Goal: Transaction & Acquisition: Purchase product/service

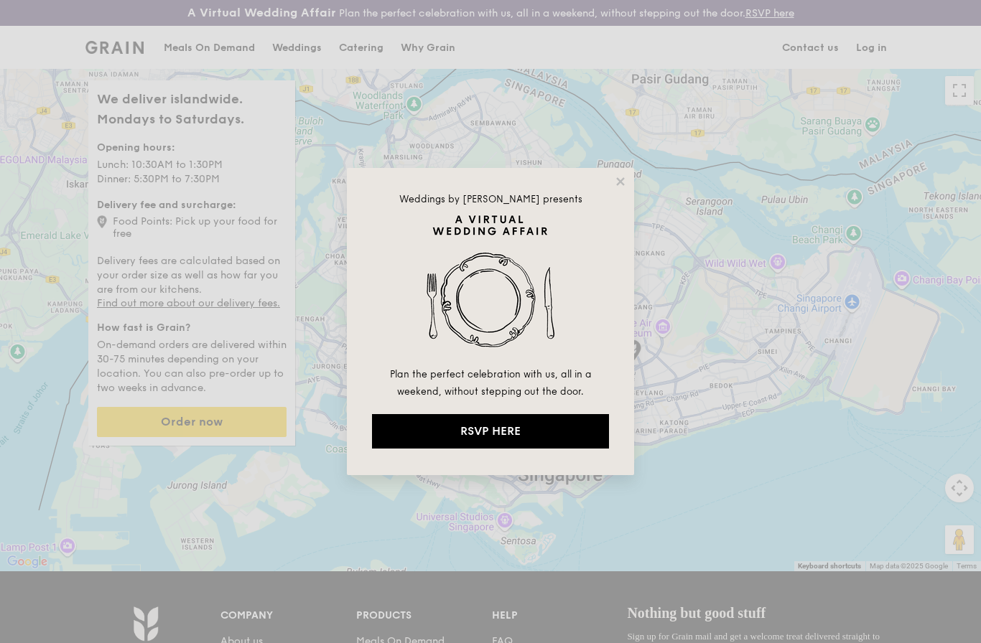
click at [615, 169] on div "Weddings by [PERSON_NAME] presents Plan the perfect celebration with us, all in…" at bounding box center [490, 321] width 287 height 307
click at [630, 168] on div "Weddings by [PERSON_NAME] presents Plan the perfect celebration with us, all in…" at bounding box center [490, 321] width 287 height 307
click at [634, 159] on div "Weddings by [PERSON_NAME] presents Plan the perfect celebration with us, all in…" at bounding box center [490, 321] width 981 height 643
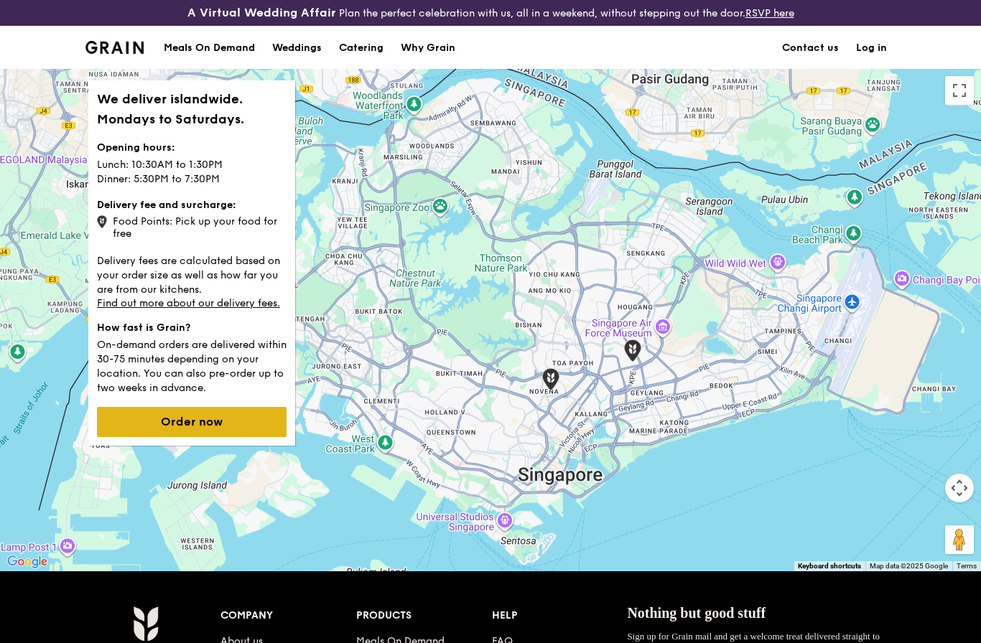
click at [214, 429] on button "Order now" at bounding box center [192, 422] width 190 height 30
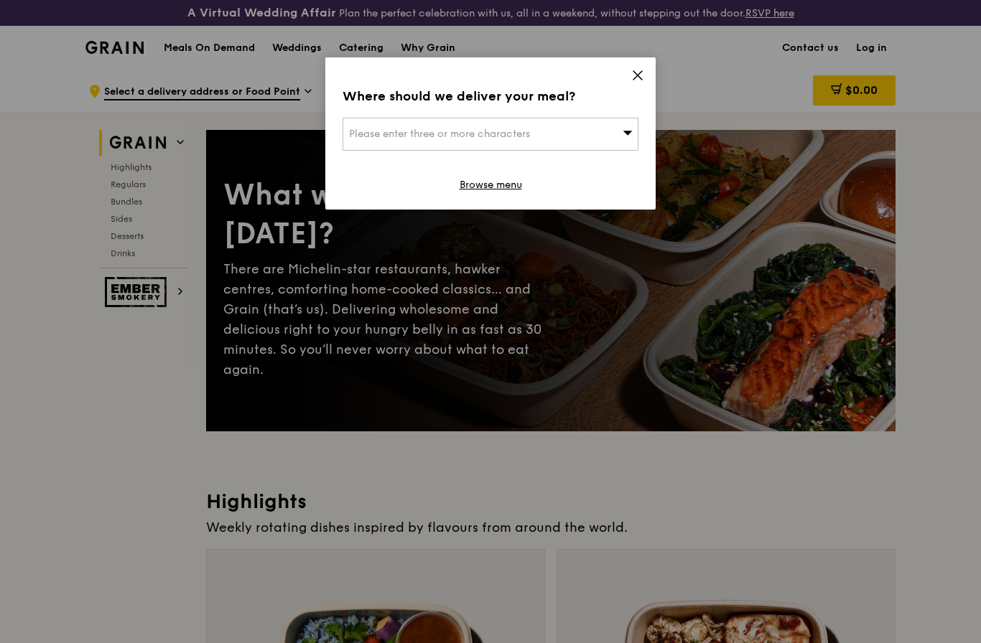
click at [580, 136] on div "Please enter three or more characters" at bounding box center [490, 134] width 296 height 33
type input "085301"
click at [590, 162] on div "085301" at bounding box center [596, 163] width 71 height 14
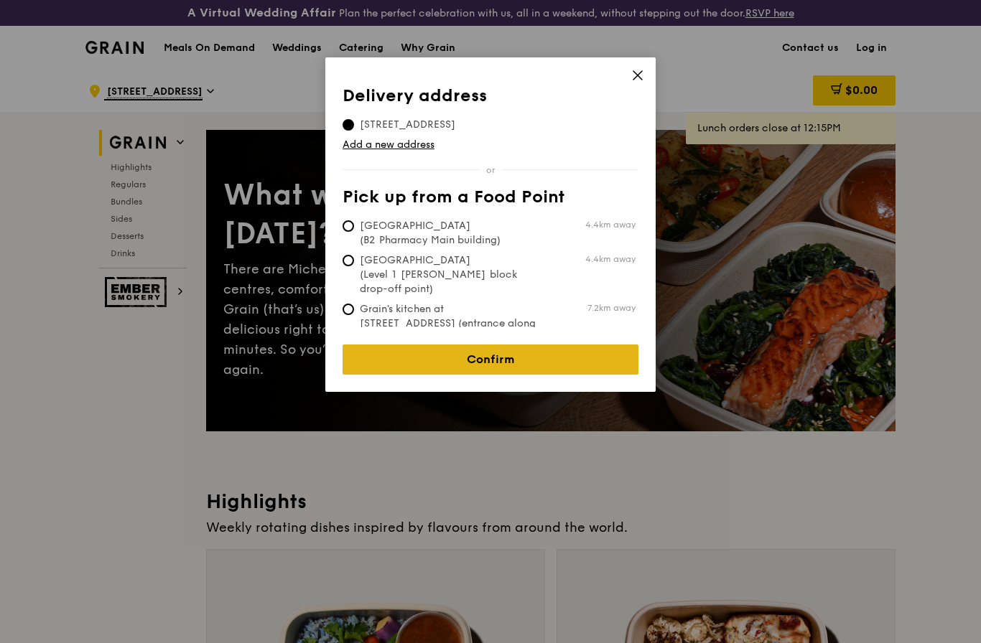
click at [563, 348] on link "Confirm" at bounding box center [490, 360] width 296 height 30
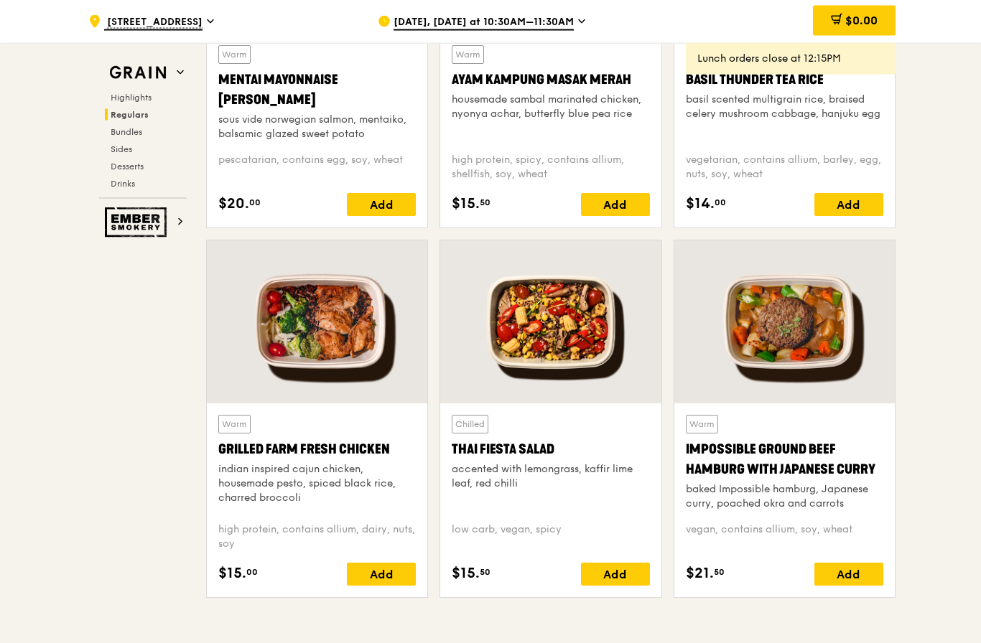
scroll to position [1498, 0]
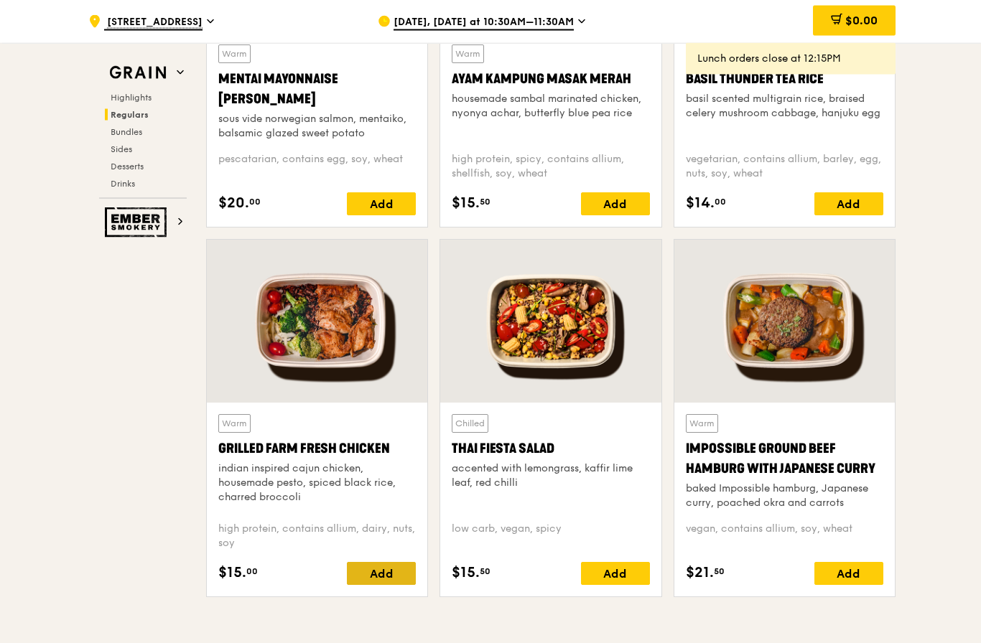
click at [368, 571] on div "Add" at bounding box center [381, 574] width 69 height 23
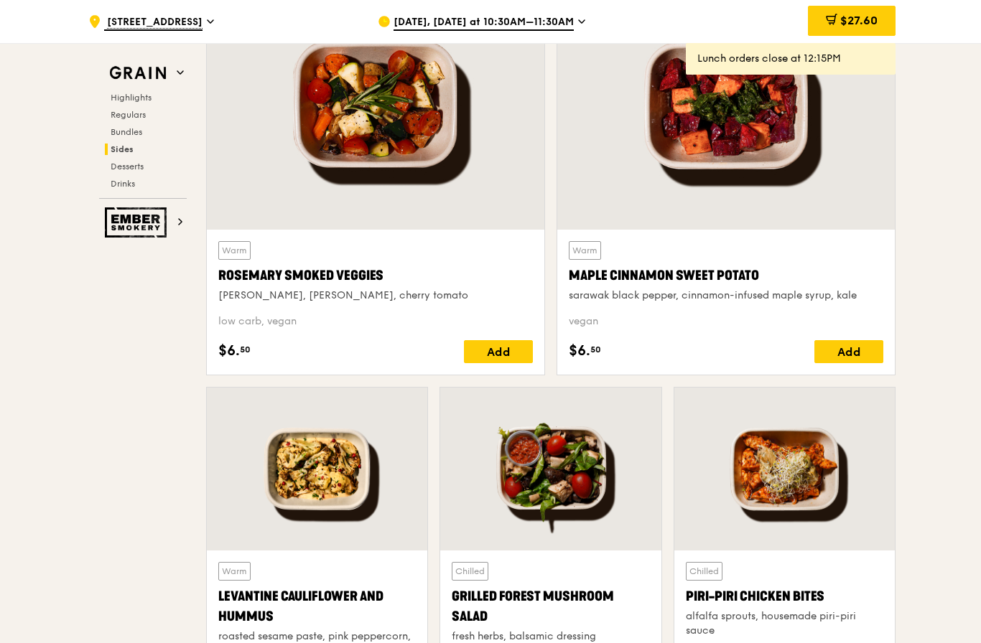
scroll to position [3378, 0]
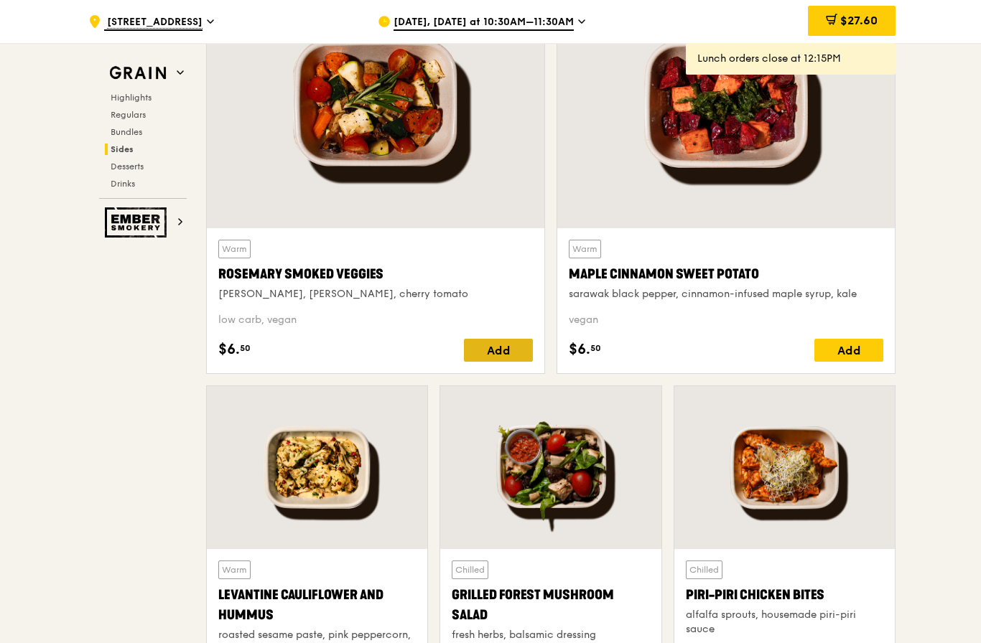
click at [519, 345] on div "Add" at bounding box center [498, 350] width 69 height 23
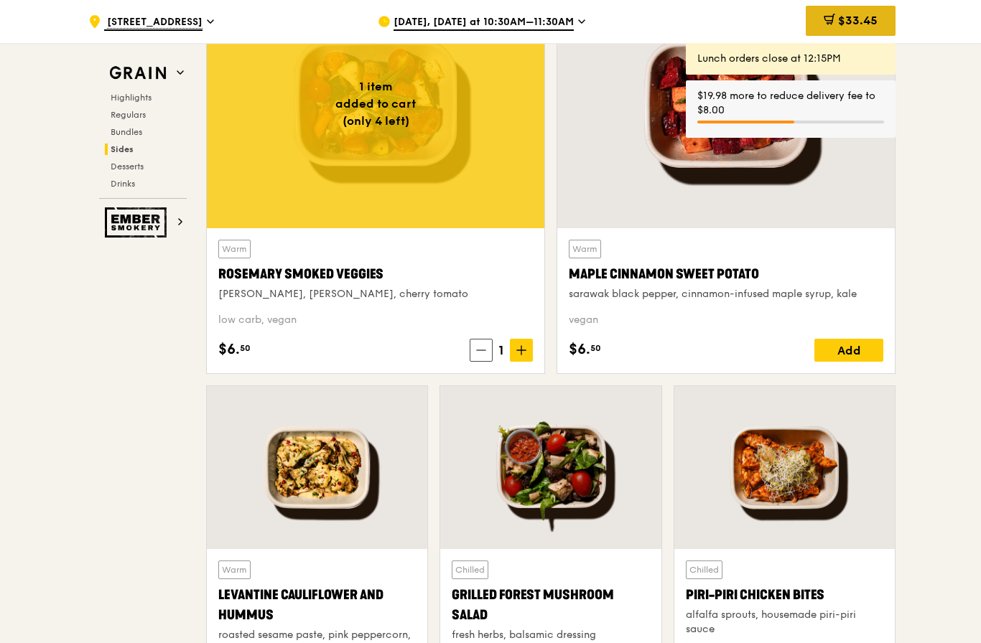
click at [874, 19] on span "$33.45" at bounding box center [857, 21] width 39 height 14
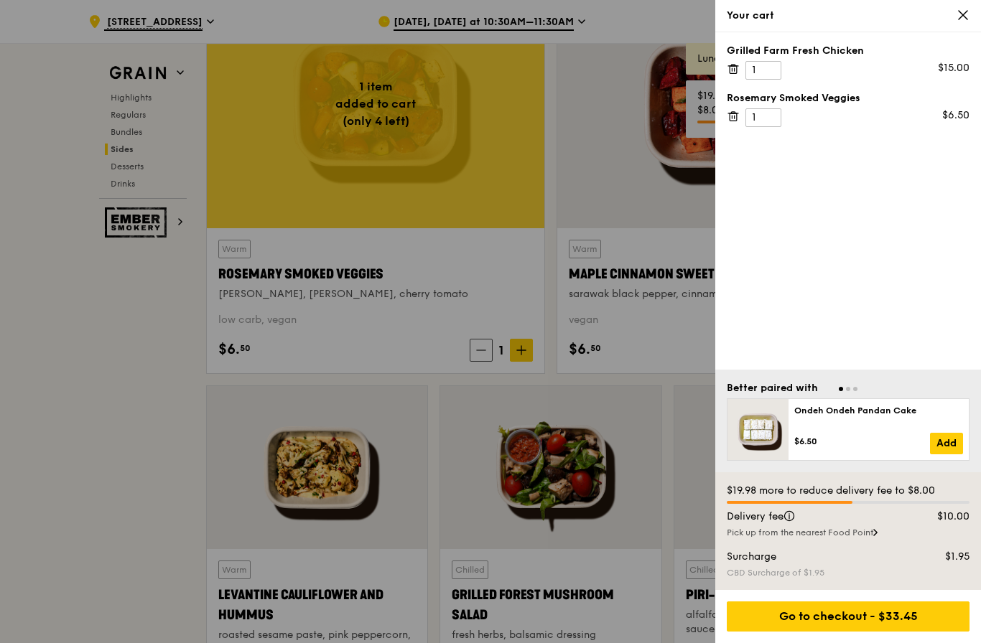
click at [675, 218] on div at bounding box center [490, 321] width 981 height 643
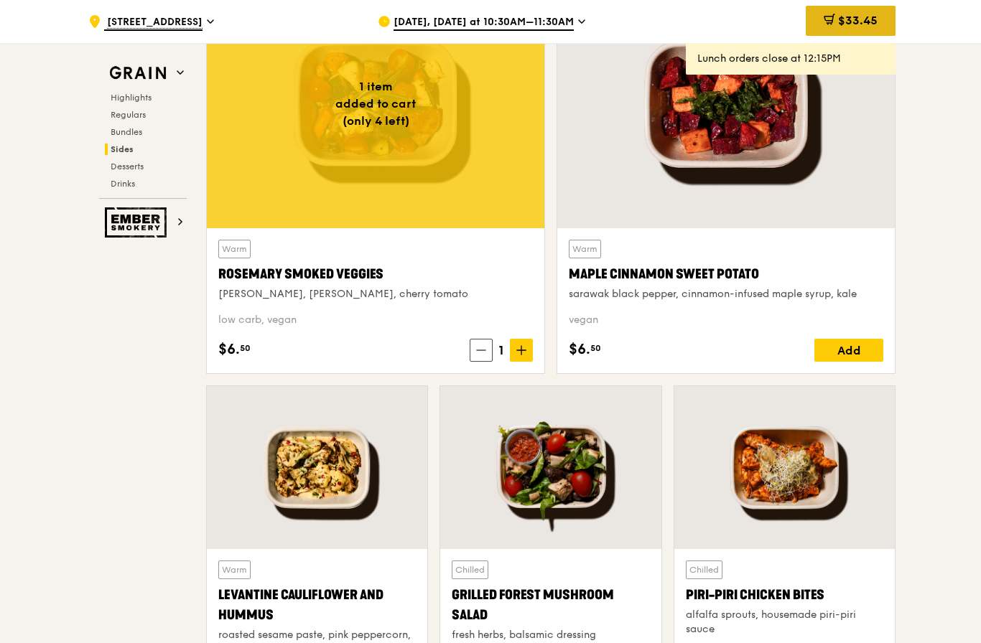
click at [865, 24] on span "$33.45" at bounding box center [857, 21] width 39 height 14
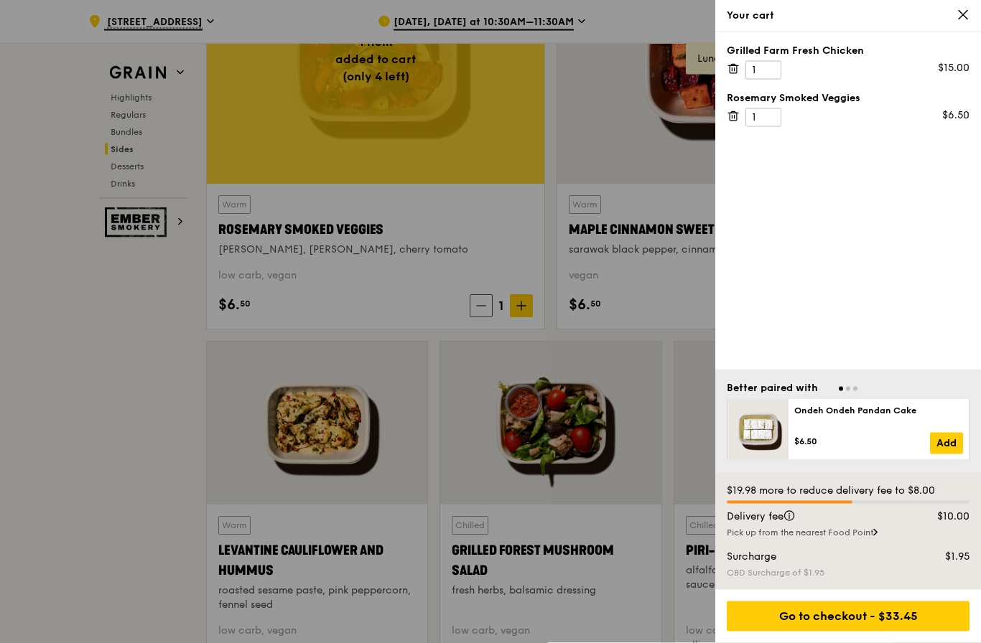
scroll to position [3419, 0]
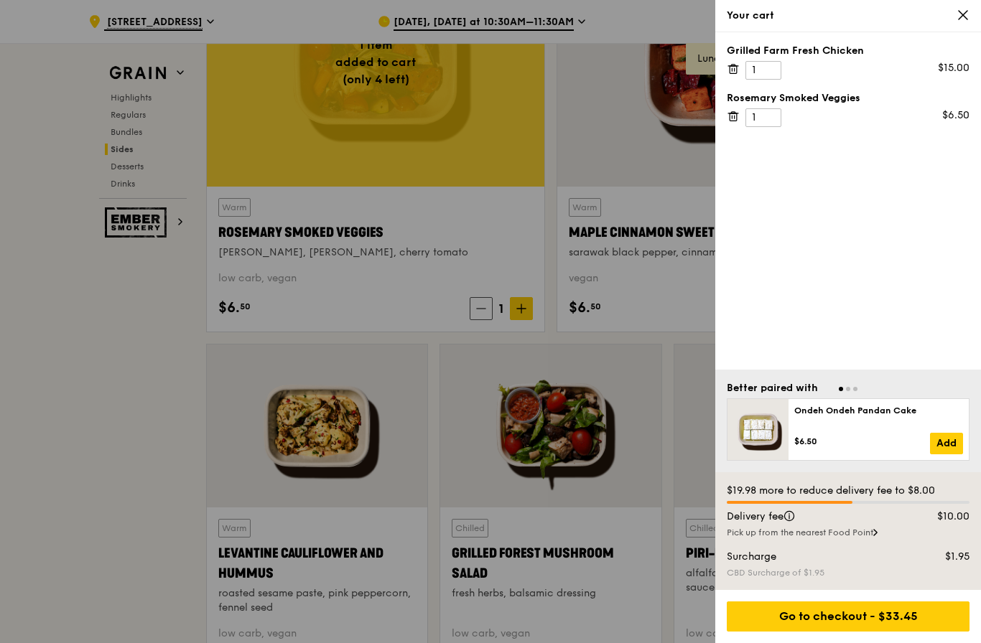
click at [966, 5] on div "Your cart" at bounding box center [848, 16] width 266 height 32
click at [966, 17] on icon at bounding box center [962, 15] width 13 height 13
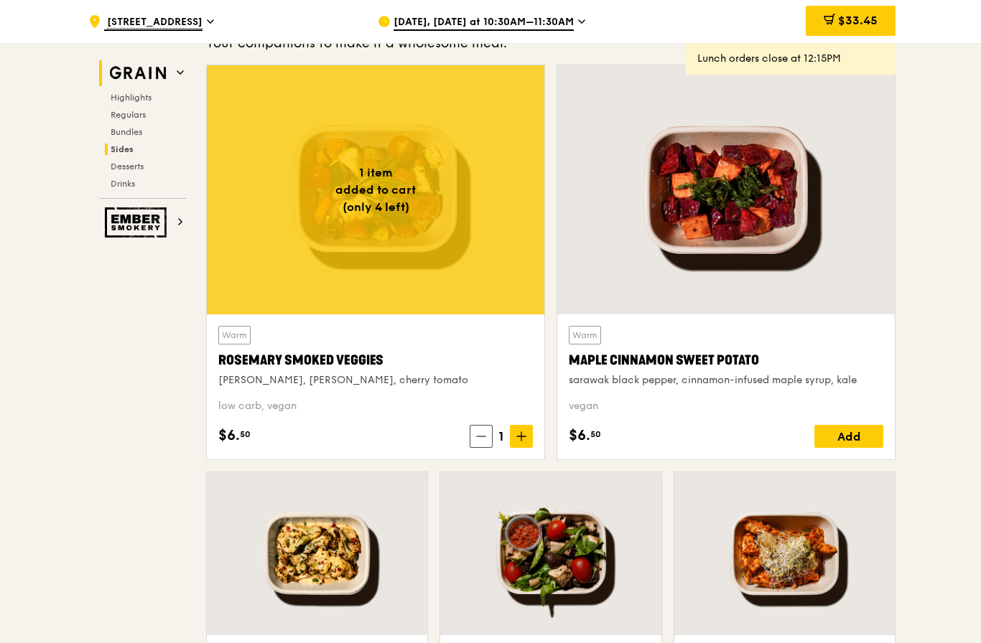
click at [153, 84] on img at bounding box center [138, 73] width 66 height 26
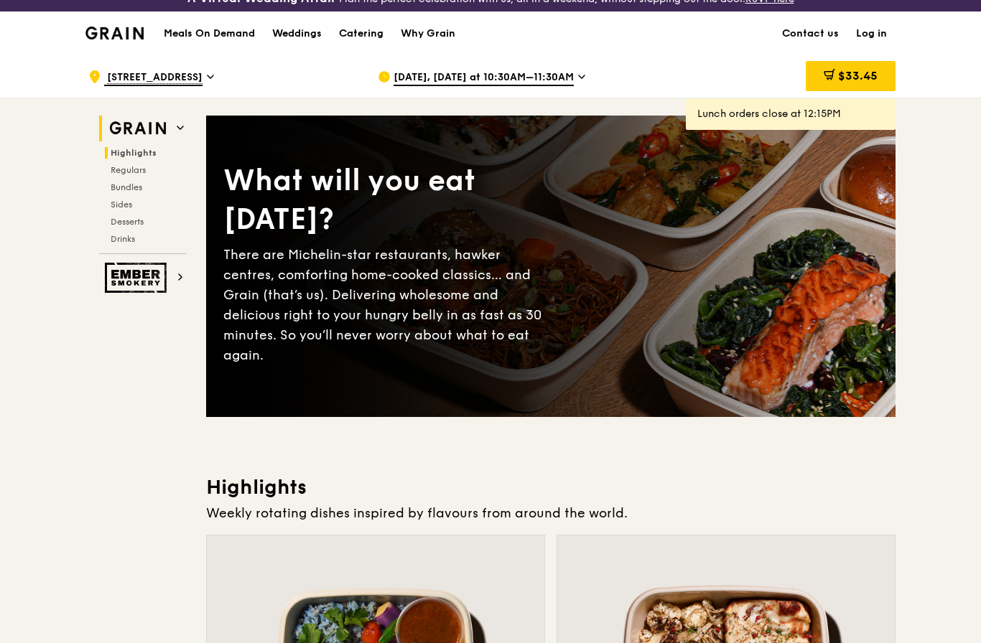
scroll to position [14, 0]
click at [371, 37] on div "Catering" at bounding box center [361, 33] width 45 height 43
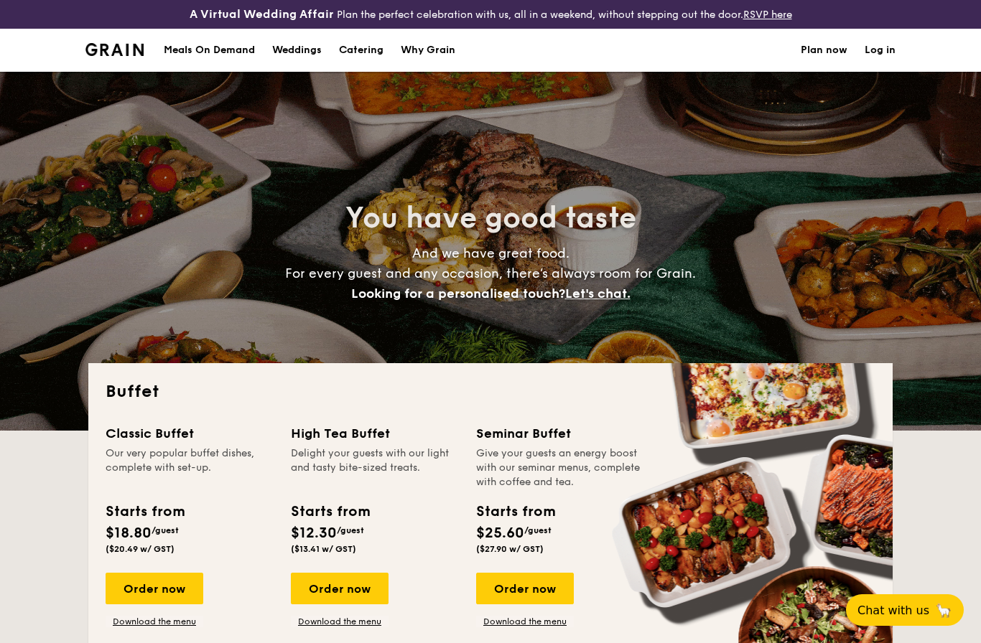
select select
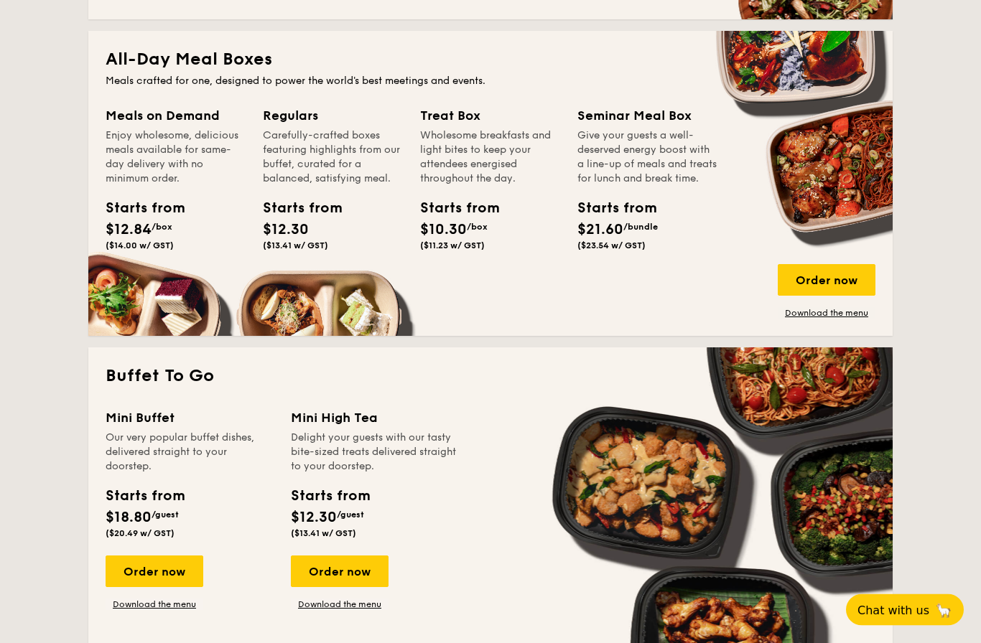
scroll to position [649, 0]
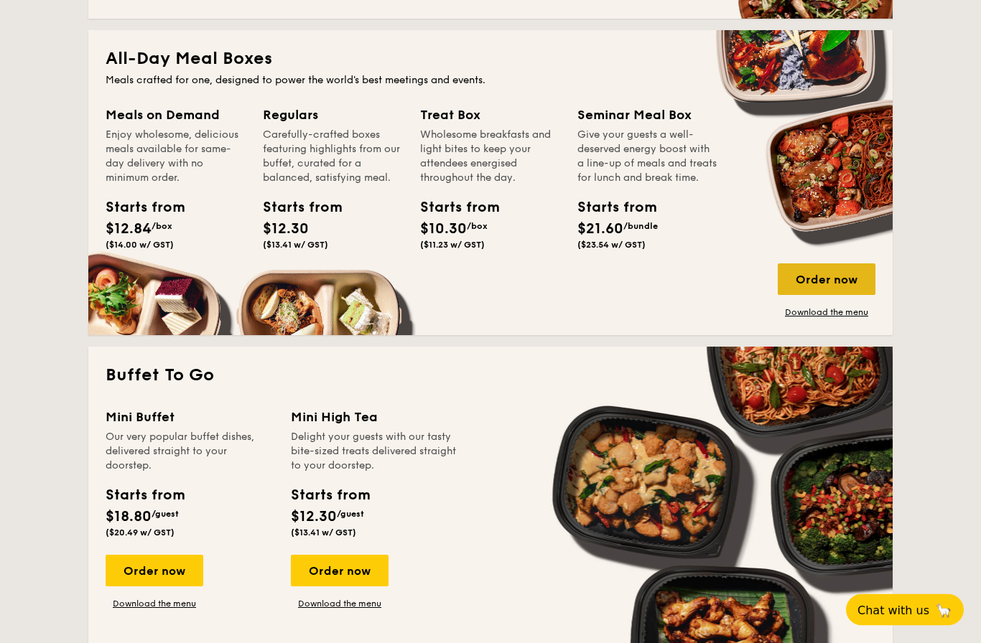
click at [830, 287] on div "Order now" at bounding box center [826, 280] width 98 height 32
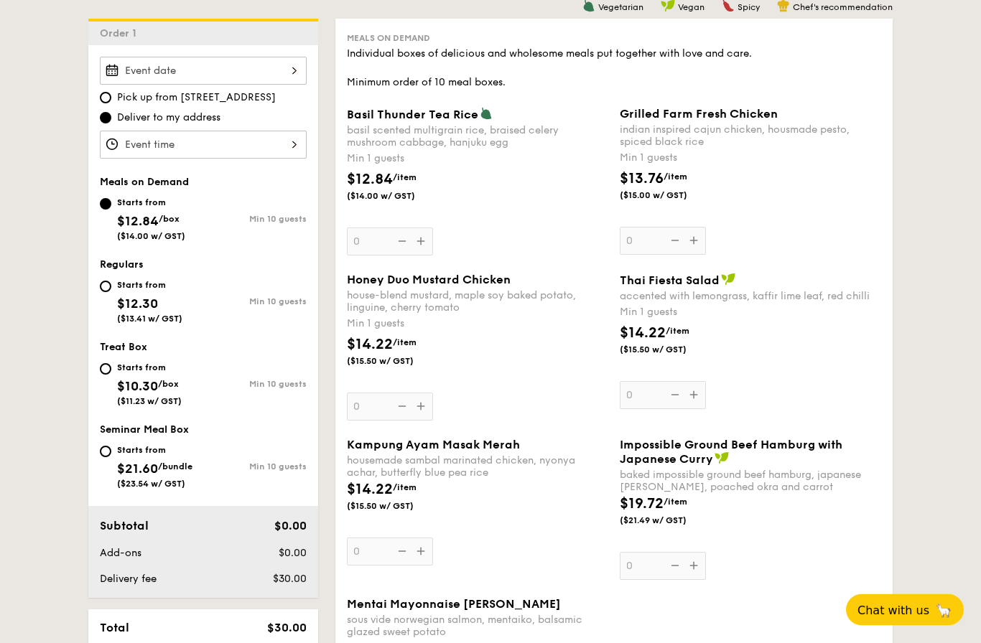
scroll to position [415, 0]
click at [300, 136] on div at bounding box center [203, 145] width 207 height 28
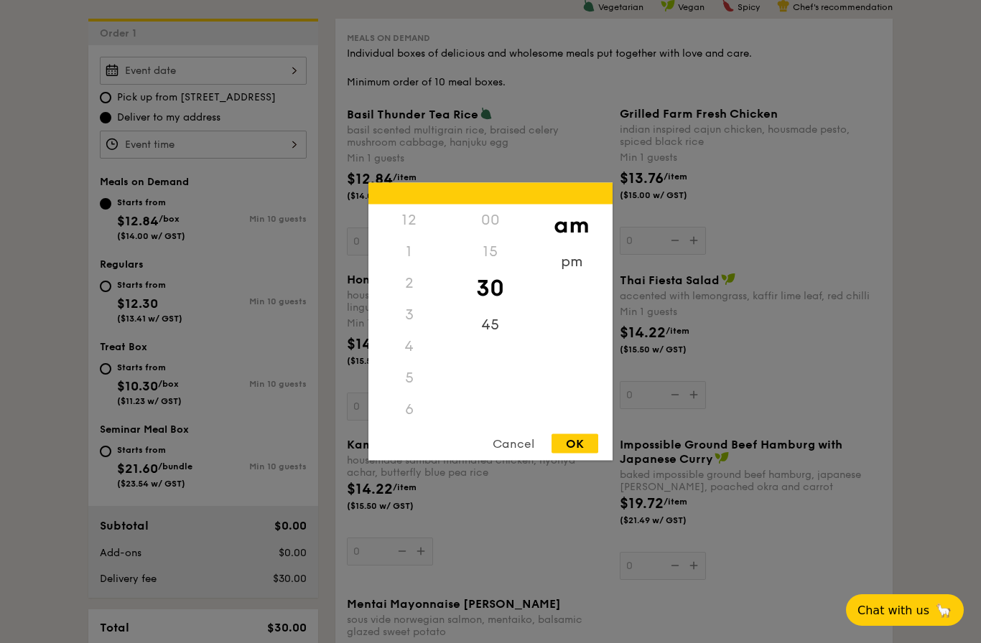
scroll to position [165, 0]
click at [601, 436] on div "Cancel OK" at bounding box center [490, 447] width 244 height 27
click at [569, 428] on div "12 1 2 3 4 5 6 7 8 9 10 11 00 15 30 45 am pm Cancel OK" at bounding box center [490, 322] width 244 height 278
click at [559, 447] on div "OK" at bounding box center [574, 443] width 47 height 19
type input "10:30AM"
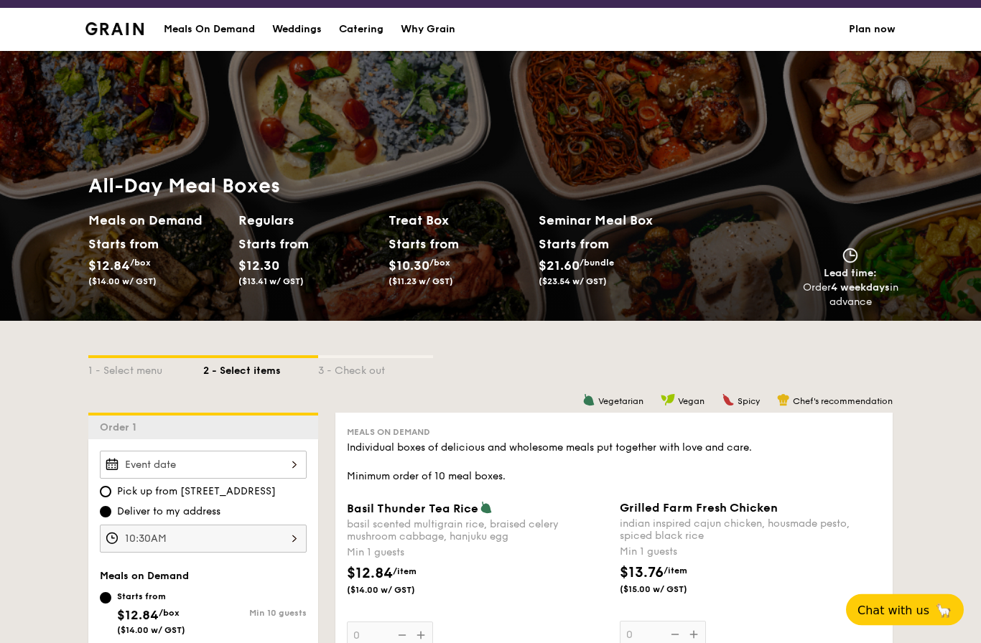
scroll to position [0, 0]
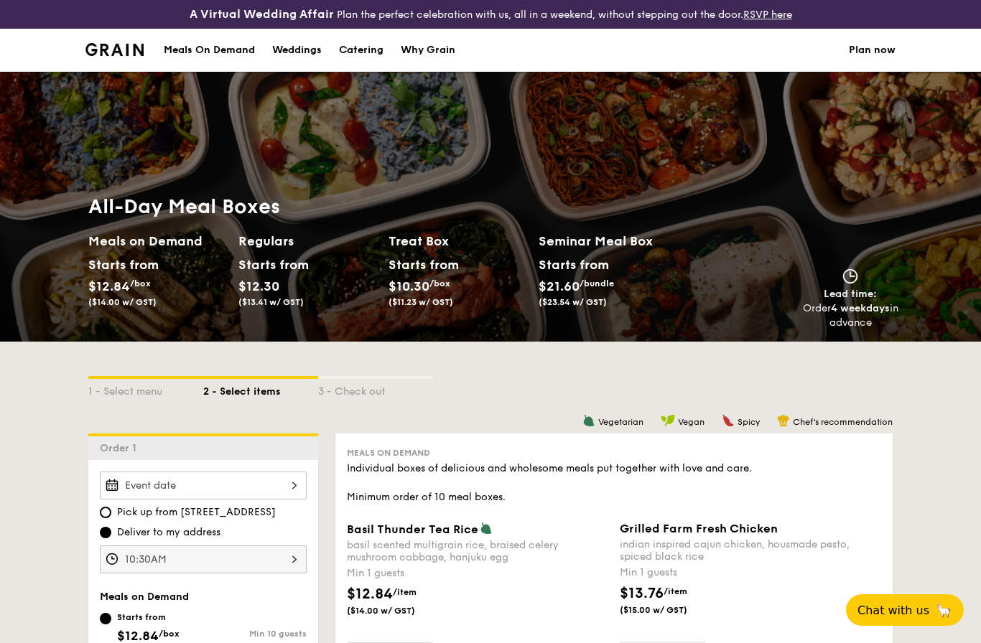
click at [874, 47] on link "Plan now" at bounding box center [872, 50] width 47 height 43
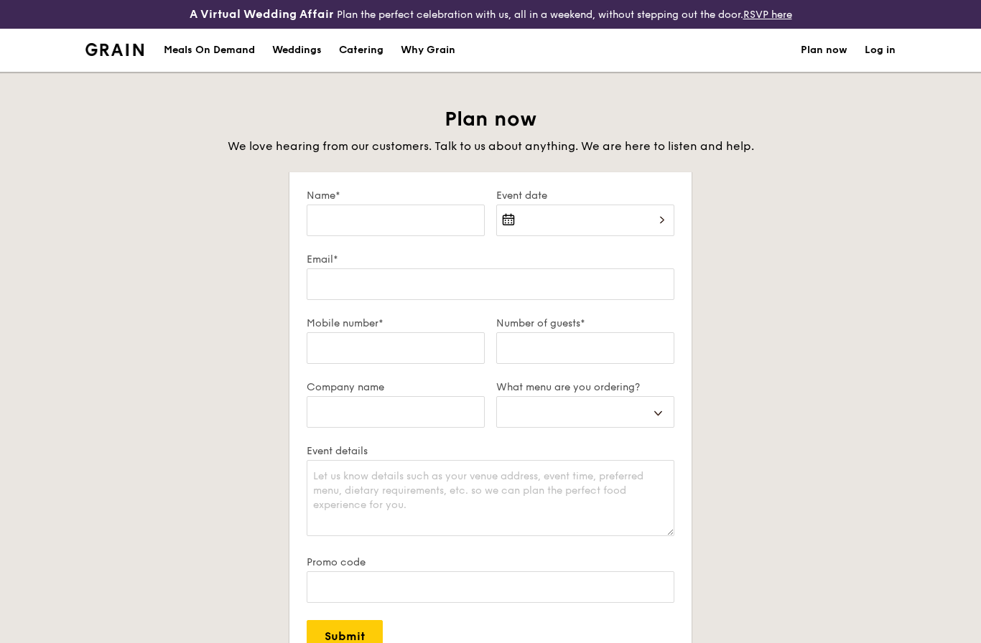
select select
click at [254, 41] on div "Meals On Demand" at bounding box center [209, 50] width 91 height 43
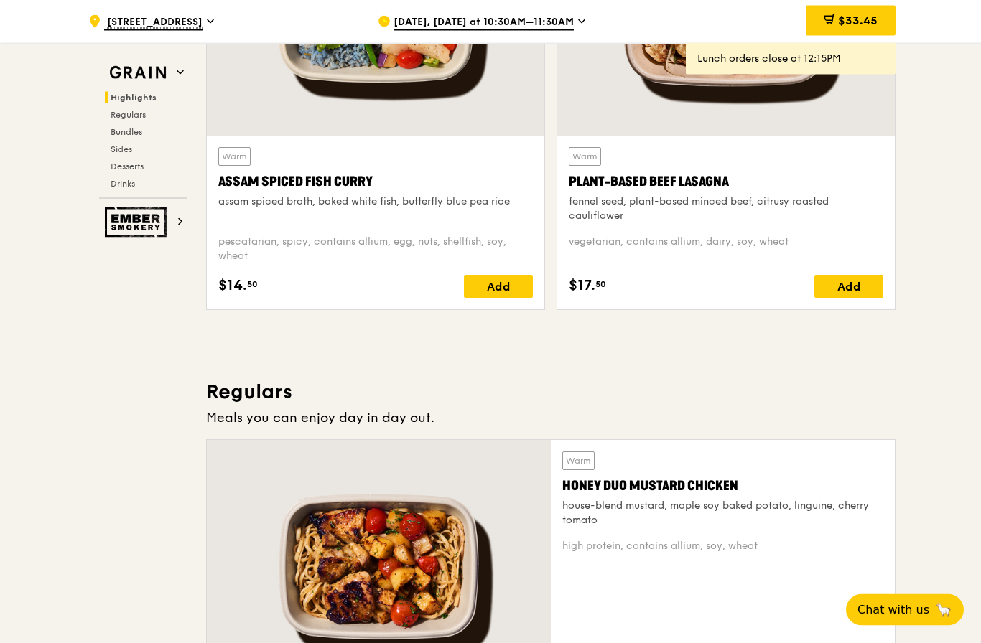
scroll to position [663, 0]
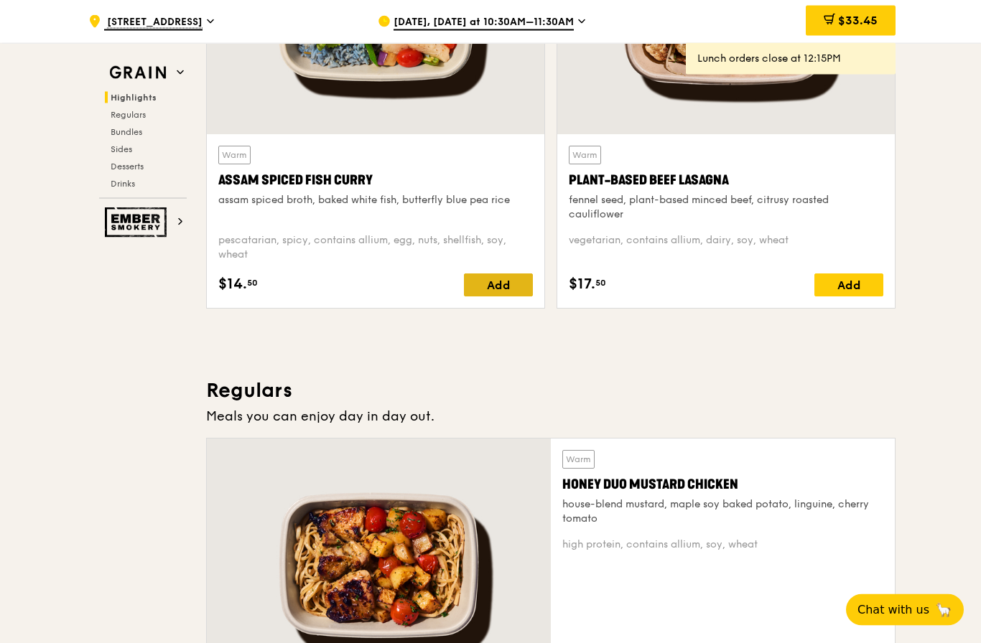
click at [496, 284] on div "Add" at bounding box center [498, 285] width 69 height 23
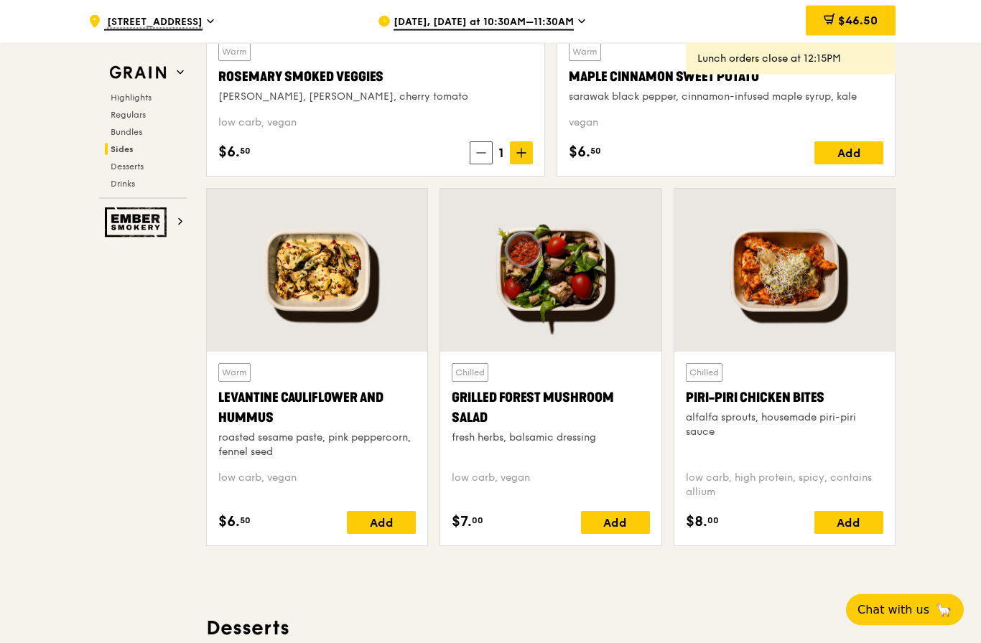
scroll to position [3575, 0]
click at [864, 19] on span "$46.50" at bounding box center [857, 21] width 39 height 14
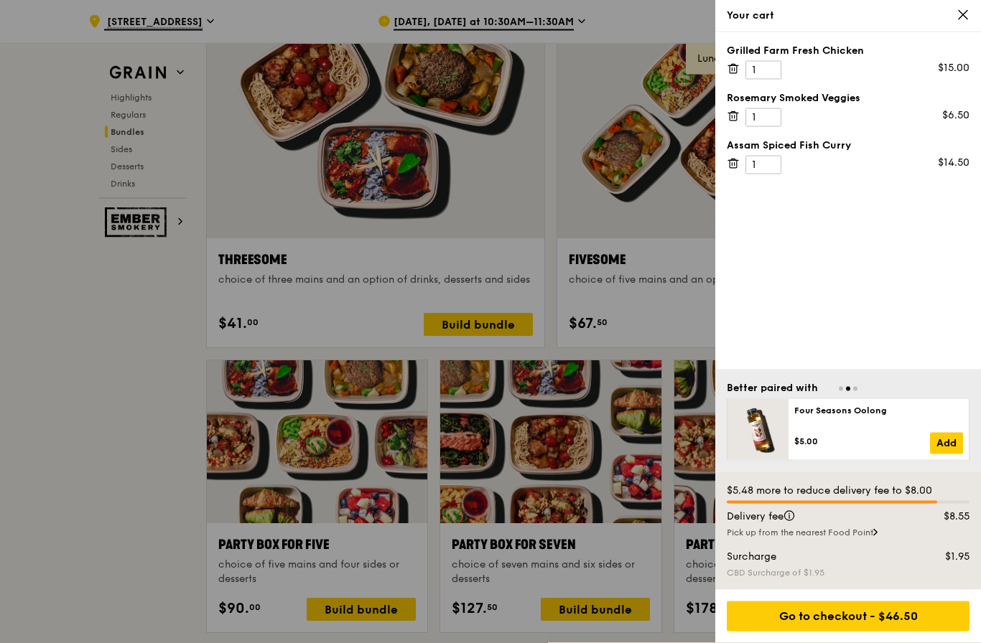
scroll to position [2594, 0]
click at [958, 5] on div "Your cart" at bounding box center [848, 16] width 266 height 32
click at [972, 9] on div "Your cart" at bounding box center [848, 16] width 266 height 32
click at [963, 16] on icon at bounding box center [962, 15] width 9 height 9
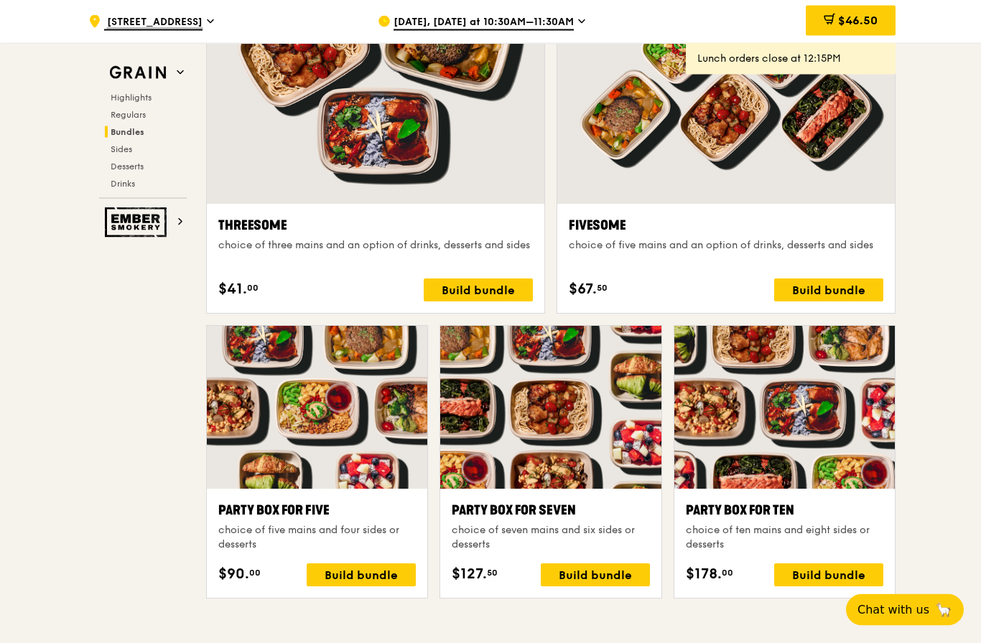
scroll to position [2677, 0]
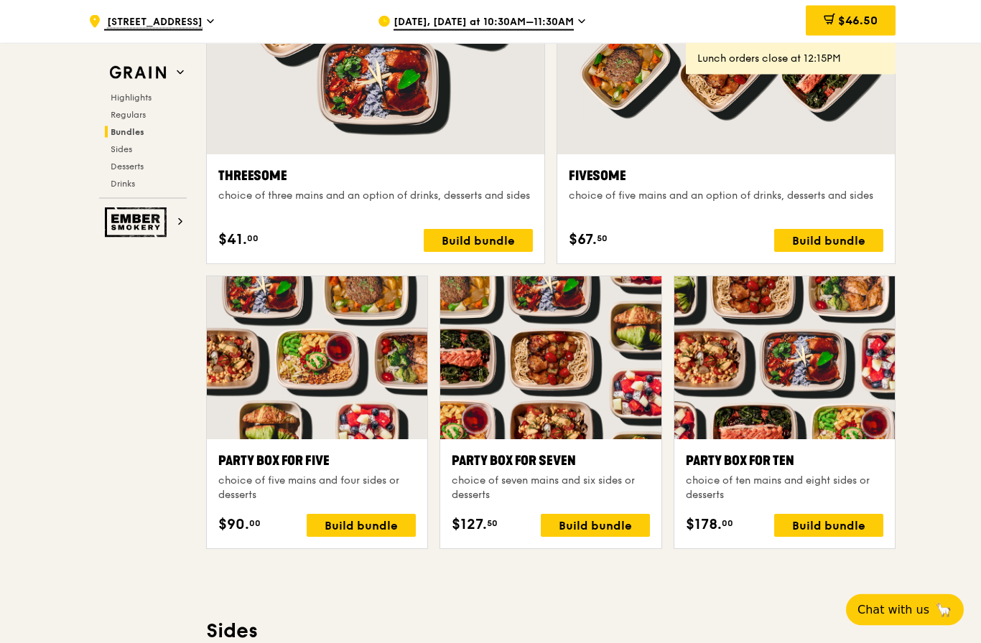
click at [341, 481] on div "choice of five mains and four sides or desserts" at bounding box center [316, 489] width 197 height 29
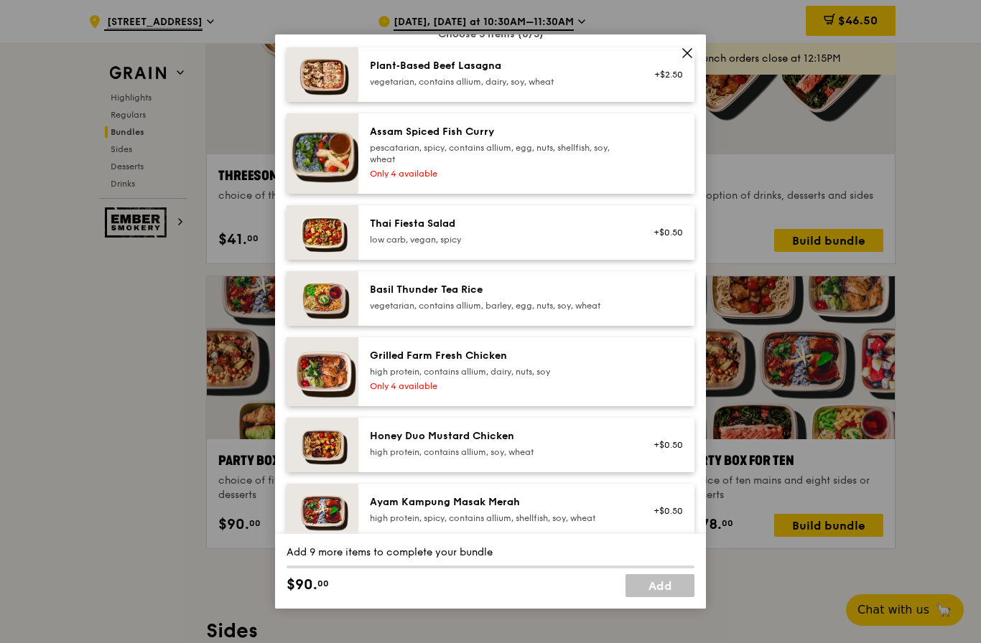
scroll to position [128, 0]
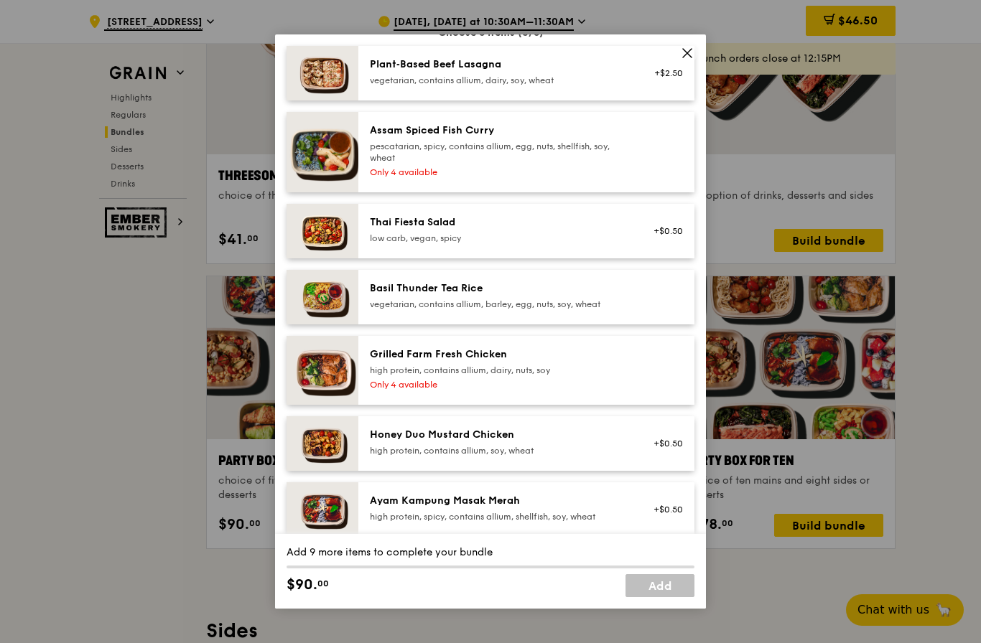
click at [622, 164] on div "pescatarian, spicy, contains allium, egg, nuts, shellfish, soy, wheat" at bounding box center [499, 152] width 258 height 23
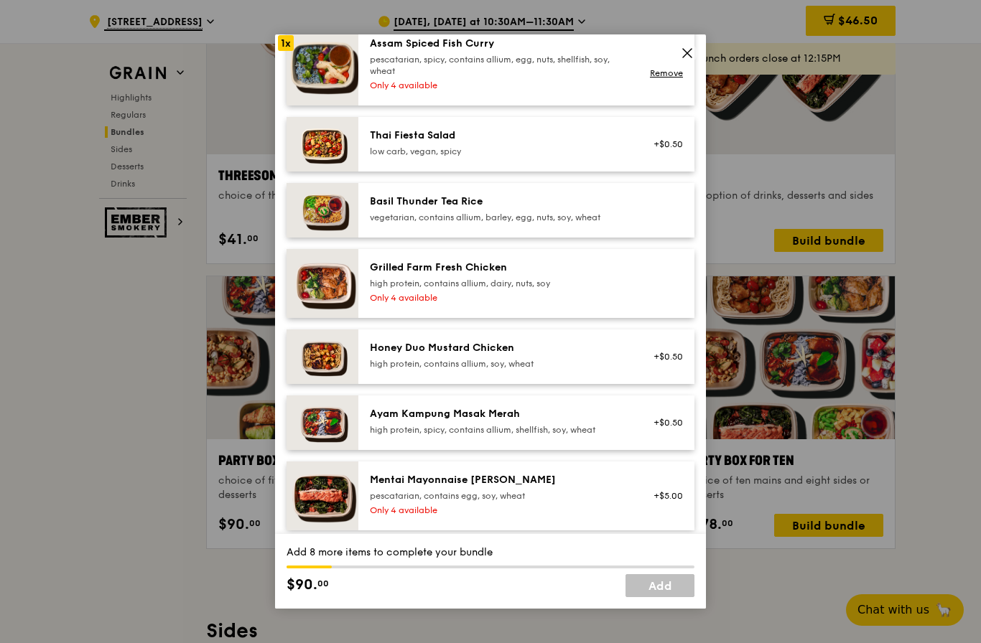
scroll to position [226, 0]
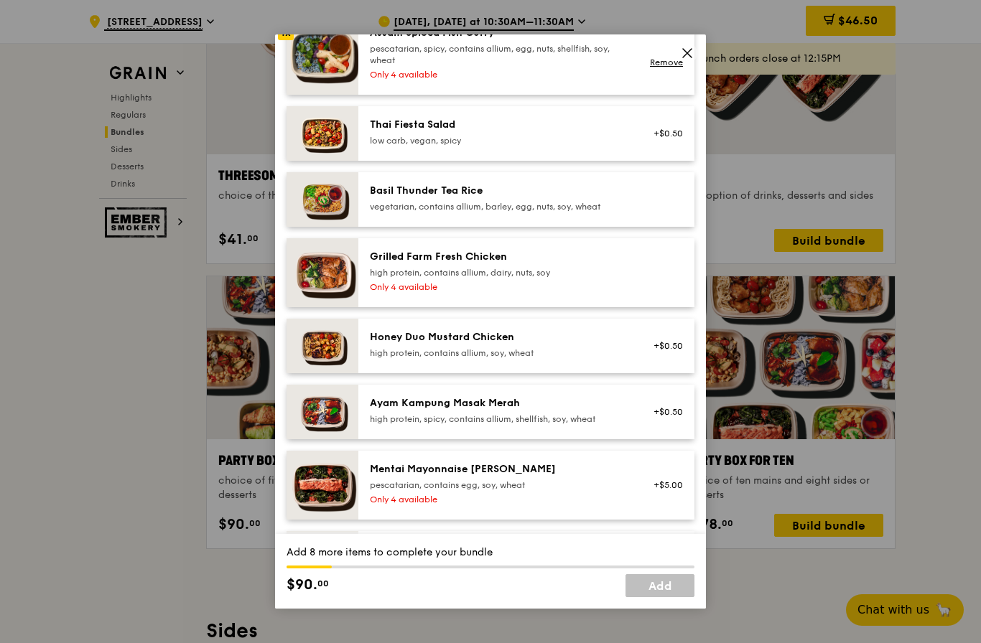
click at [610, 212] on div "vegetarian, contains allium, barley, egg, nuts, soy, wheat" at bounding box center [499, 206] width 258 height 11
click at [597, 293] on div "Only 4 available" at bounding box center [499, 286] width 258 height 11
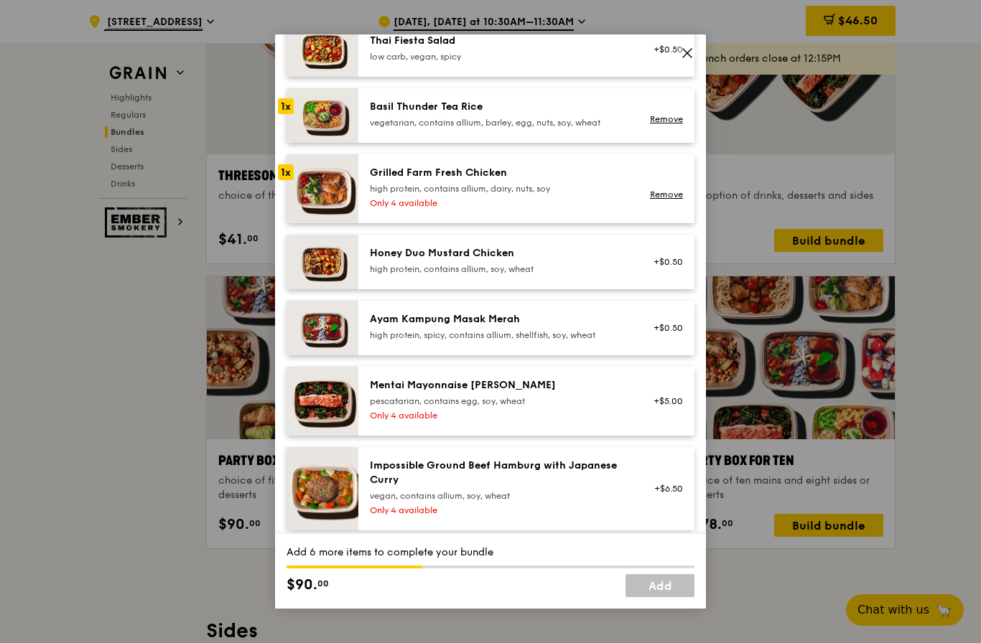
scroll to position [368, 0]
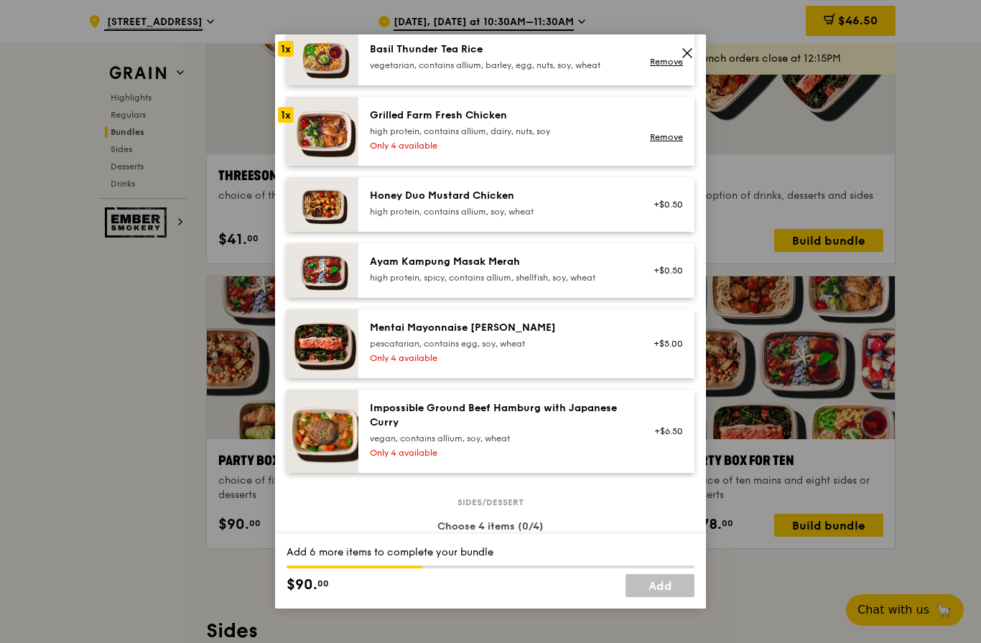
click at [611, 218] on div "high protein, contains allium, soy, wheat" at bounding box center [499, 211] width 258 height 11
click at [589, 364] on div "Only 4 available" at bounding box center [499, 357] width 258 height 11
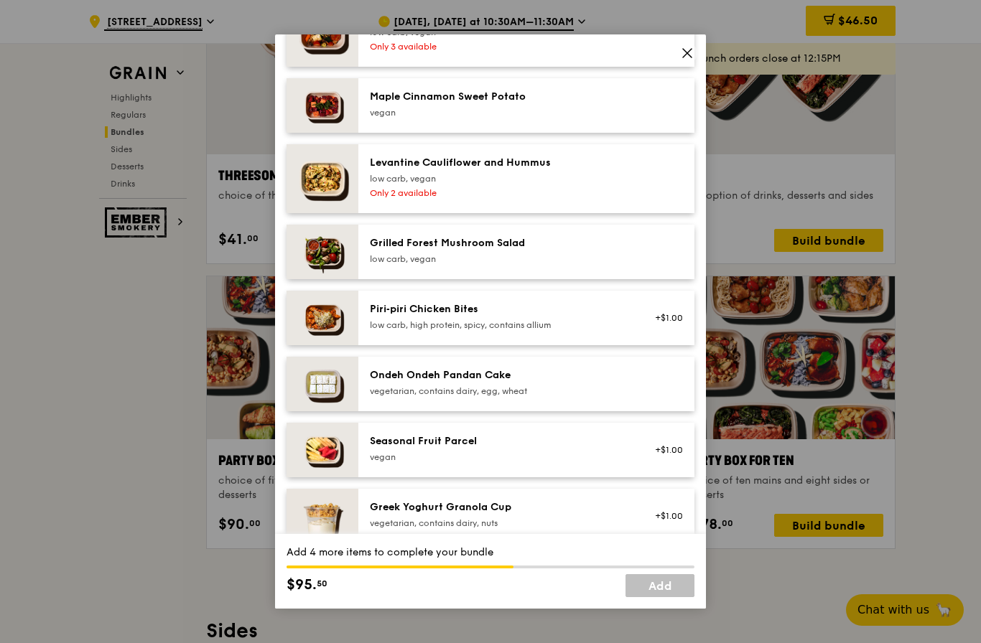
scroll to position [926, 0]
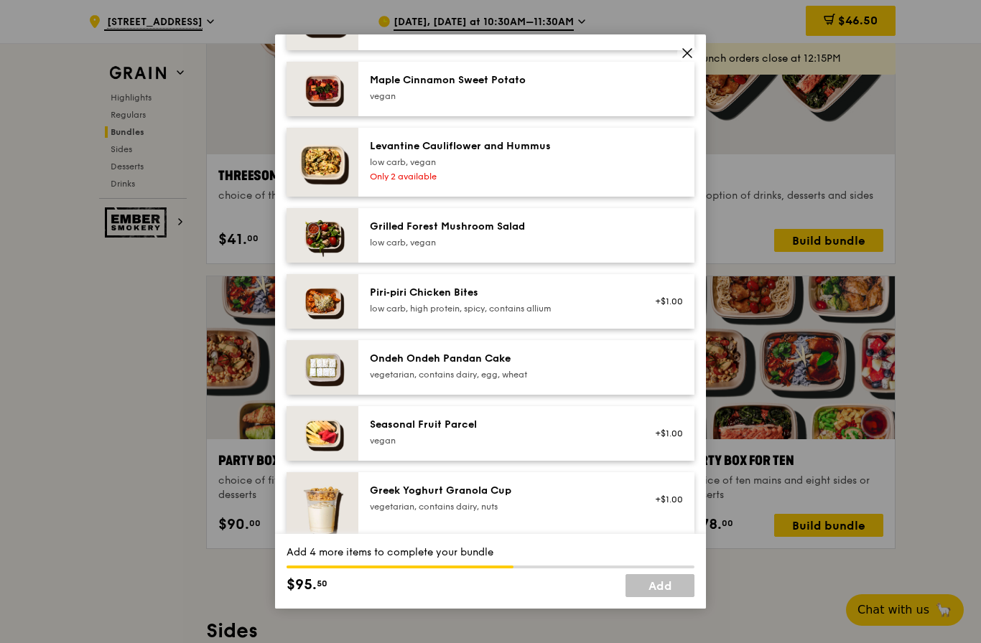
click at [613, 258] on div "Grilled Forest Mushroom Salad low carb, vegan" at bounding box center [526, 235] width 336 height 55
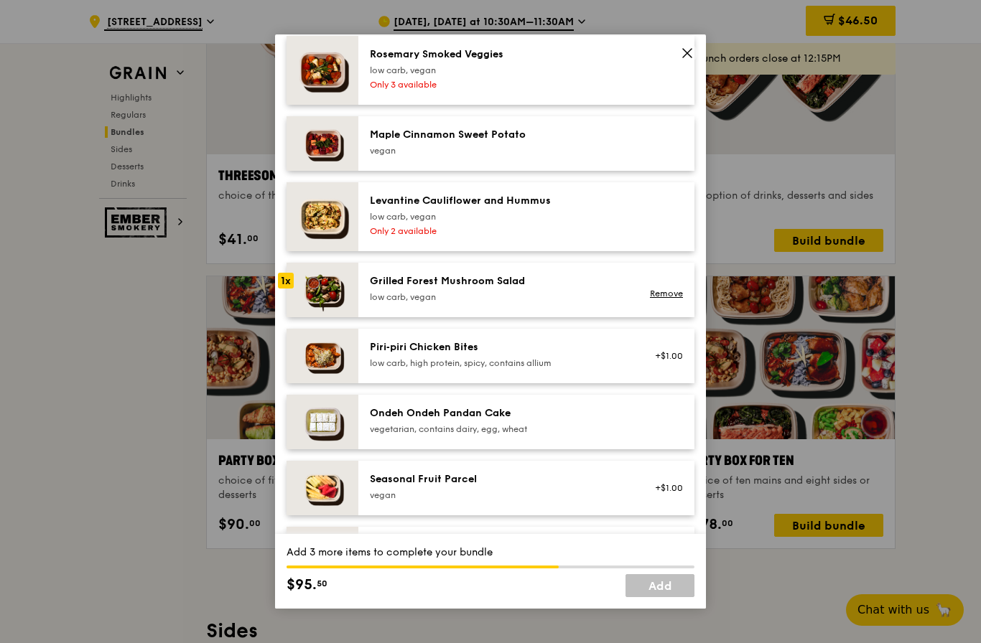
scroll to position [869, 0]
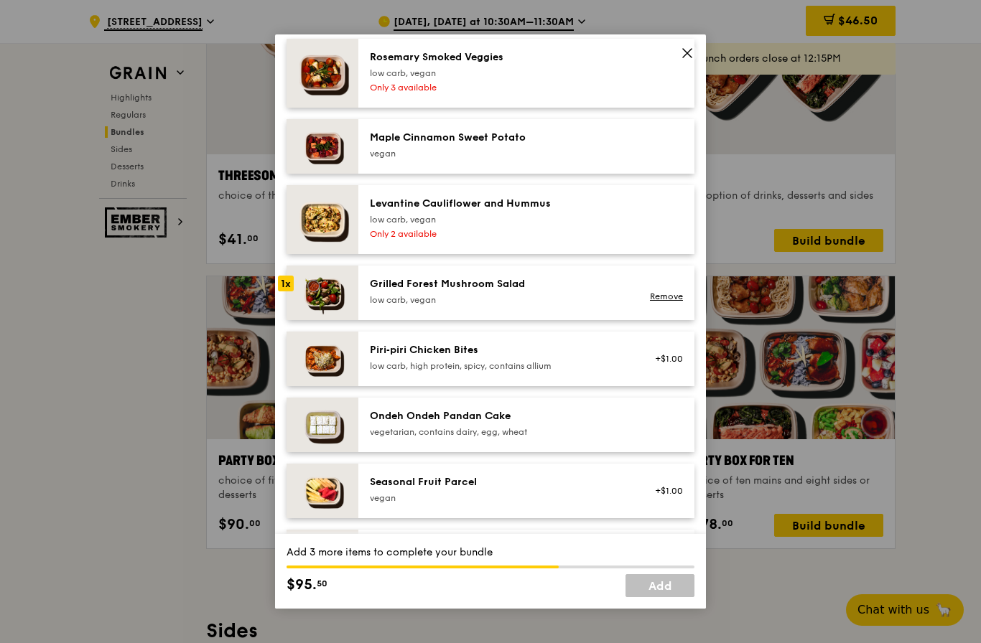
click at [576, 225] on div "low carb, vegan" at bounding box center [499, 219] width 258 height 11
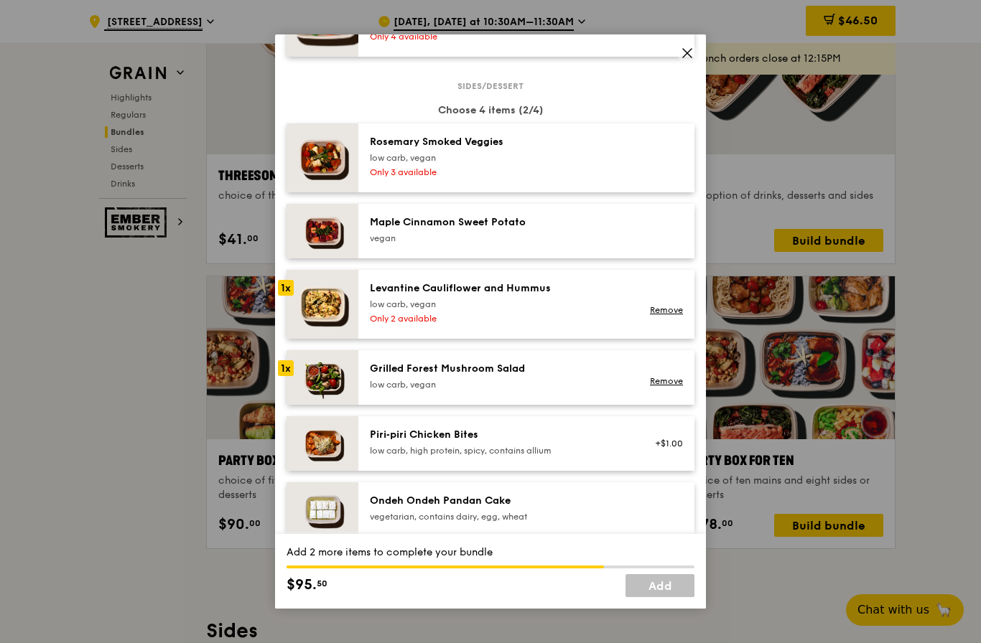
scroll to position [783, 0]
click at [653, 182] on div at bounding box center [663, 159] width 55 height 46
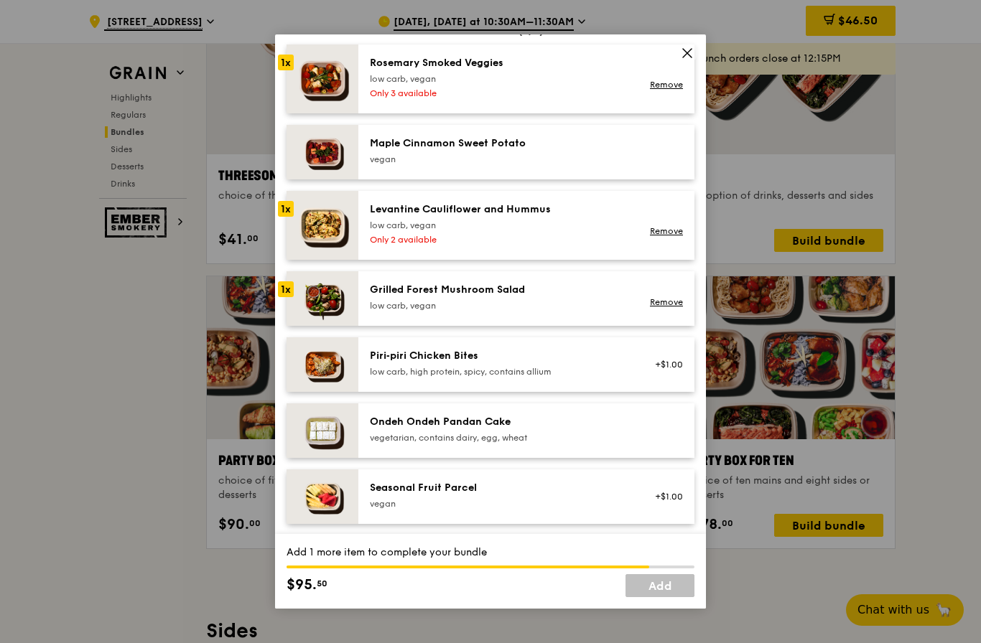
scroll to position [865, 0]
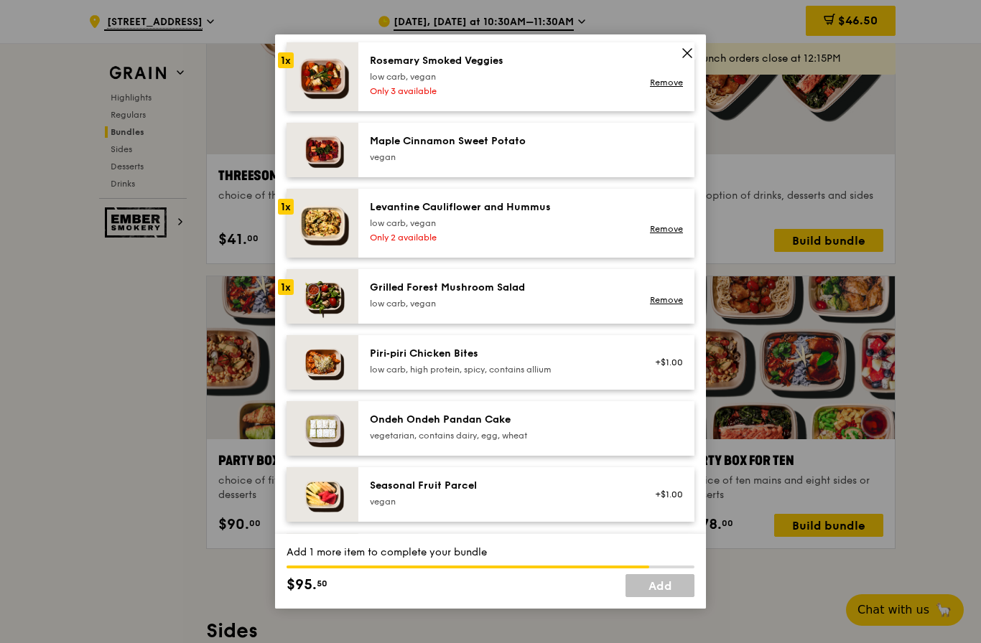
click at [645, 378] on div "+$1.00" at bounding box center [663, 363] width 55 height 32
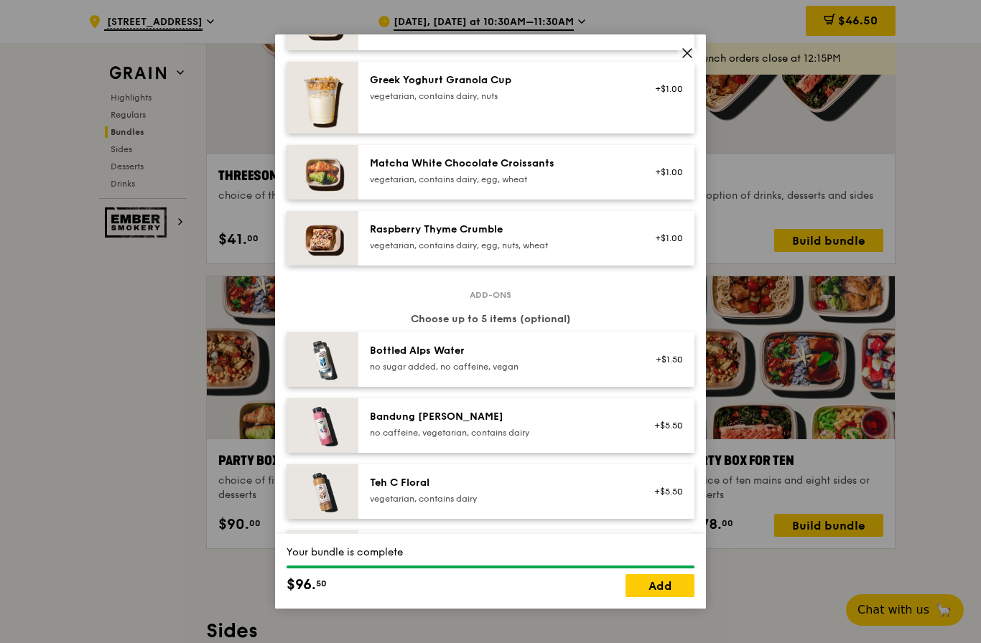
scroll to position [1337, 0]
click at [653, 597] on link "Add" at bounding box center [659, 585] width 69 height 23
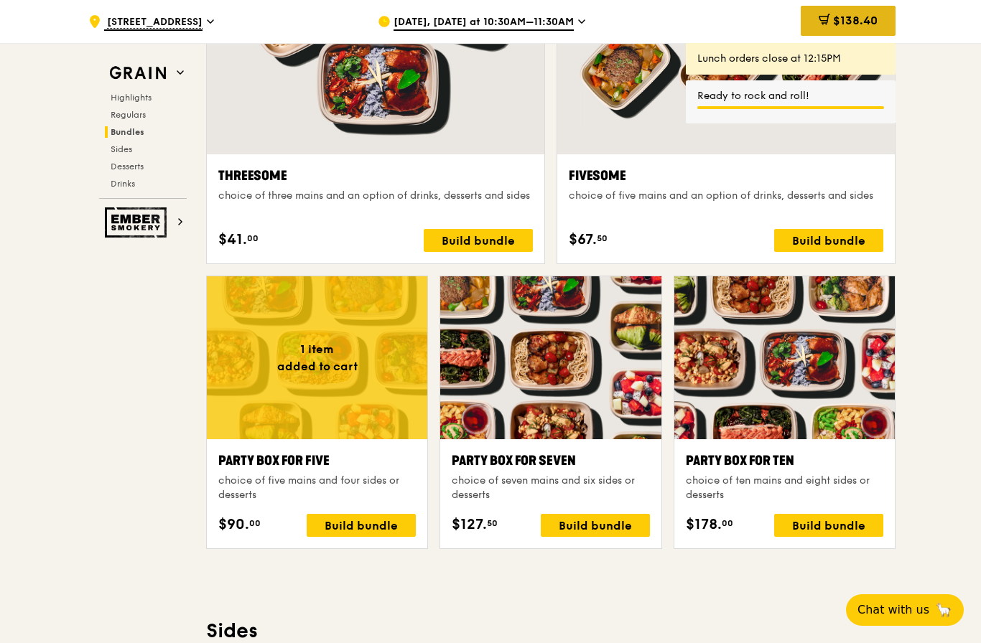
click at [849, 28] on div "$138.40" at bounding box center [847, 21] width 95 height 30
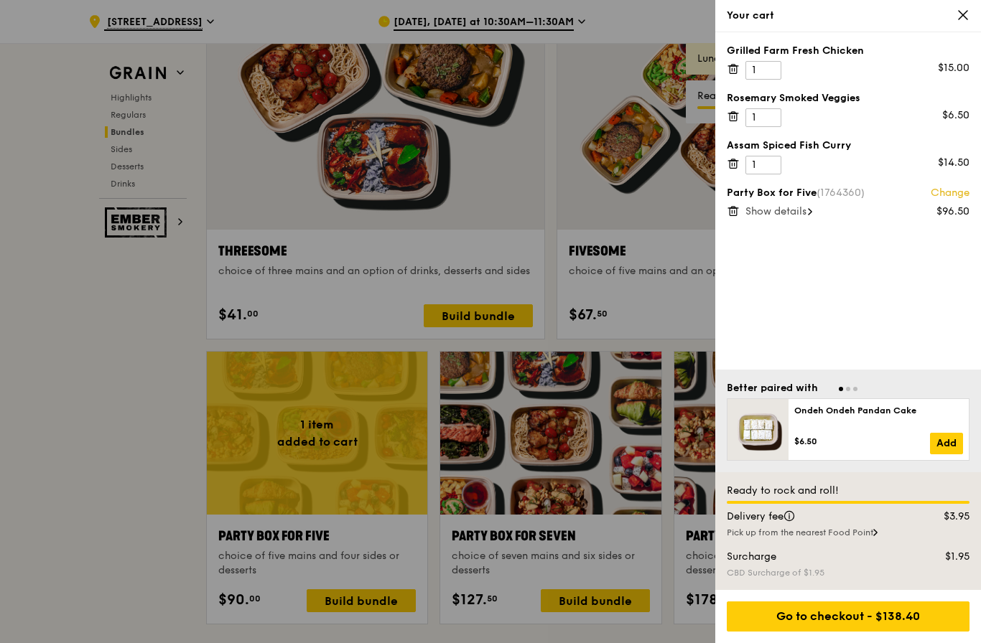
scroll to position [2625, 0]
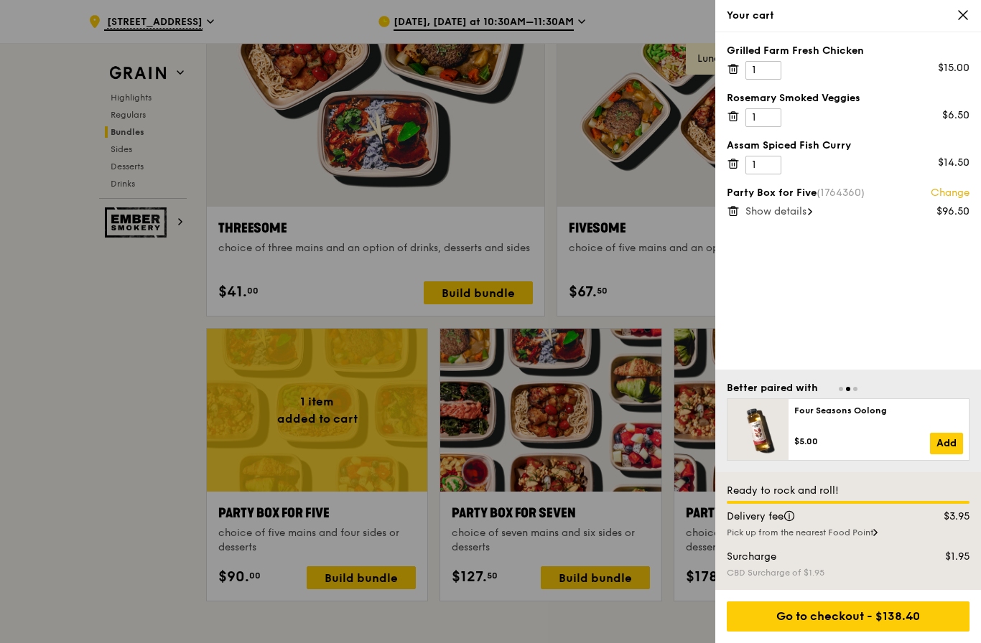
click at [737, 156] on span at bounding box center [732, 163] width 13 height 14
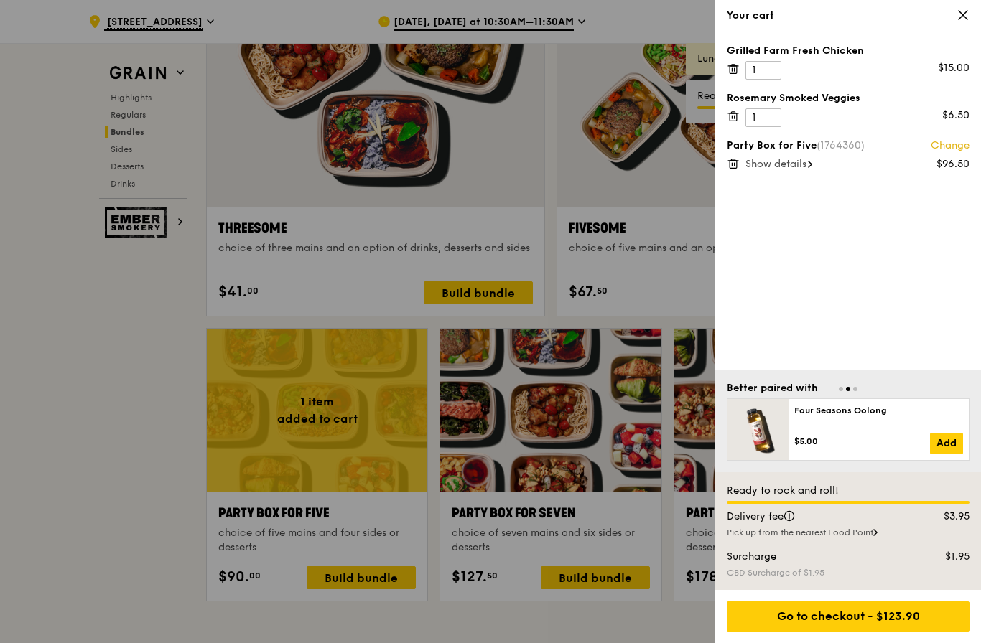
click at [733, 116] on icon at bounding box center [732, 116] width 13 height 13
click at [734, 66] on icon at bounding box center [733, 65] width 4 height 1
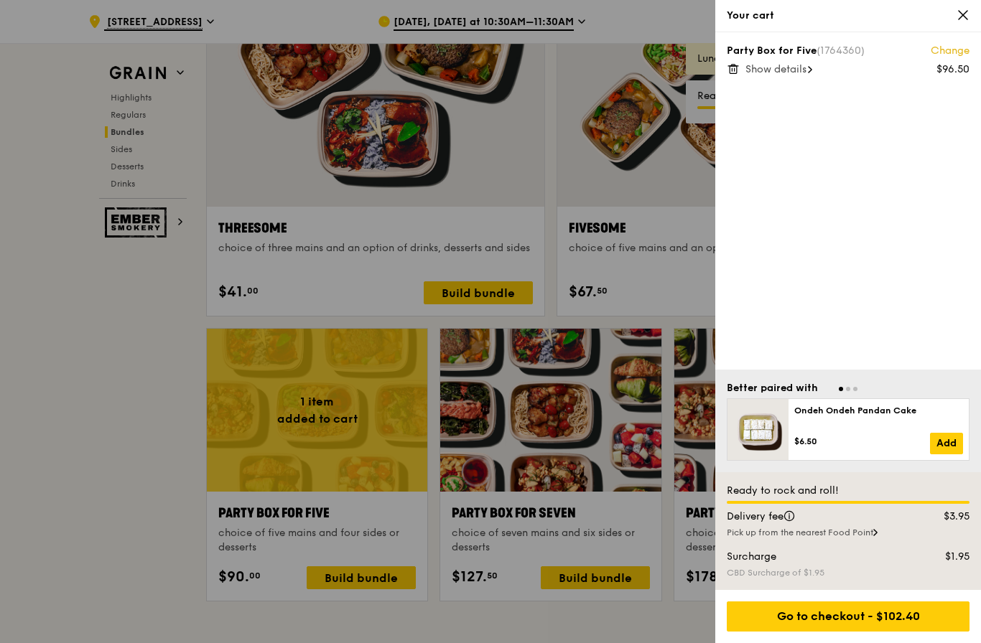
scroll to position [2596, 0]
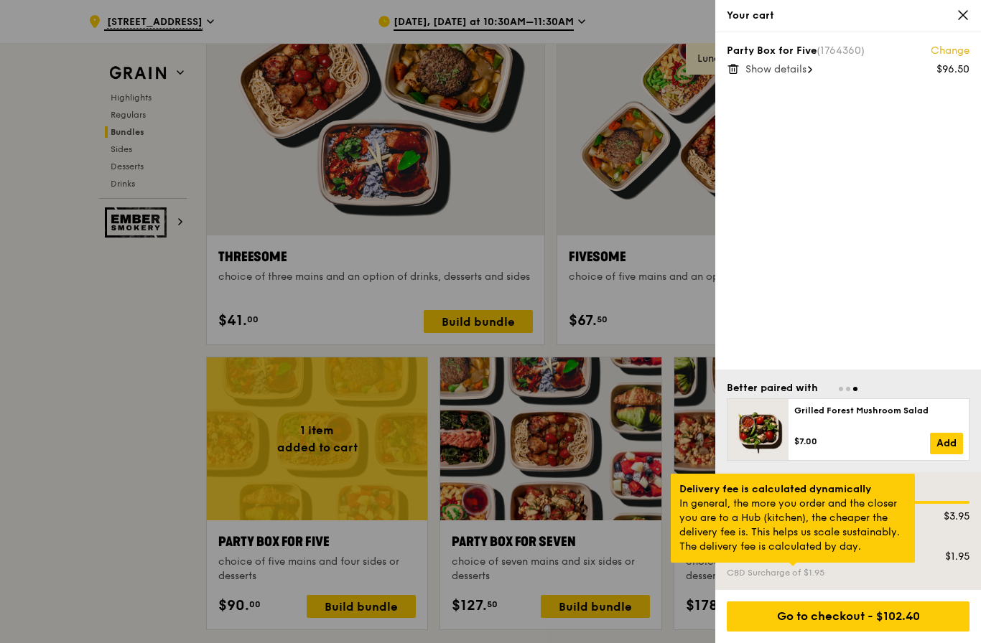
click at [793, 566] on div at bounding box center [792, 565] width 7 height 4
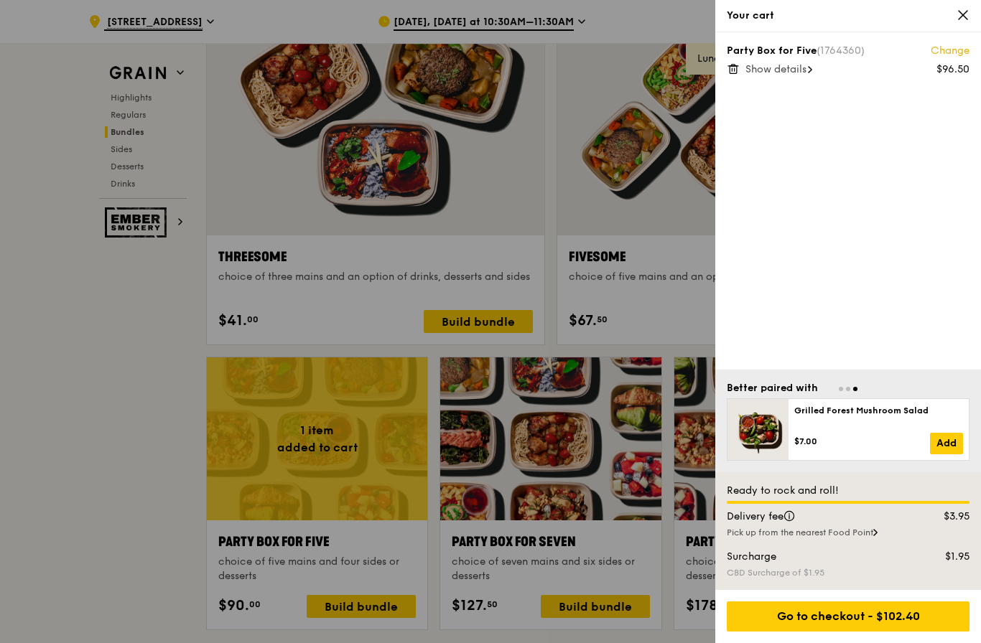
click at [891, 338] on div "Party Box for Five (1764360) Change $96.50 Show details" at bounding box center [848, 200] width 266 height 337
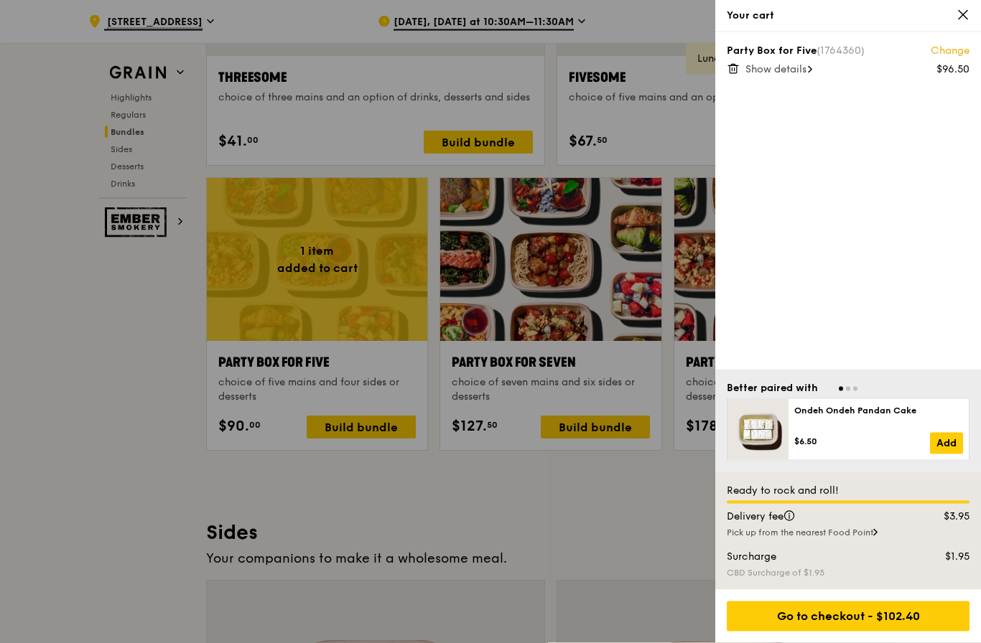
scroll to position [2777, 0]
click at [960, 5] on div "Your cart" at bounding box center [848, 16] width 266 height 32
click at [958, 14] on icon at bounding box center [962, 15] width 13 height 13
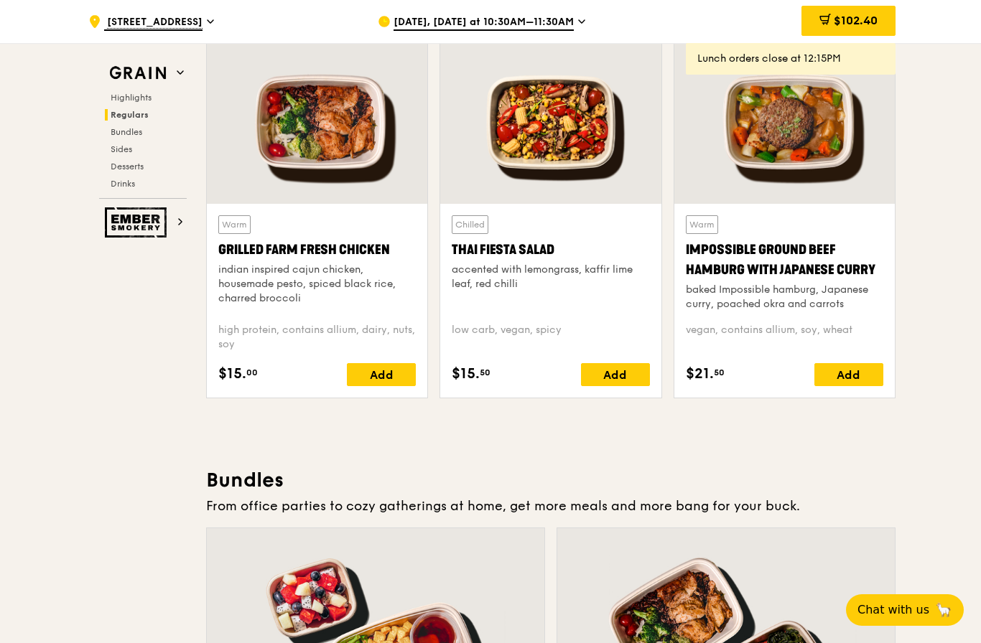
scroll to position [1694, 0]
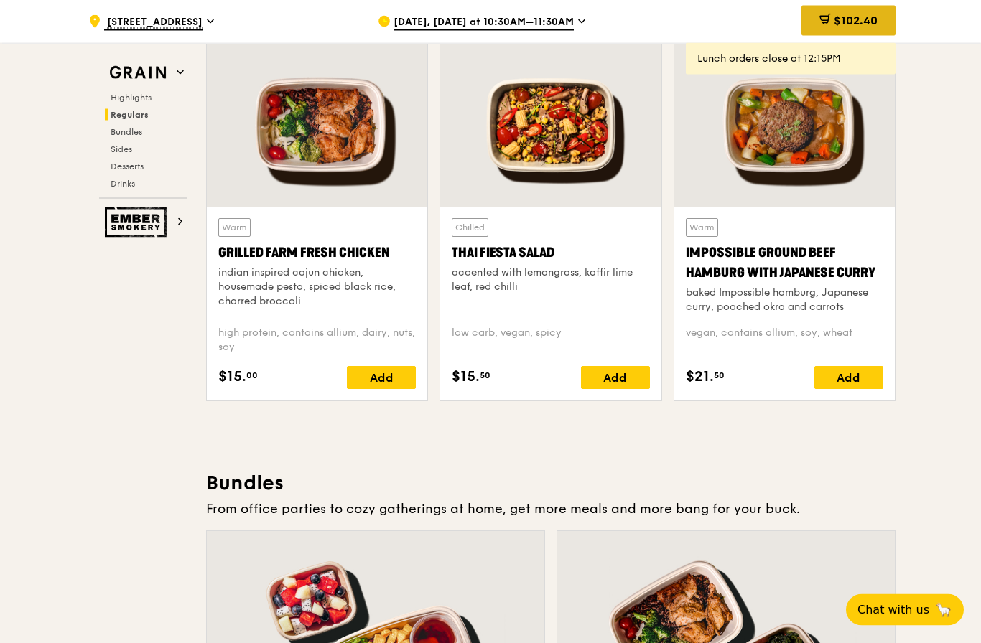
click at [845, 19] on span "$102.40" at bounding box center [855, 21] width 44 height 14
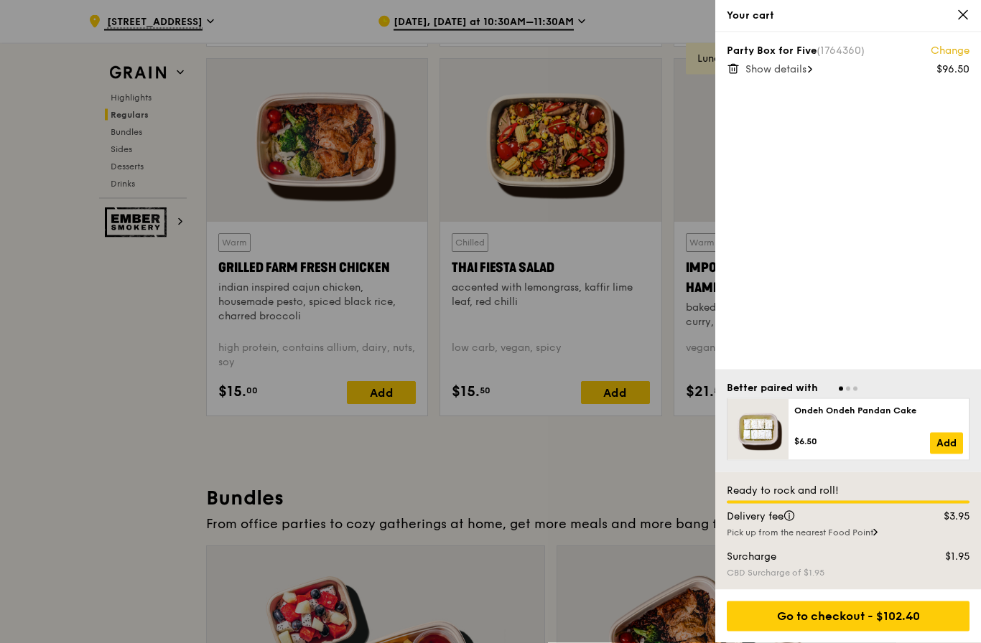
scroll to position [1665, 0]
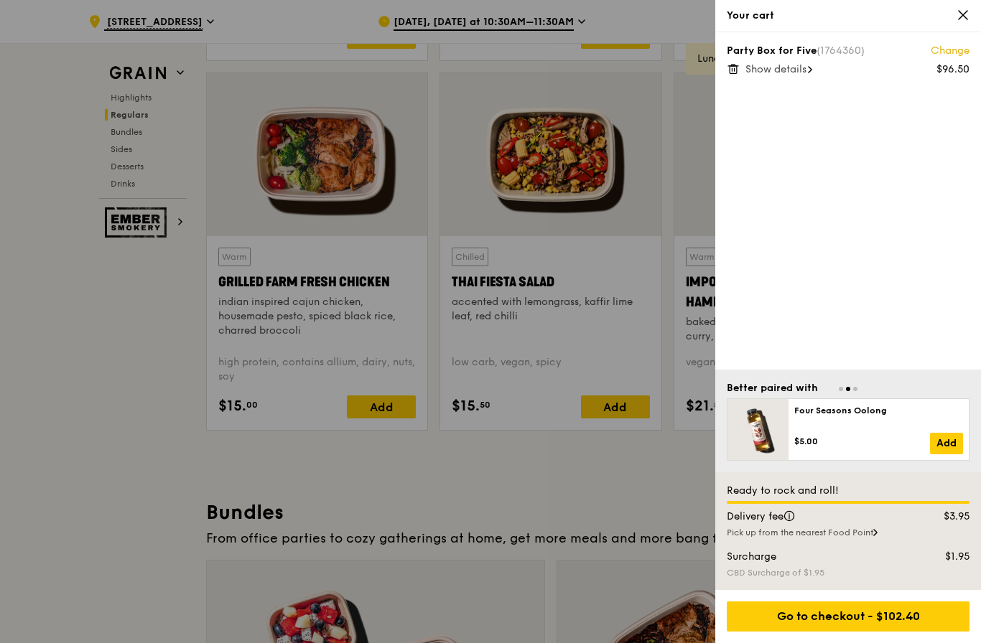
click at [777, 73] on span "Show details" at bounding box center [775, 69] width 61 height 12
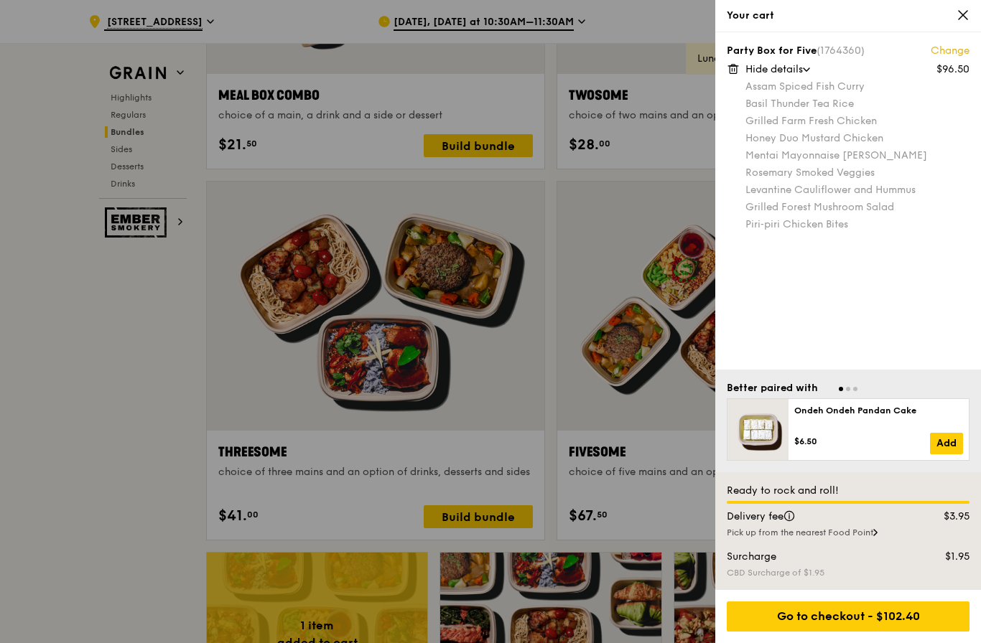
scroll to position [2427, 0]
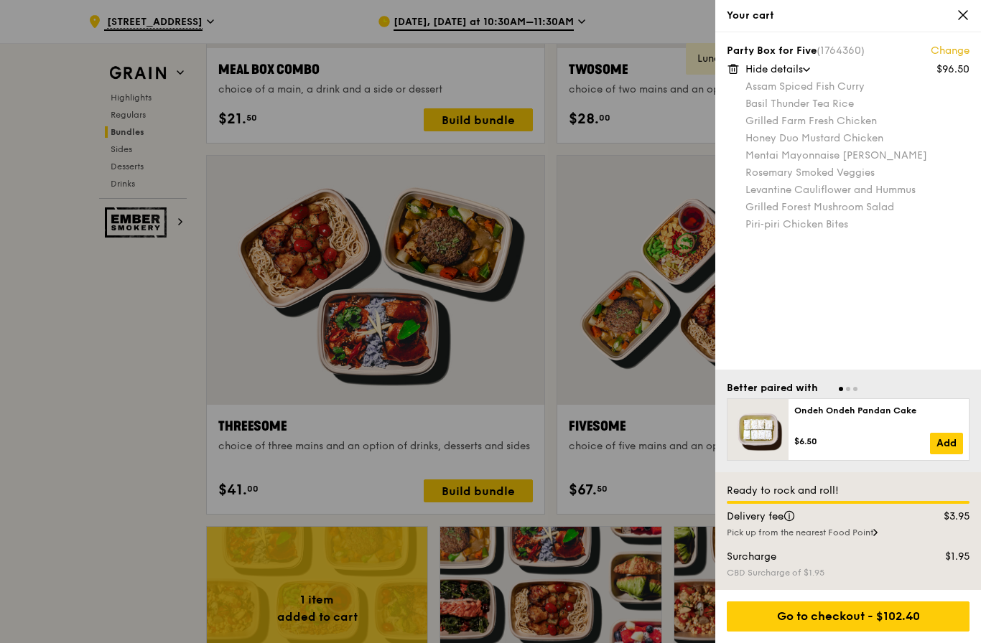
click at [964, 21] on icon at bounding box center [962, 15] width 13 height 13
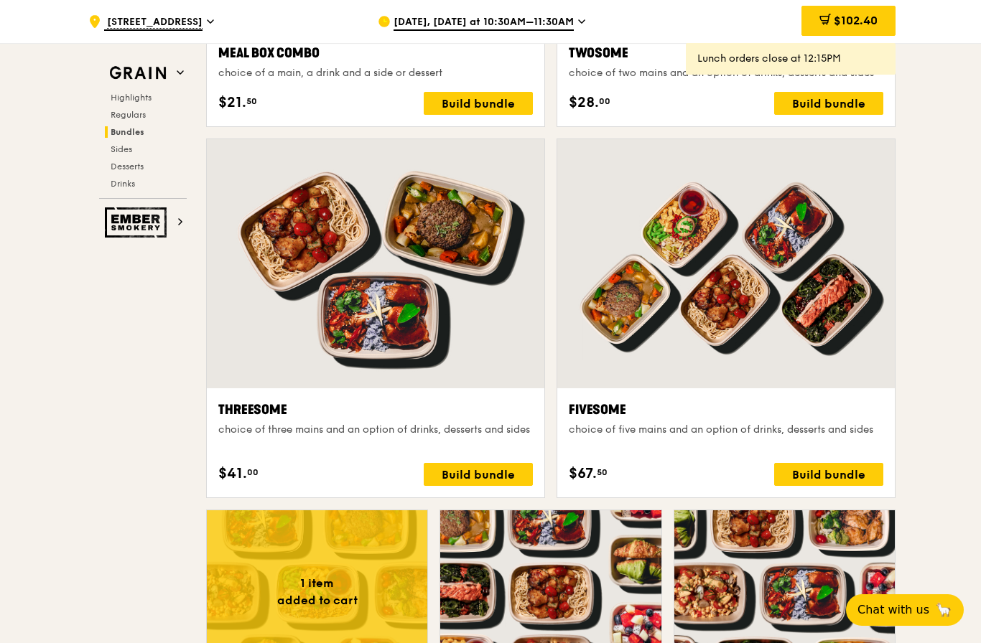
scroll to position [2445, 0]
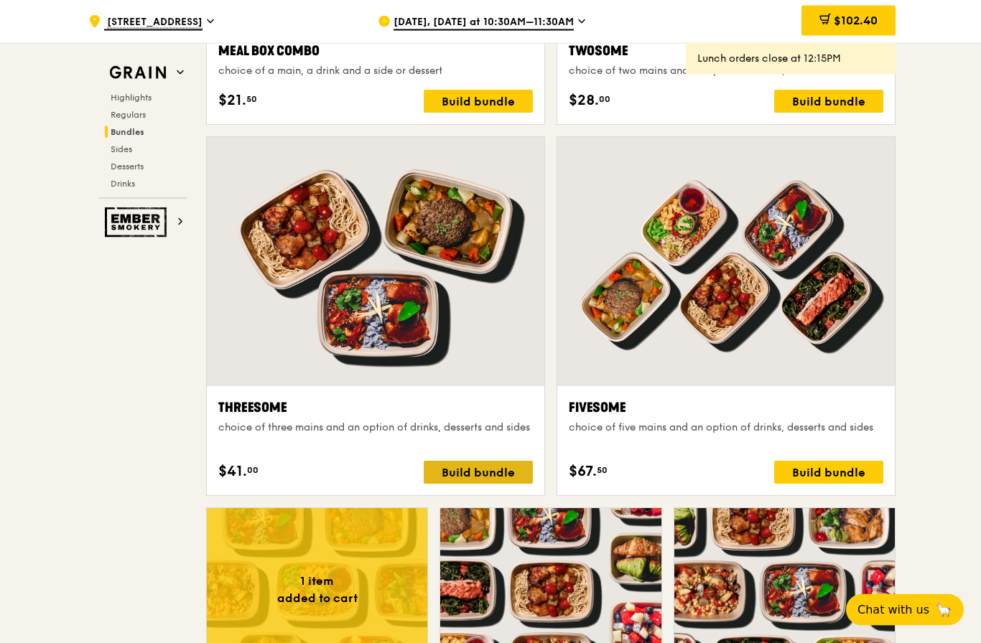
click at [488, 478] on div "Build bundle" at bounding box center [478, 473] width 109 height 23
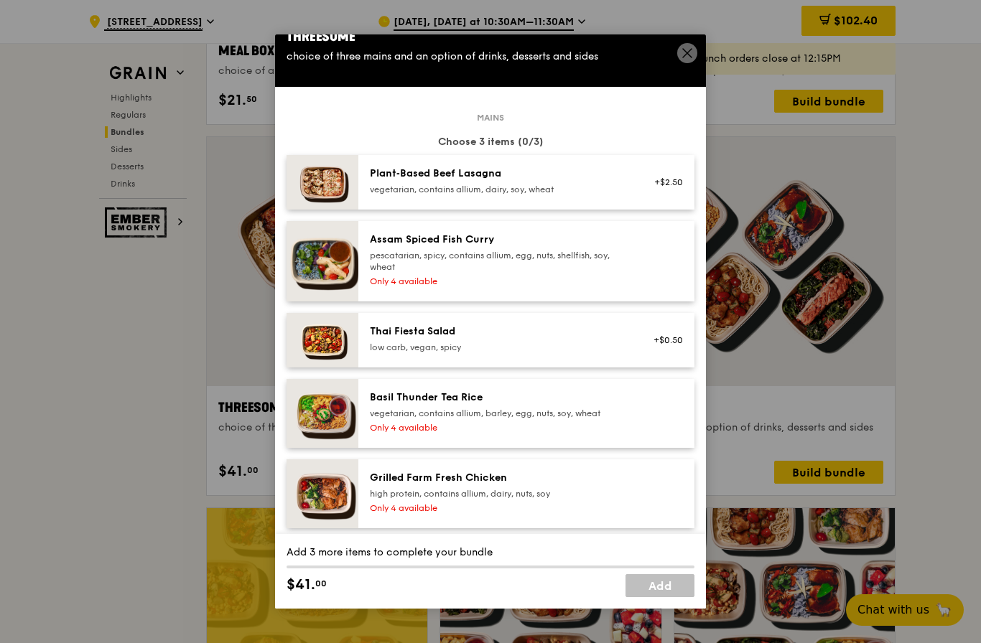
scroll to position [13, 0]
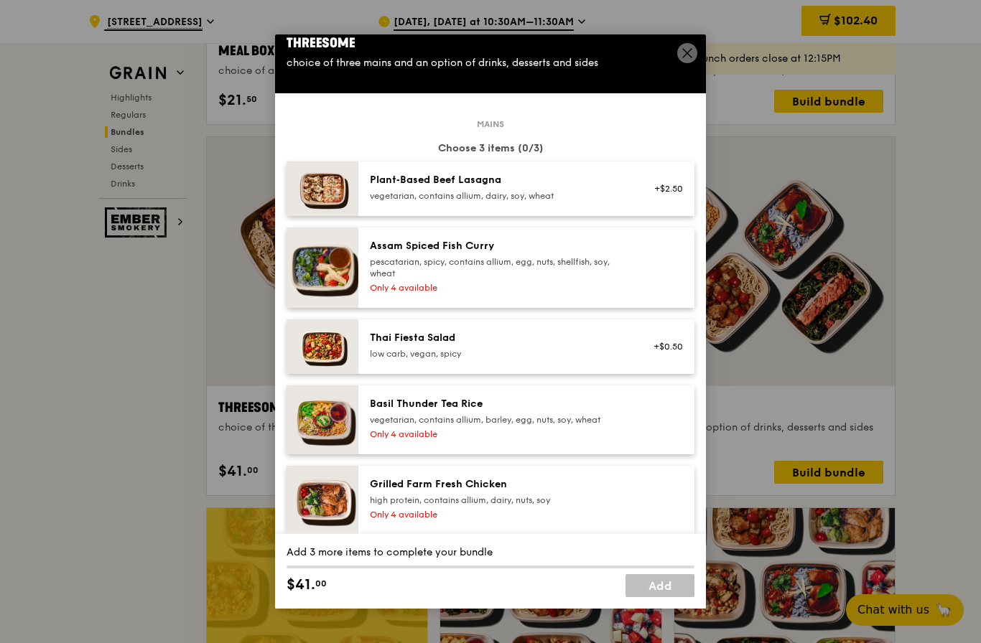
click at [569, 279] on div "pescatarian, spicy, contains allium, egg, nuts, shellfish, soy, wheat" at bounding box center [499, 267] width 258 height 23
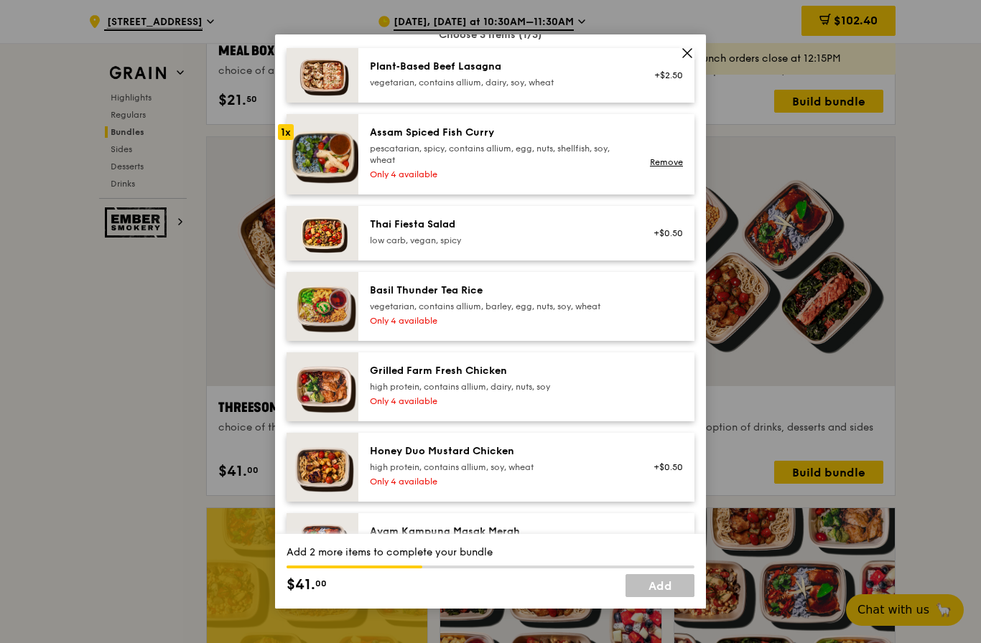
scroll to position [131, 0]
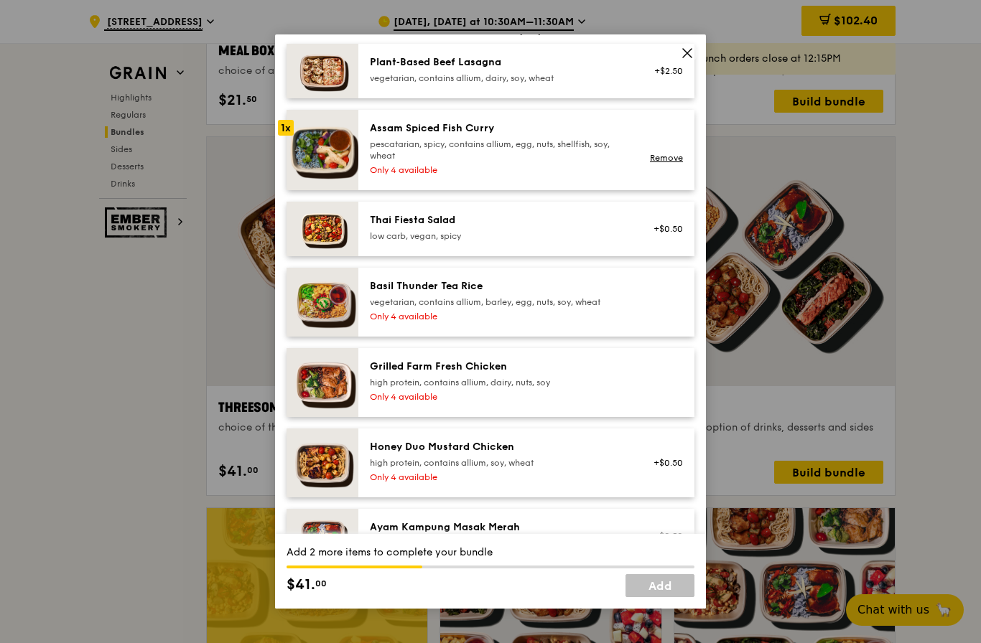
click at [555, 294] on div "Basil Thunder Tea Rice" at bounding box center [499, 286] width 258 height 14
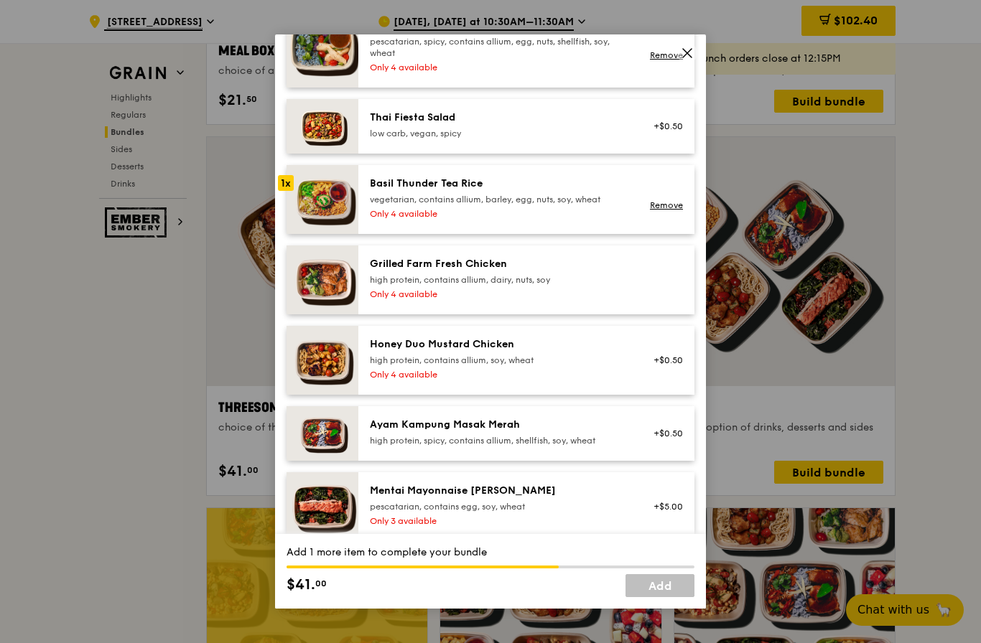
scroll to position [238, 0]
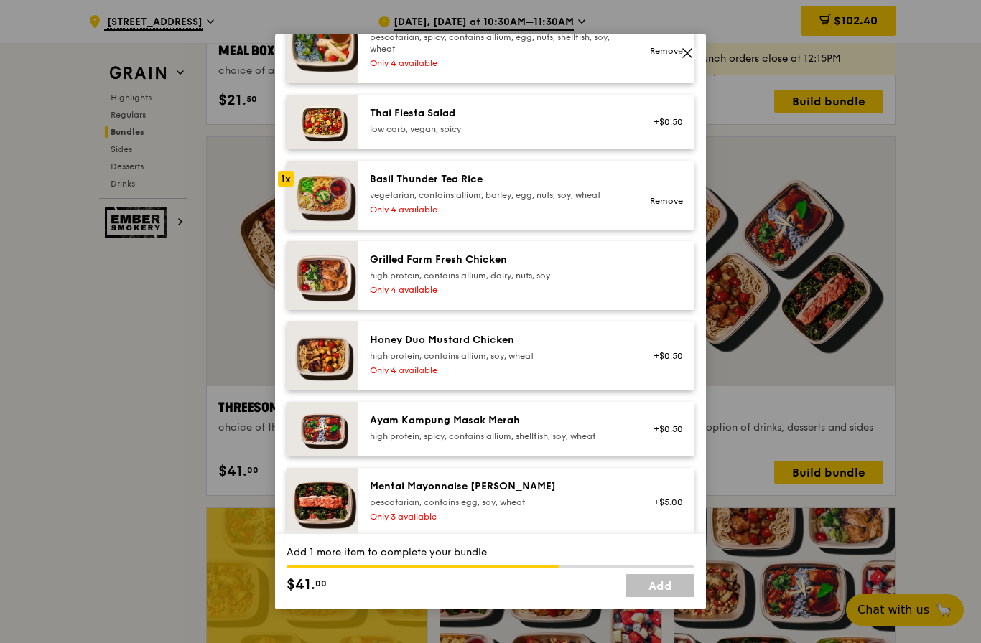
click at [641, 299] on div at bounding box center [663, 276] width 55 height 46
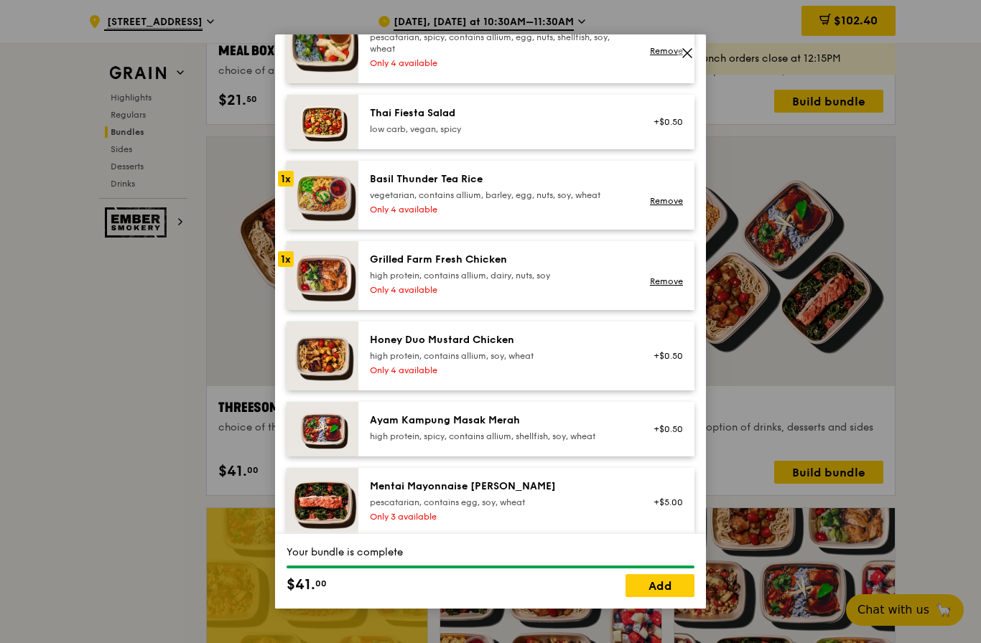
click at [681, 60] on icon at bounding box center [687, 53] width 13 height 13
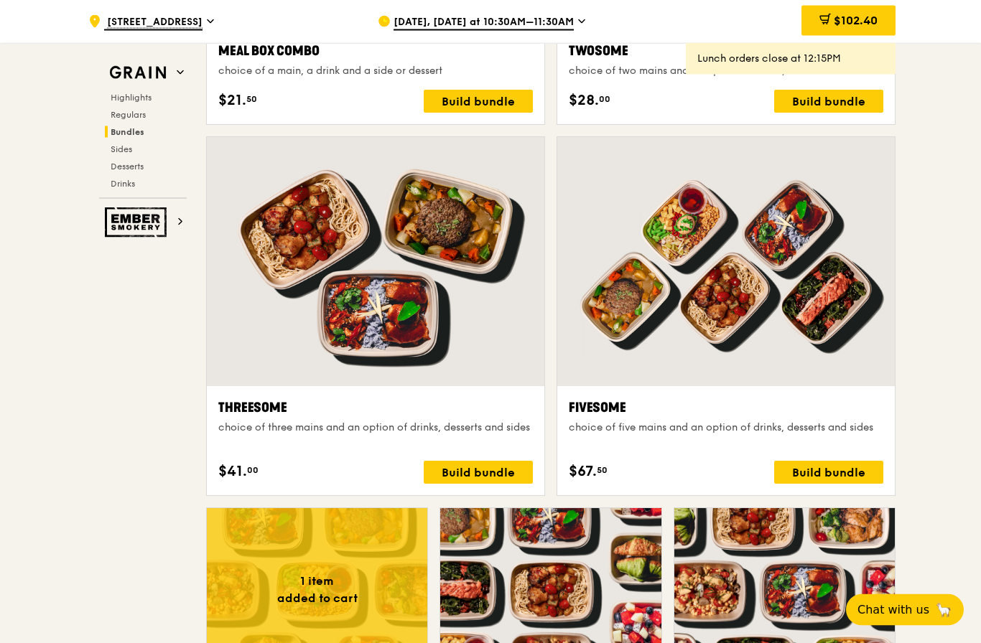
click at [771, 277] on div at bounding box center [725, 262] width 337 height 249
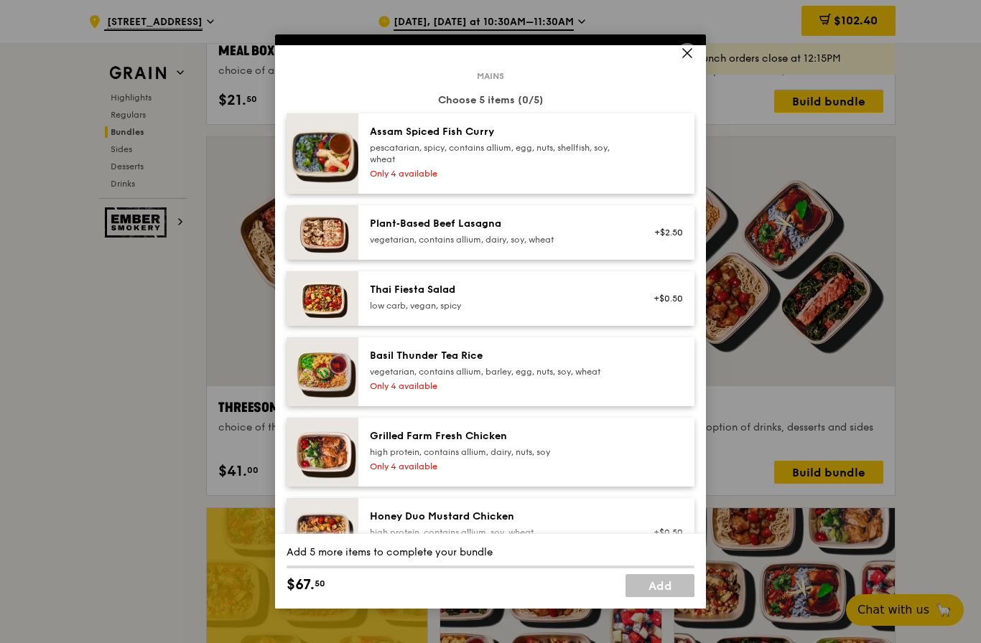
scroll to position [62, 0]
click at [563, 164] on div "pescatarian, spicy, contains allium, egg, nuts, shellfish, soy, wheat" at bounding box center [499, 152] width 258 height 23
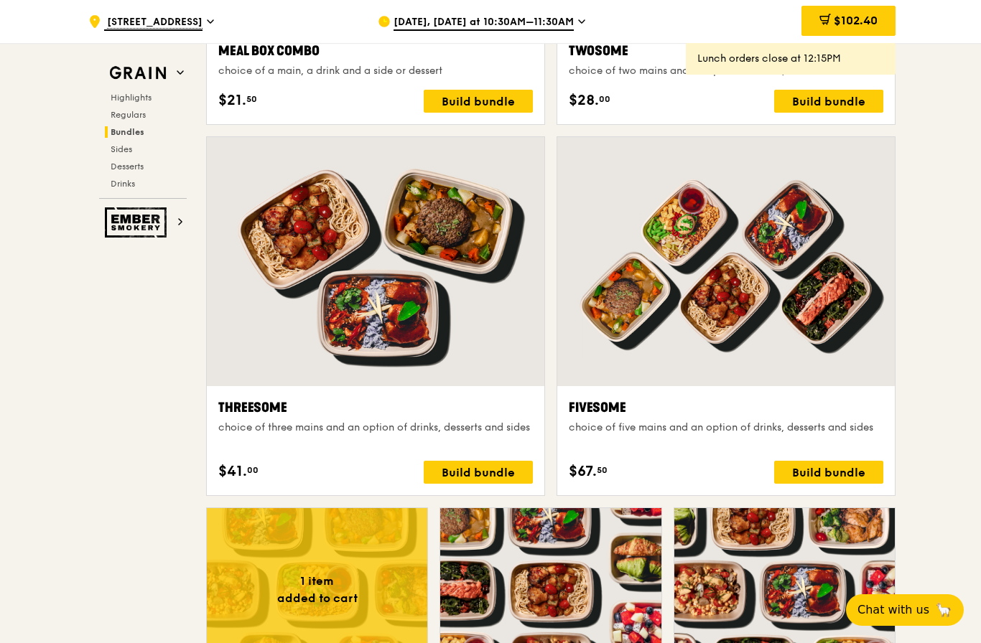
click at [922, 22] on div ".cls-1 { fill: none; stroke: #fff; stroke-linecap: round; stroke-linejoin: roun…" at bounding box center [490, 21] width 981 height 43
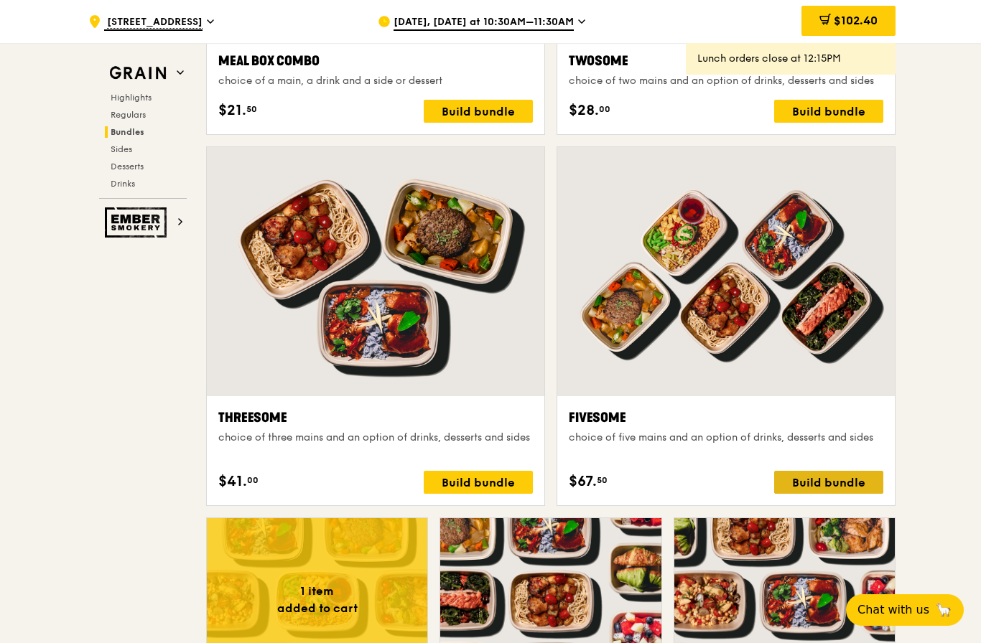
click at [823, 478] on div "Build bundle" at bounding box center [828, 482] width 109 height 23
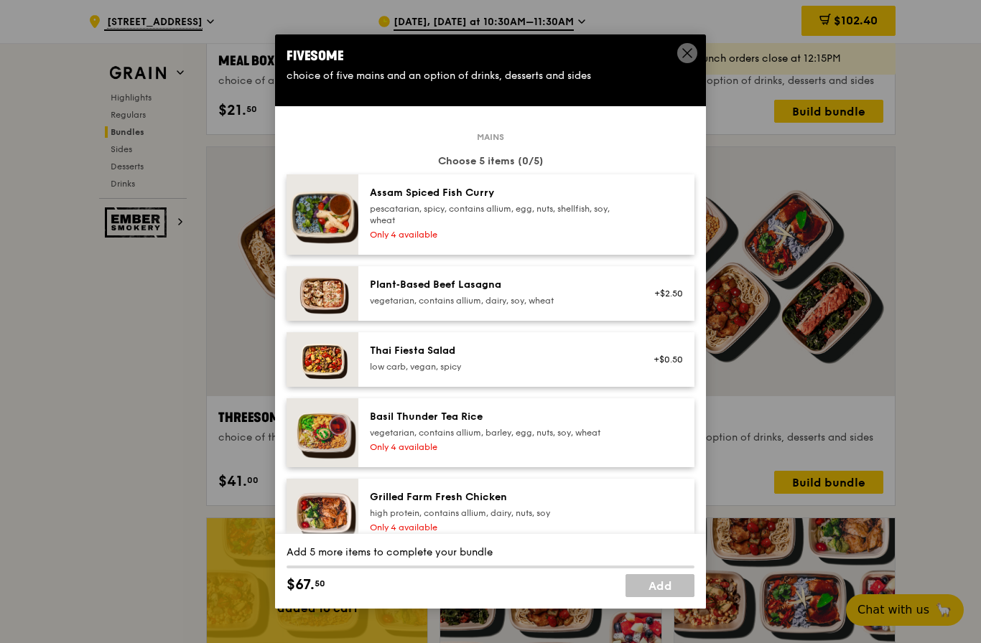
click at [604, 226] on div "pescatarian, spicy, contains allium, egg, nuts, shellfish, soy, wheat" at bounding box center [499, 214] width 258 height 23
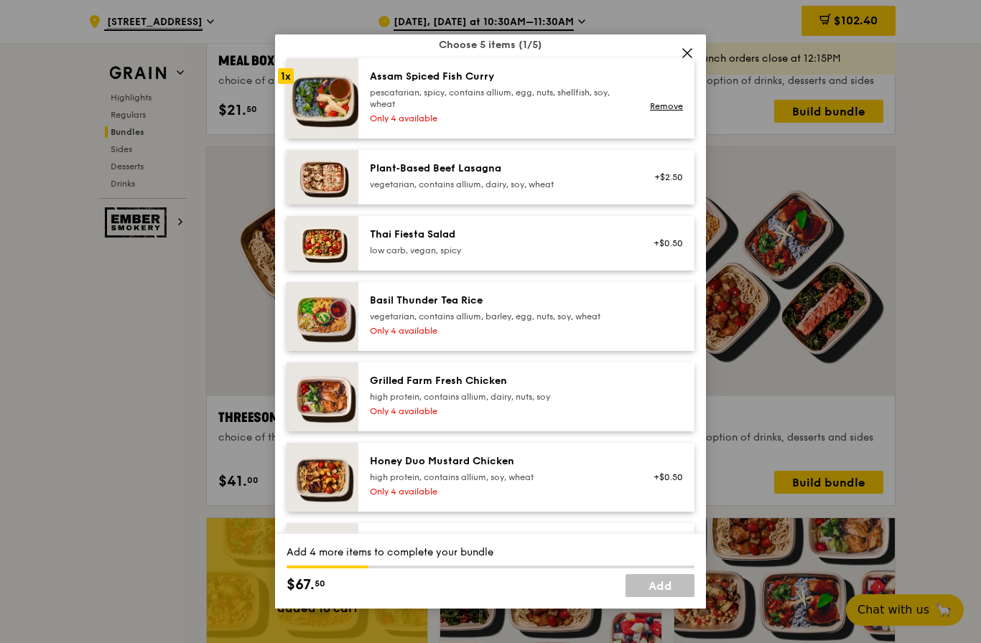
scroll to position [118, 0]
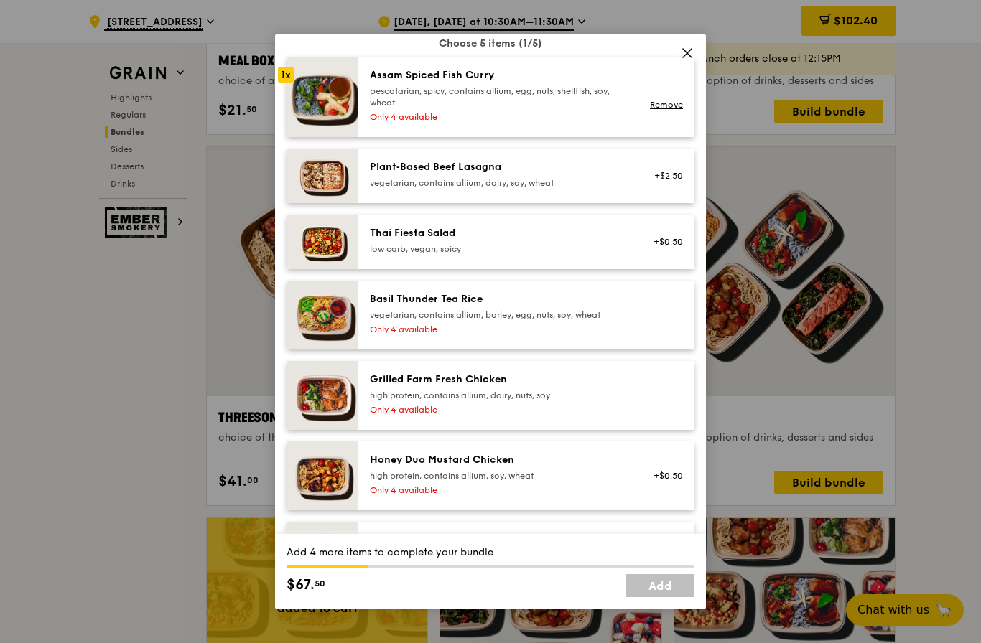
click at [627, 338] on div "Basil Thunder Tea Rice vegetarian, contains allium, barley, egg, nuts, soy, whe…" at bounding box center [498, 315] width 275 height 46
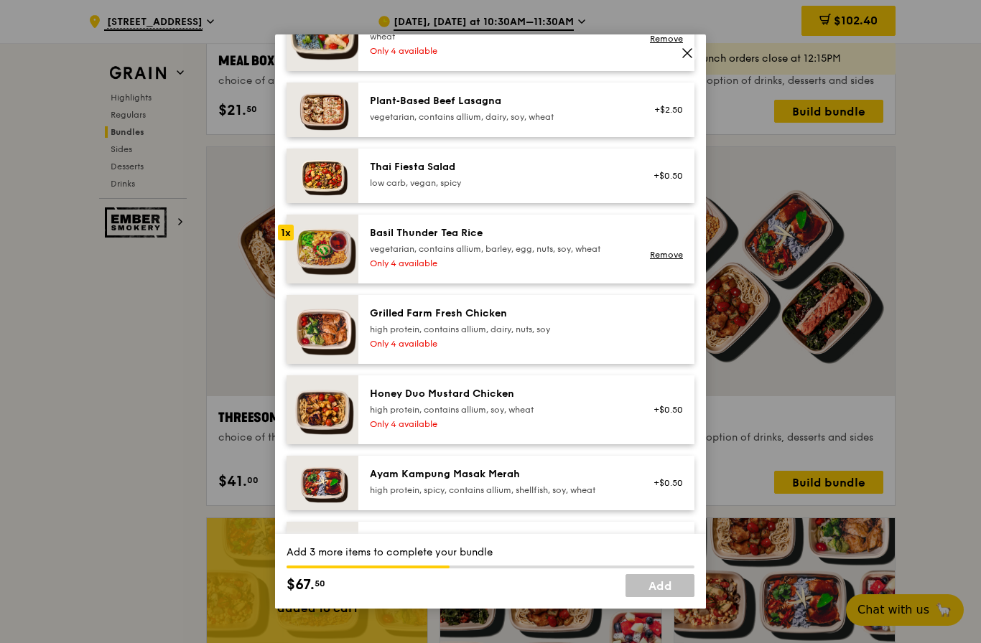
scroll to position [200, 0]
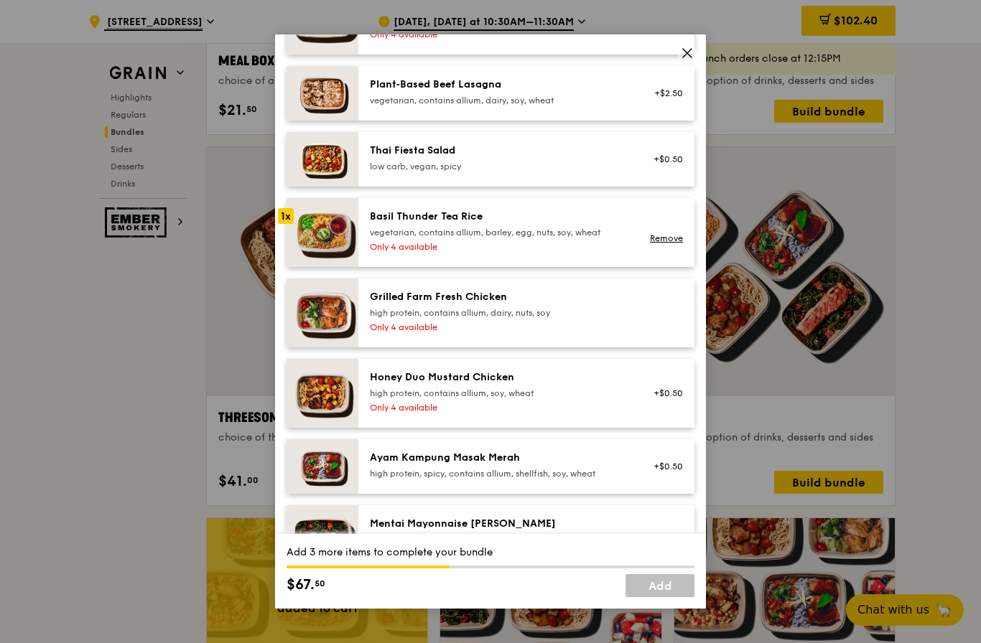
click at [638, 336] on div at bounding box center [663, 313] width 55 height 46
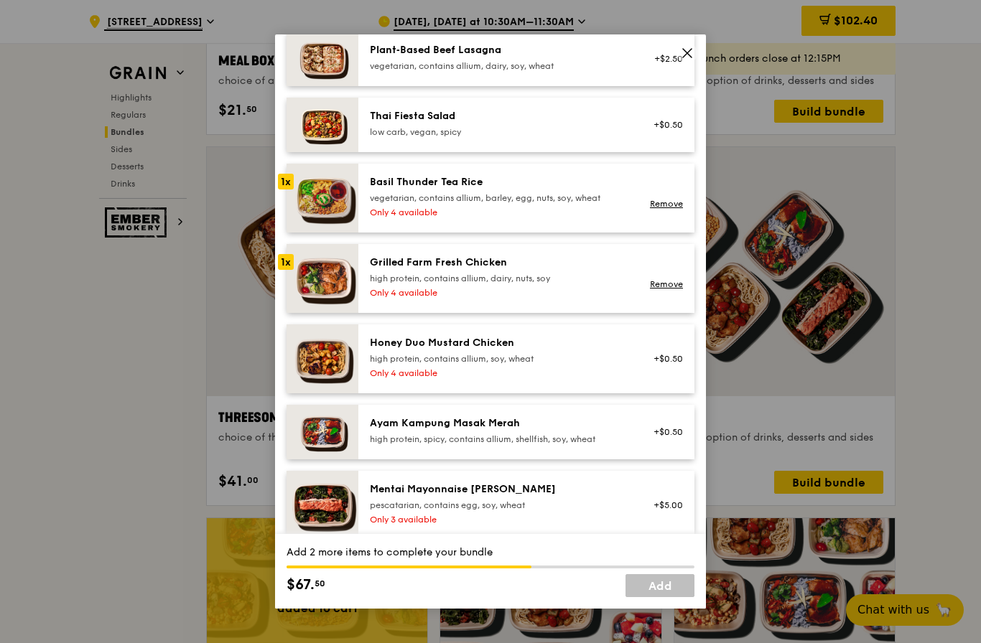
scroll to position [237, 0]
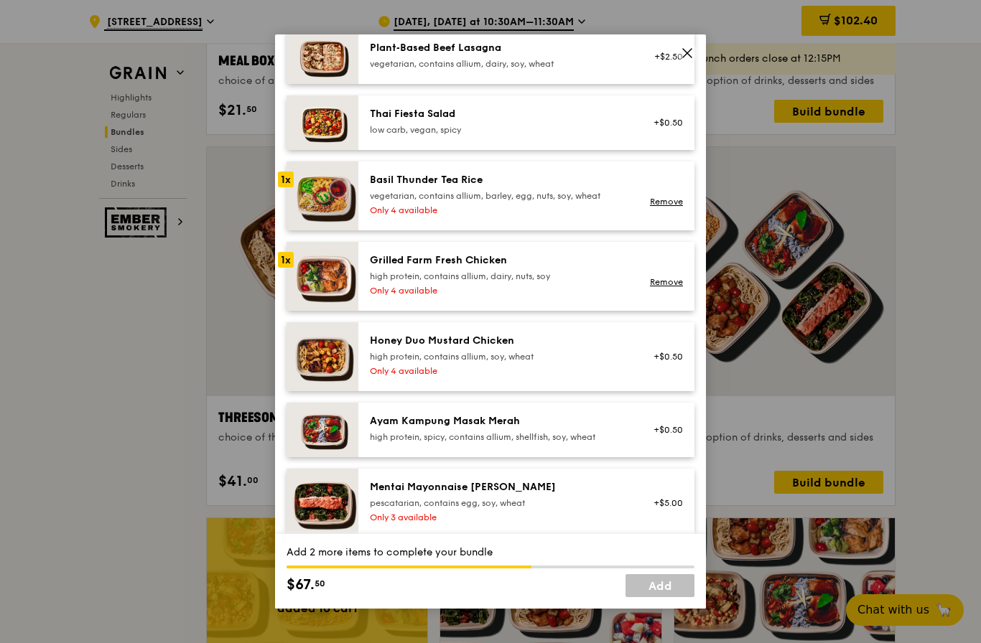
click at [640, 380] on div "+$0.50" at bounding box center [663, 357] width 55 height 46
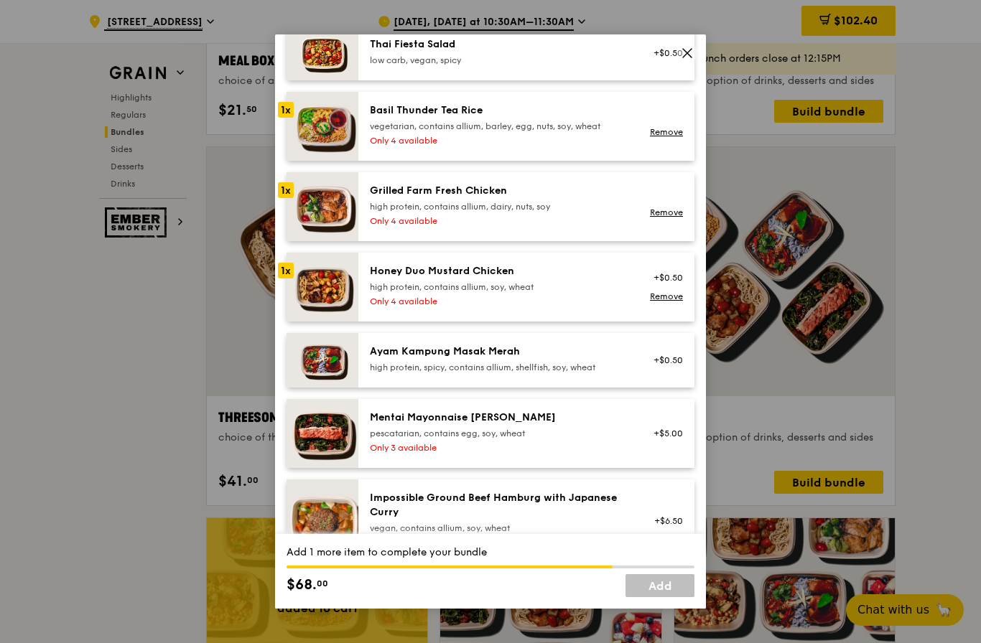
scroll to position [317, 0]
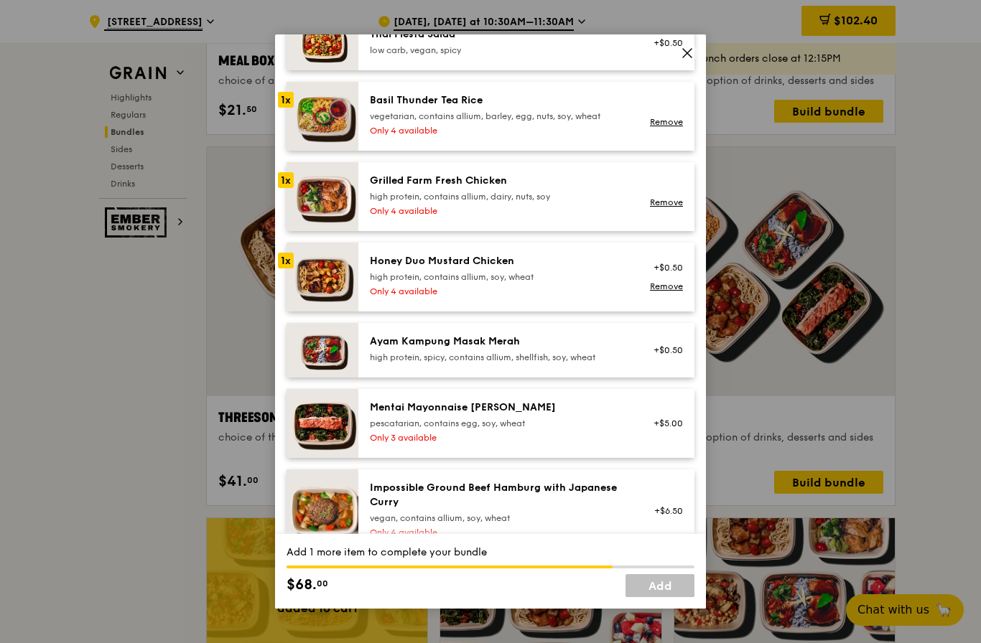
click at [620, 429] on div "pescatarian, contains egg, soy, wheat" at bounding box center [499, 423] width 258 height 11
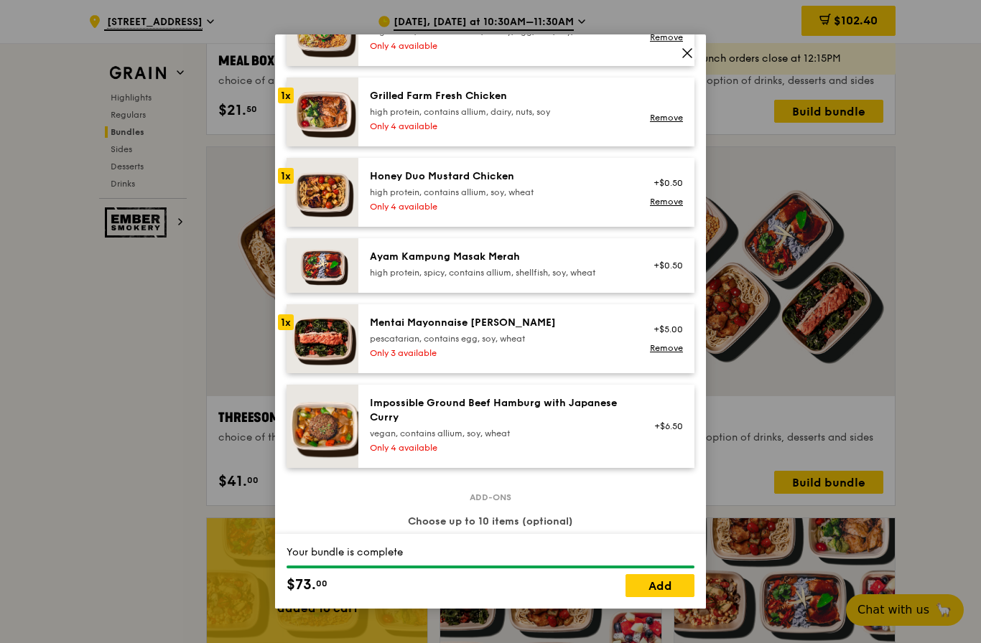
scroll to position [417, 0]
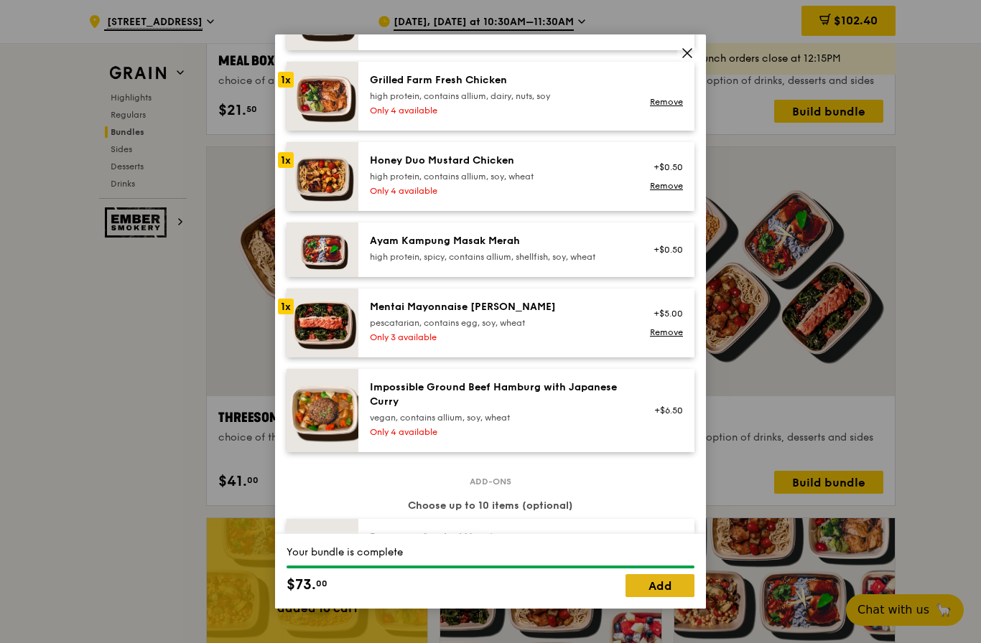
click at [670, 597] on link "Add" at bounding box center [659, 585] width 69 height 23
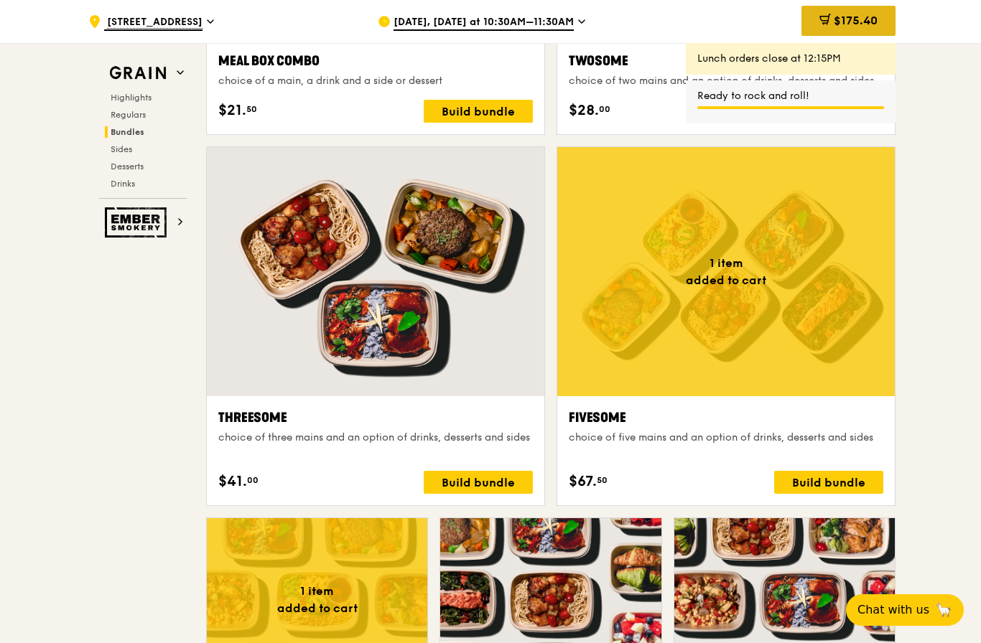
click at [866, 17] on span "$175.40" at bounding box center [855, 21] width 44 height 14
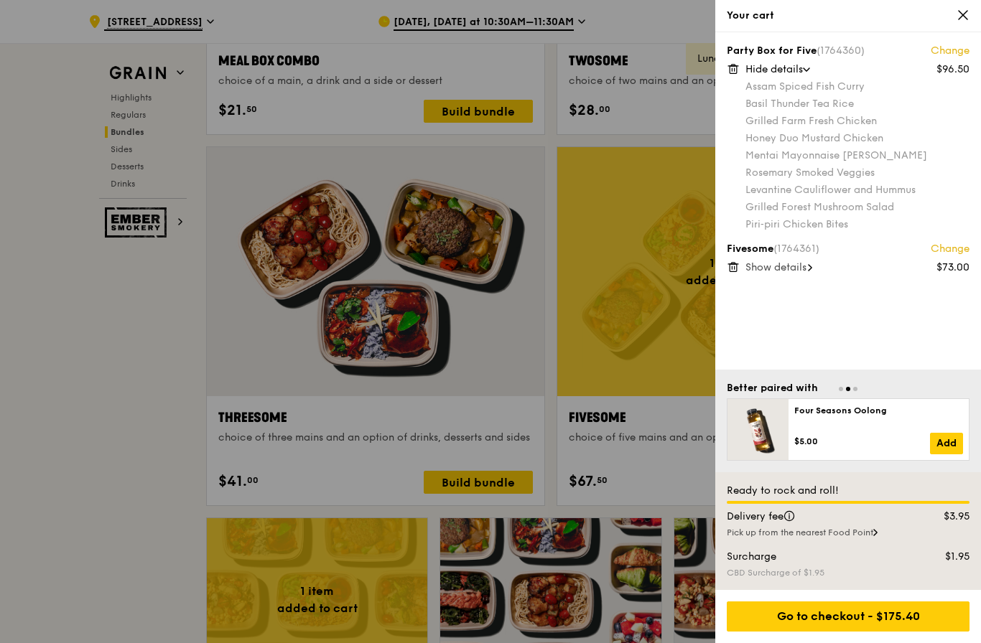
click at [734, 65] on icon at bounding box center [733, 65] width 4 height 1
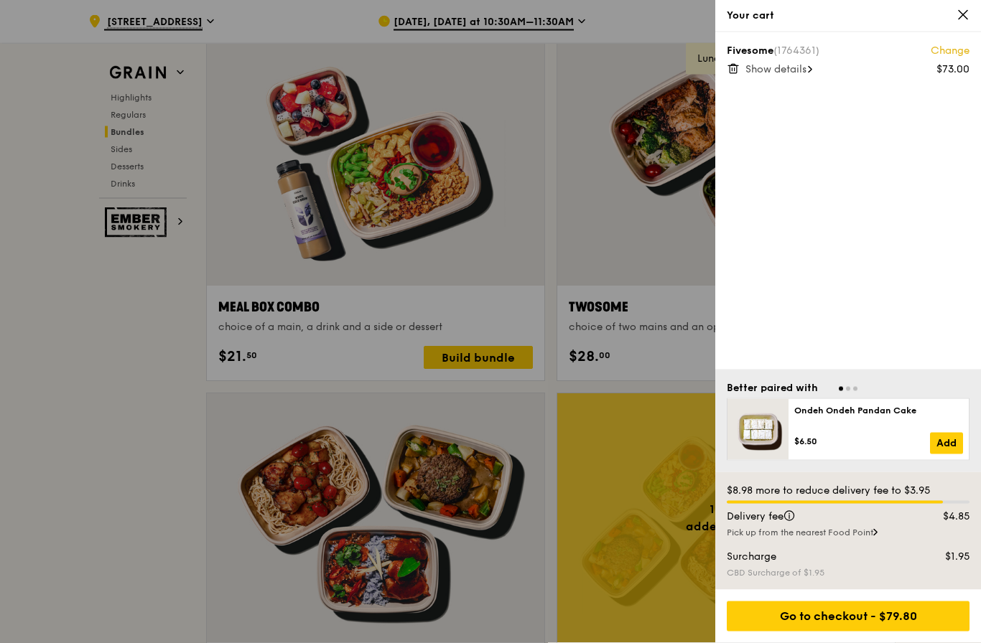
scroll to position [2189, 0]
click at [790, 76] on div "Show details" at bounding box center [857, 69] width 224 height 14
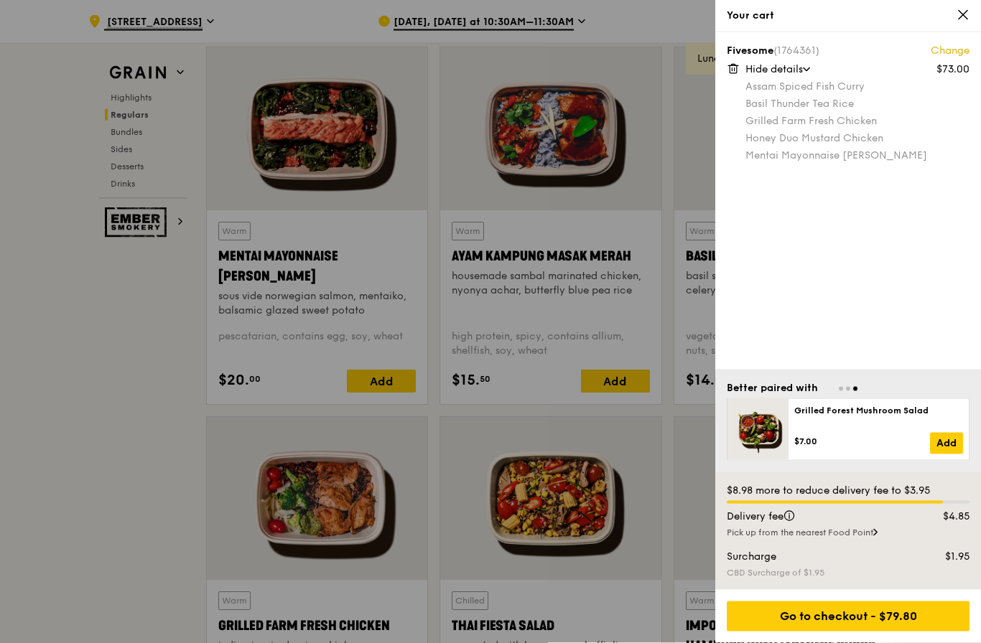
scroll to position [1337, 0]
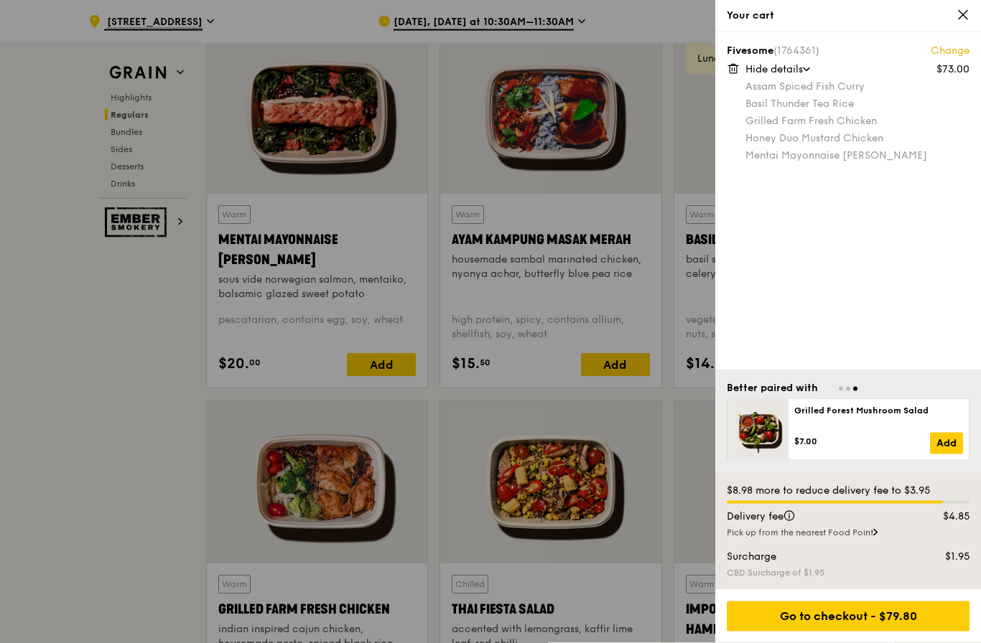
click at [949, 22] on div "Your cart" at bounding box center [847, 16] width 243 height 14
click at [956, 17] on icon at bounding box center [962, 15] width 13 height 13
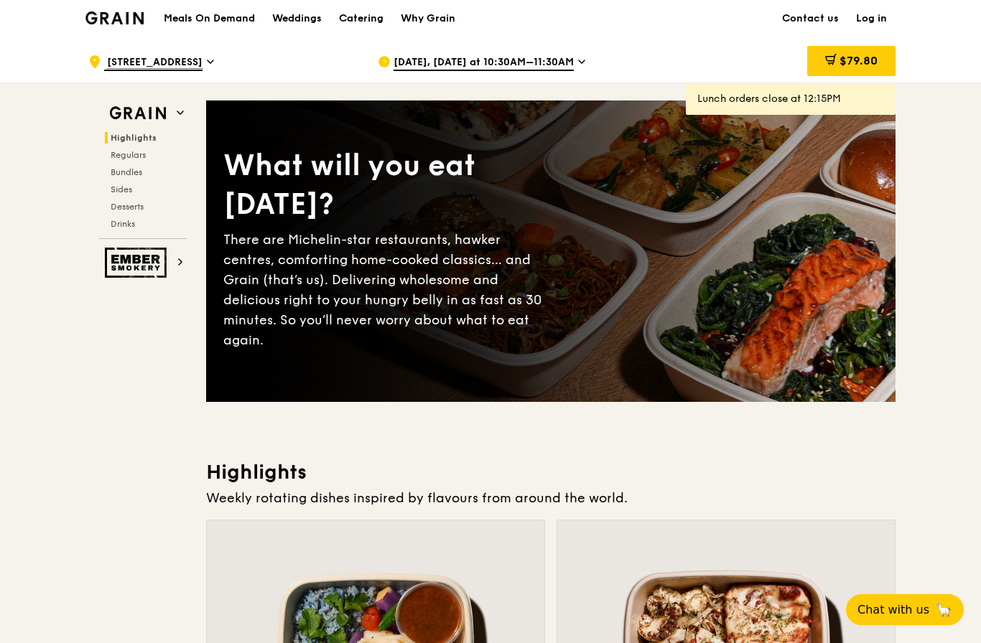
scroll to position [0, 0]
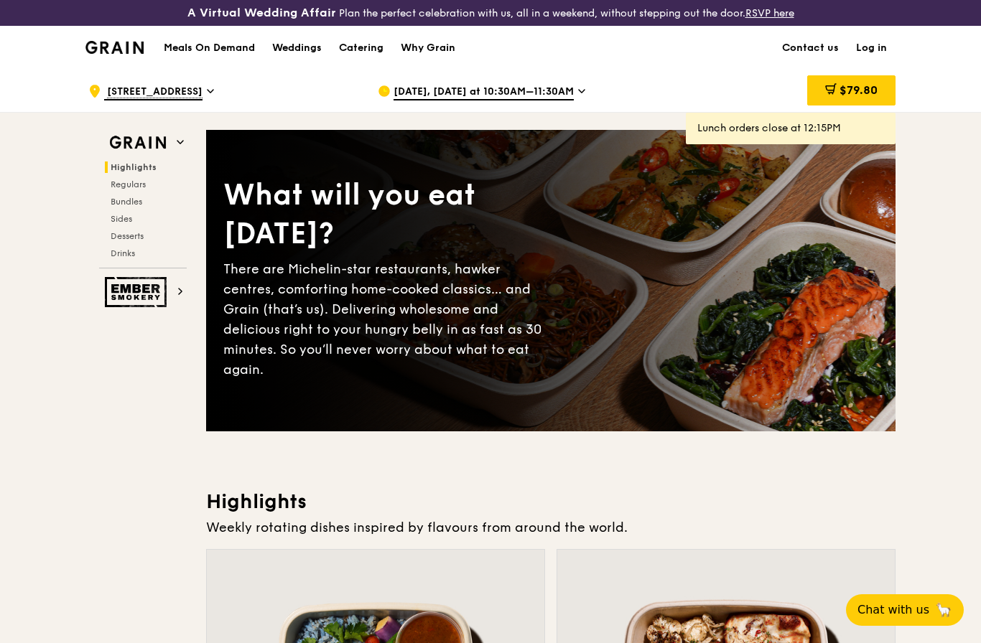
click at [211, 50] on h1 "Meals On Demand" at bounding box center [209, 48] width 91 height 14
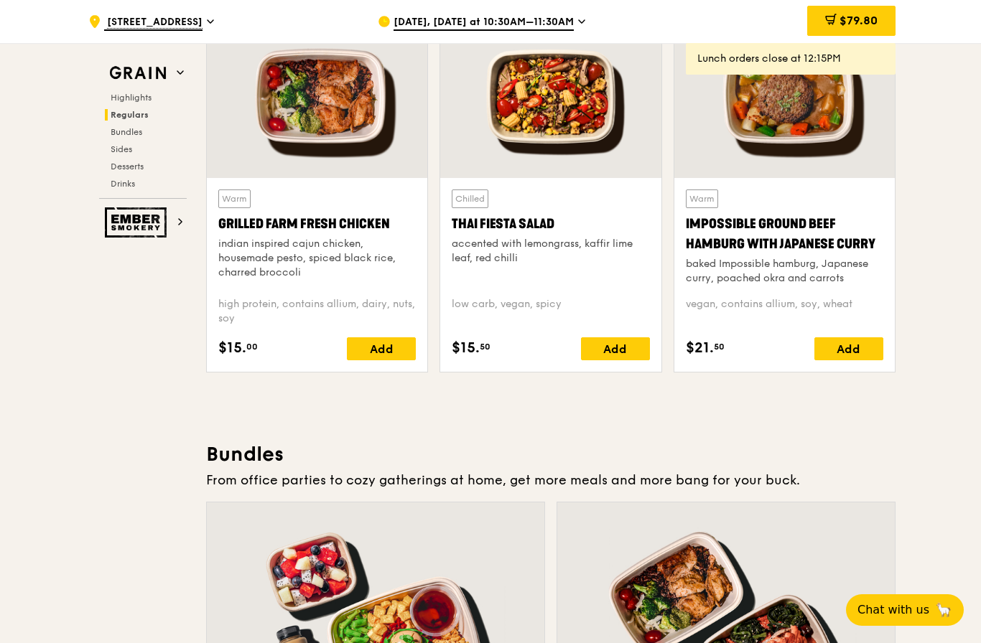
scroll to position [1709, 0]
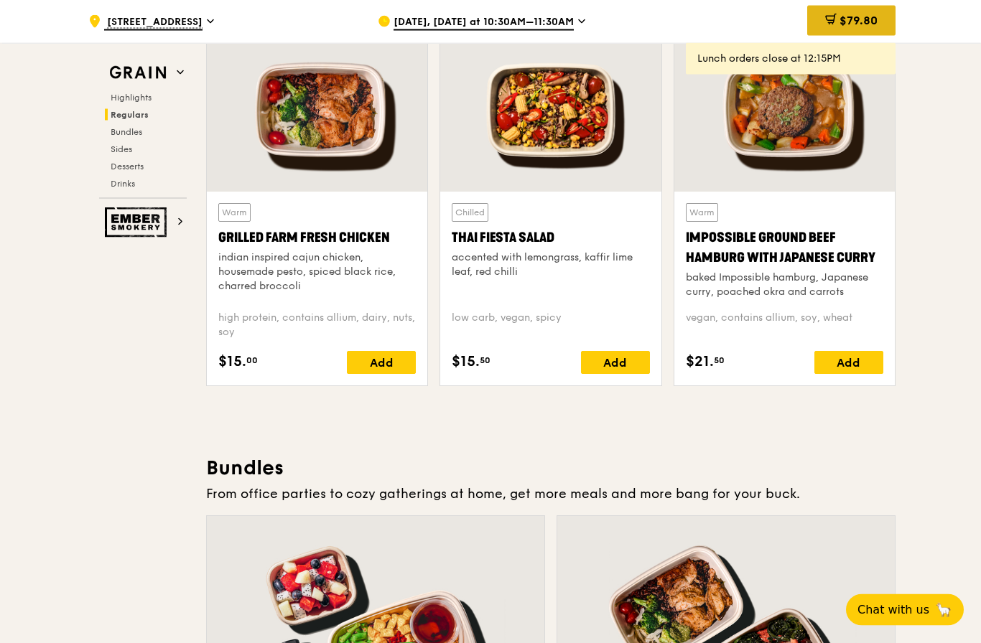
click at [828, 20] on icon at bounding box center [830, 19] width 9 height 4
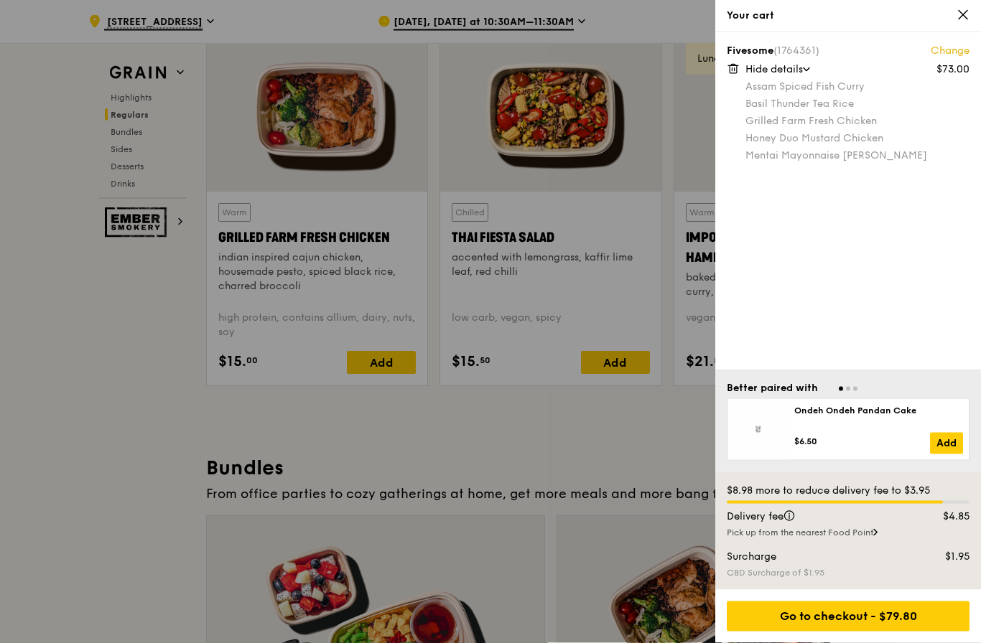
scroll to position [1710, 0]
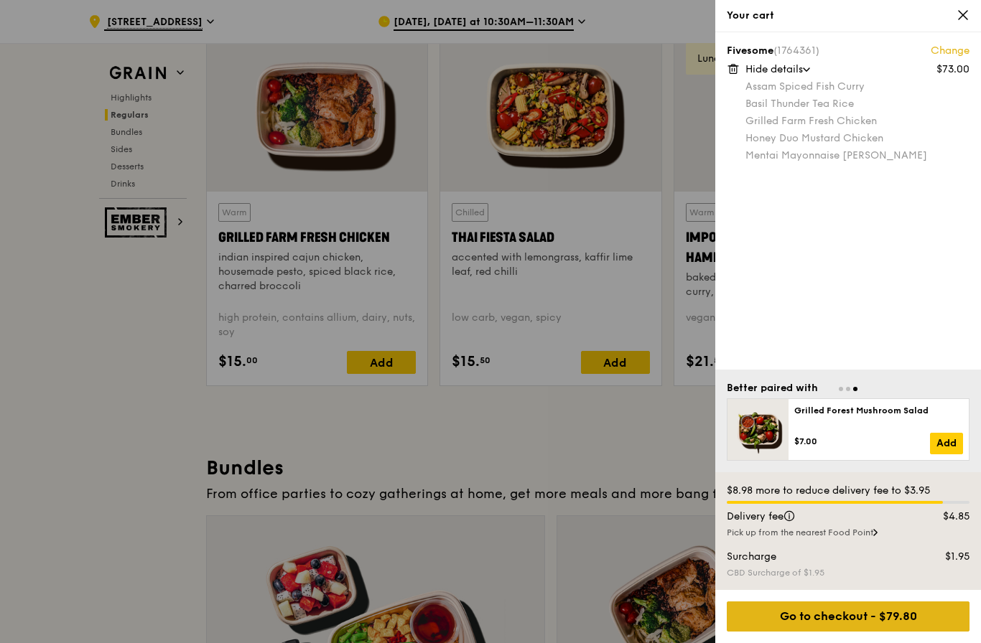
click at [838, 621] on div "Go to checkout - $79.80" at bounding box center [847, 617] width 243 height 30
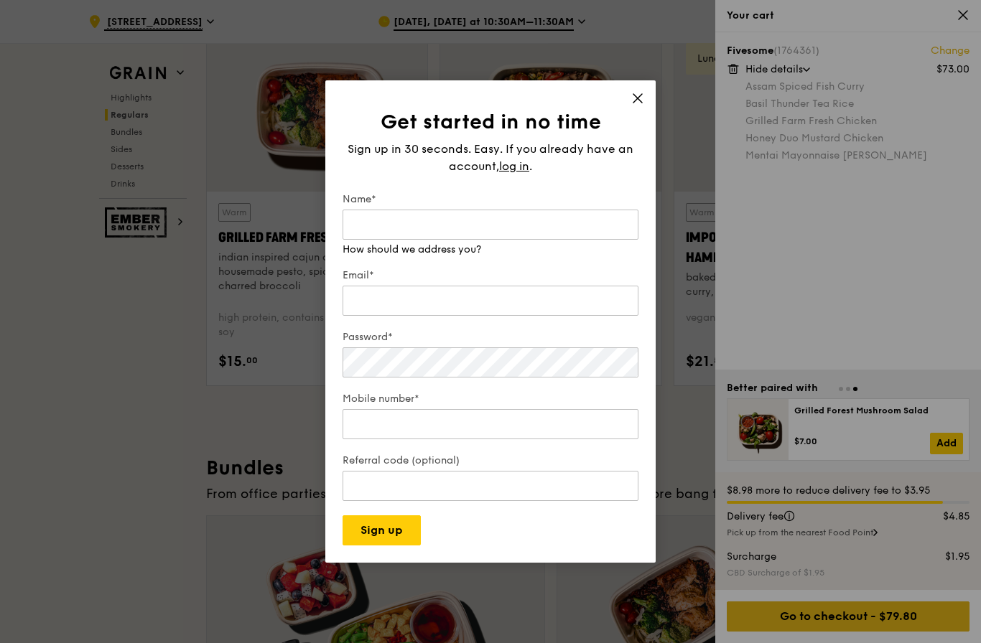
scroll to position [1709, 0]
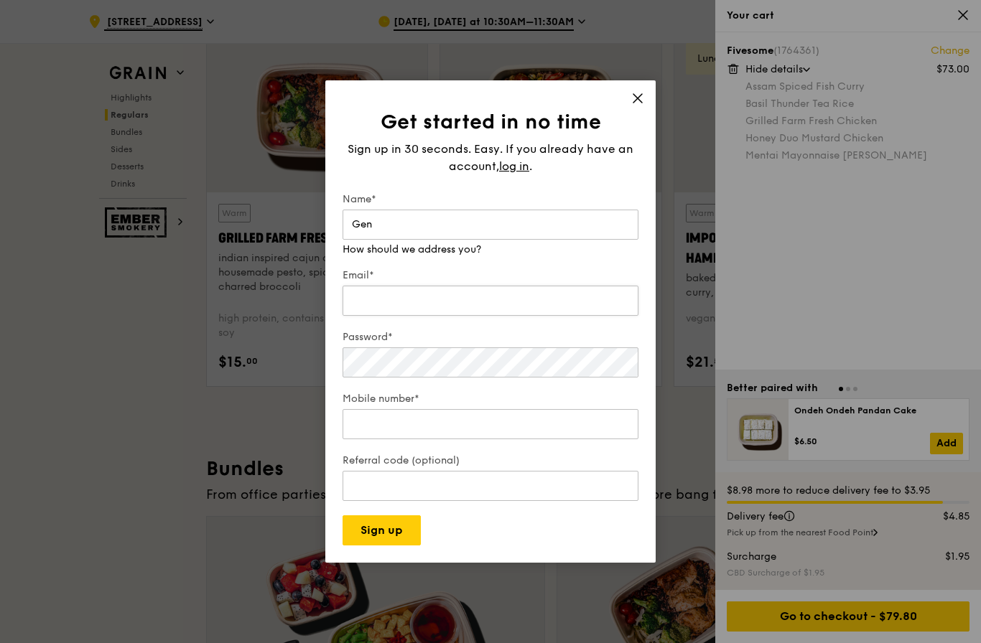
type input "Gen"
click at [477, 319] on div "Email*" at bounding box center [490, 293] width 296 height 50
type input "[EMAIL_ADDRESS][DOMAIN_NAME]"
click at [507, 380] on div "Password*" at bounding box center [490, 355] width 296 height 50
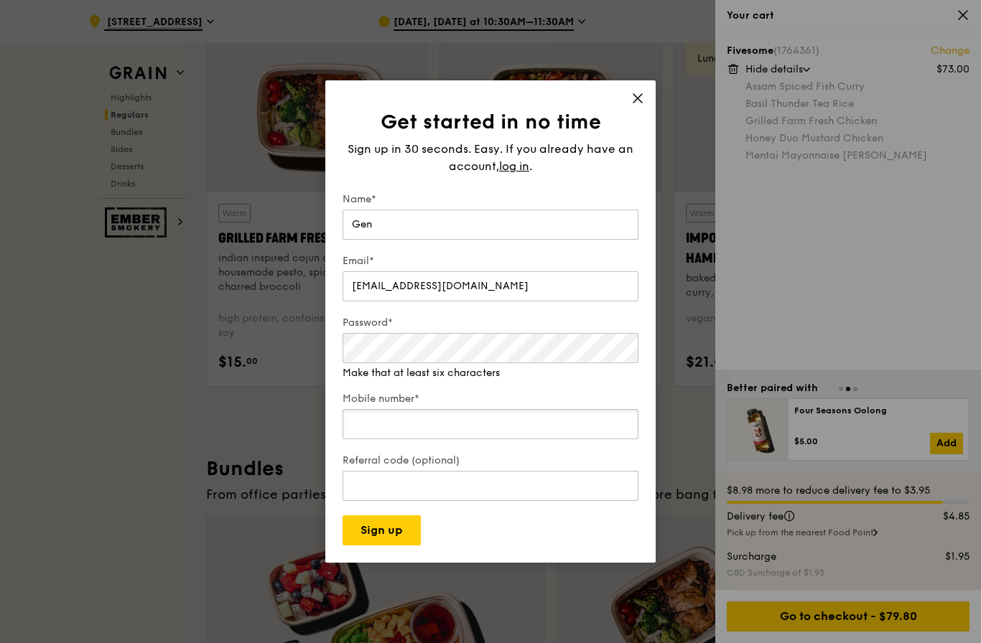
click at [495, 439] on input "Mobile number*" at bounding box center [490, 424] width 296 height 30
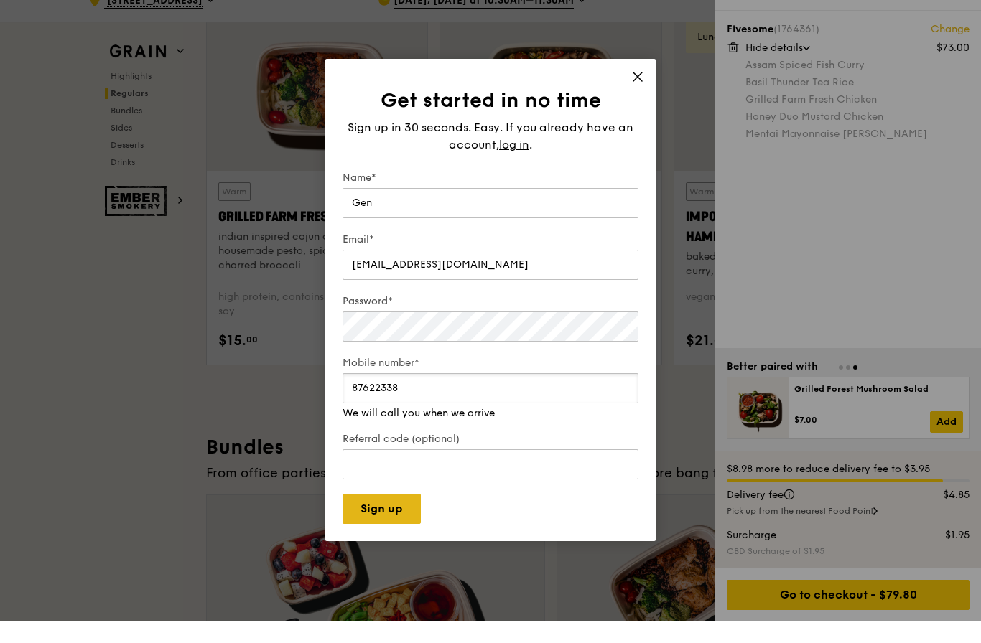
type input "87622338"
click at [399, 542] on button "Sign up" at bounding box center [381, 530] width 78 height 30
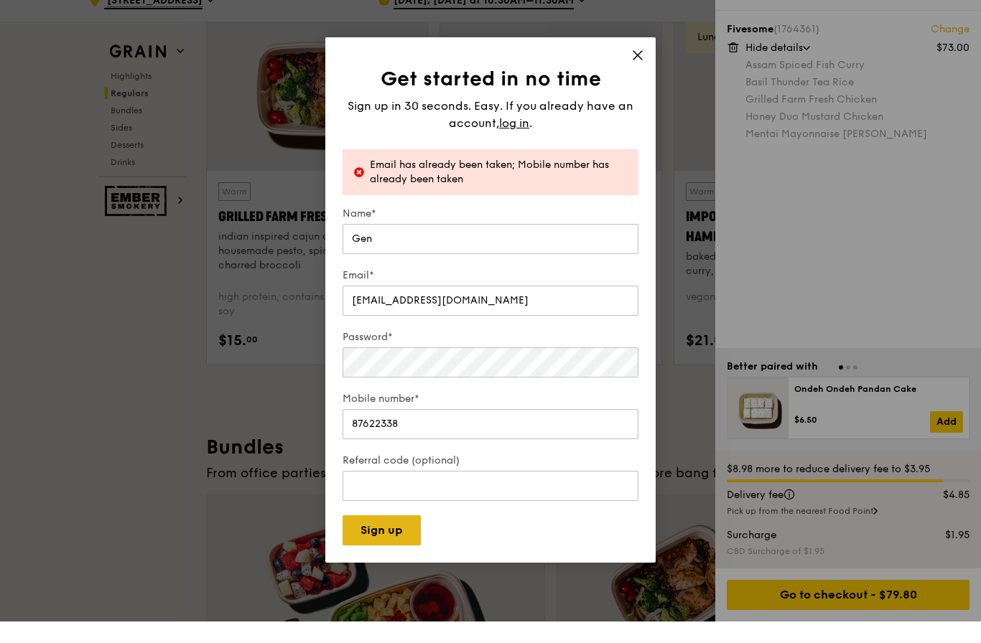
scroll to position [1731, 0]
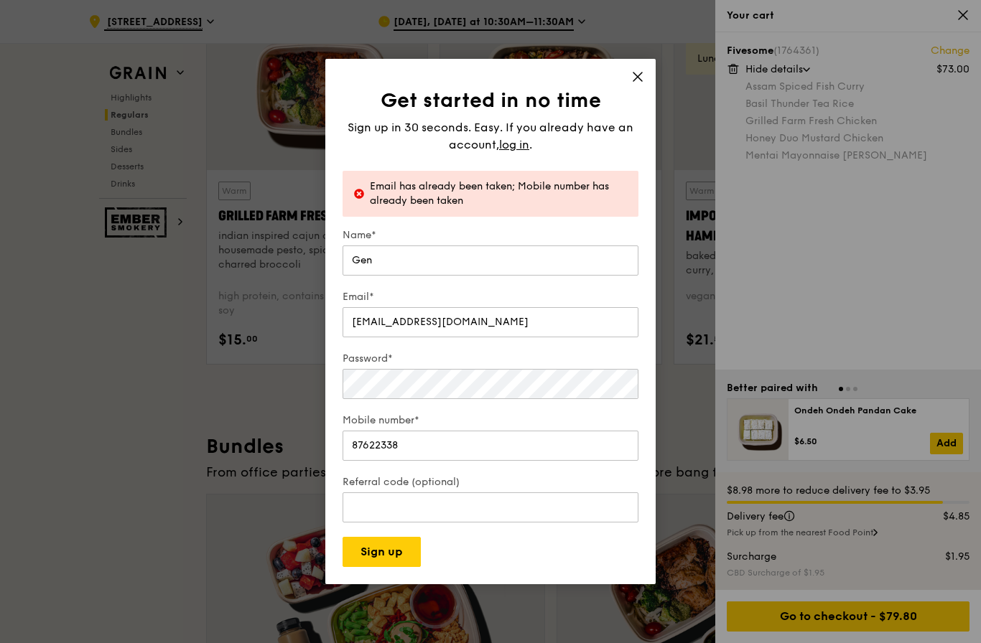
click at [632, 87] on span at bounding box center [637, 79] width 13 height 16
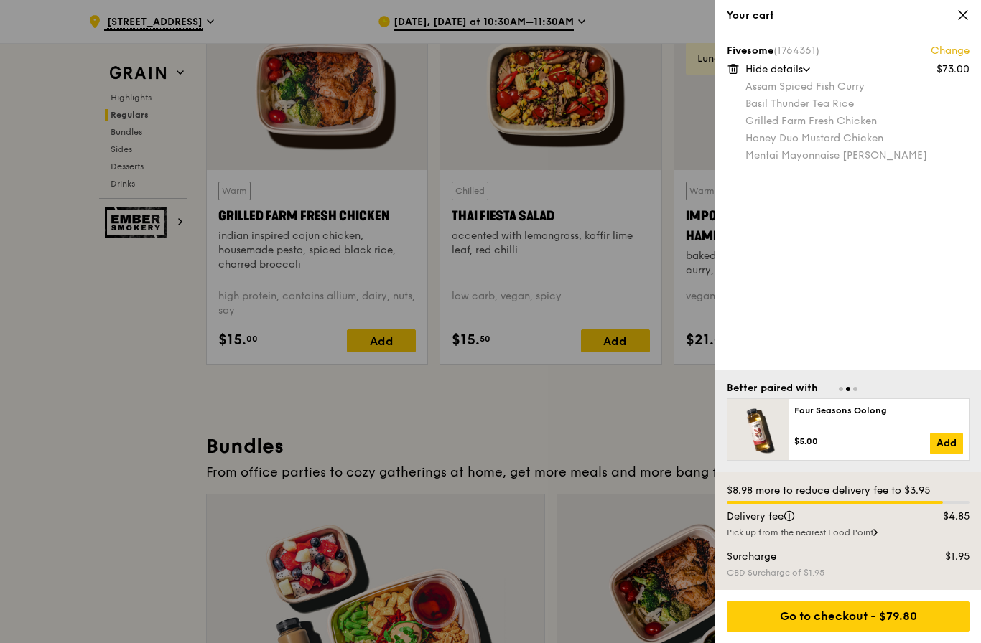
click at [968, 15] on icon at bounding box center [962, 15] width 13 height 13
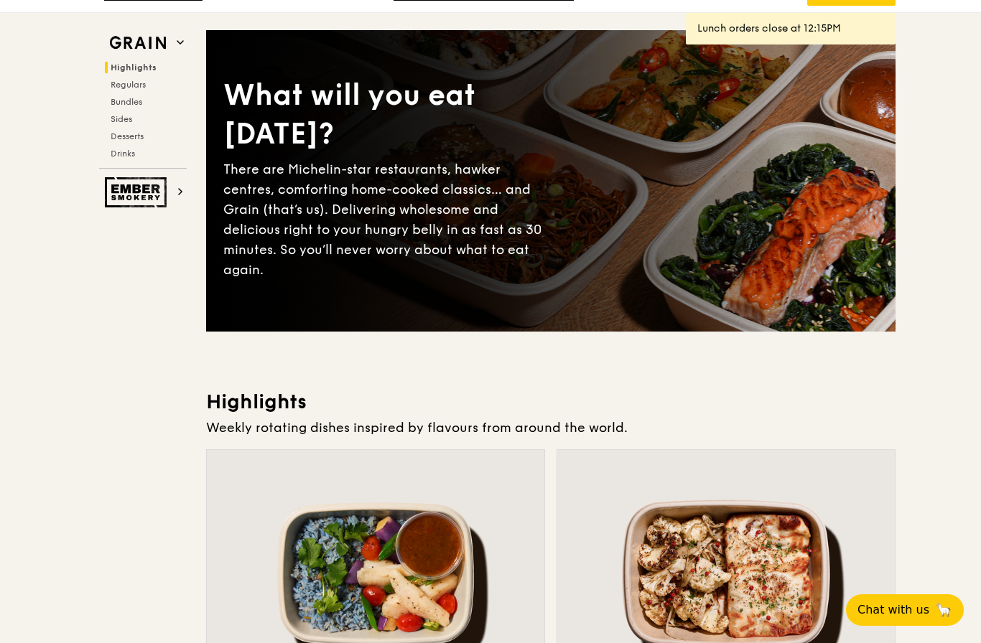
scroll to position [0, 0]
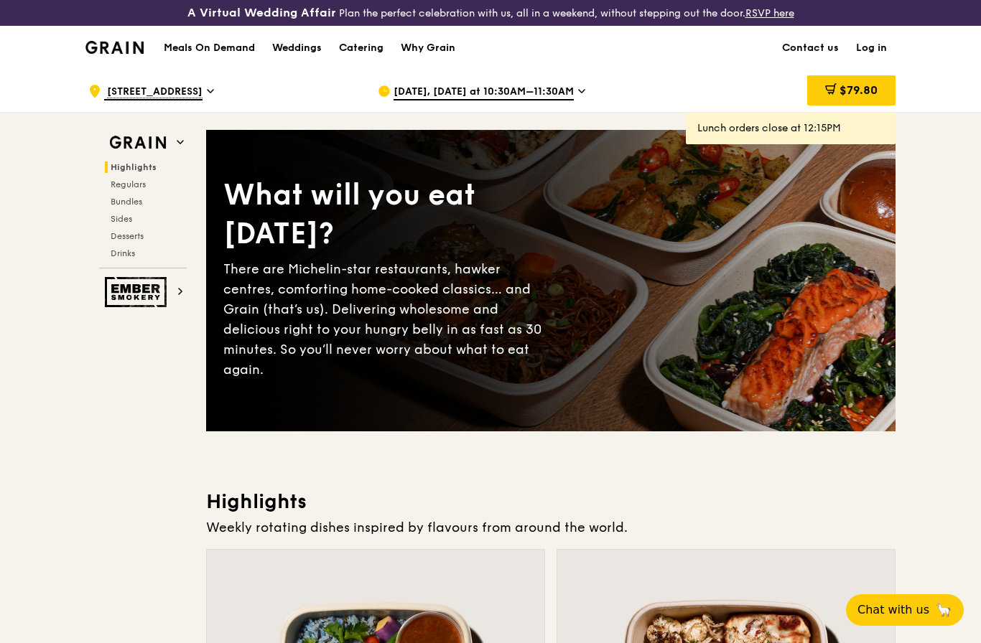
click at [879, 47] on link "Log in" at bounding box center [871, 48] width 48 height 43
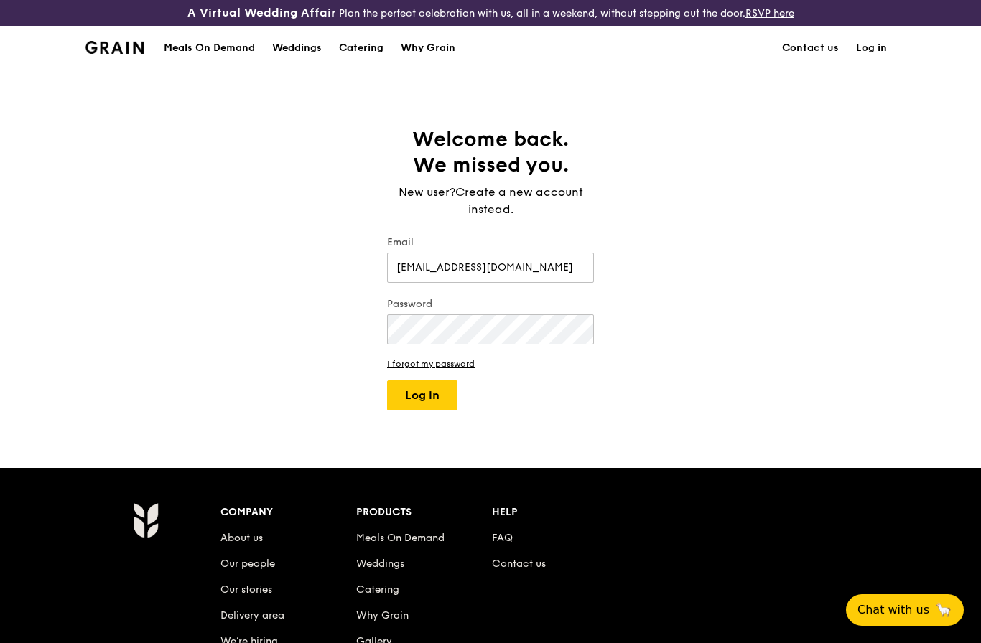
type input "[EMAIL_ADDRESS][DOMAIN_NAME]"
click at [424, 391] on button "Log in" at bounding box center [422, 395] width 70 height 30
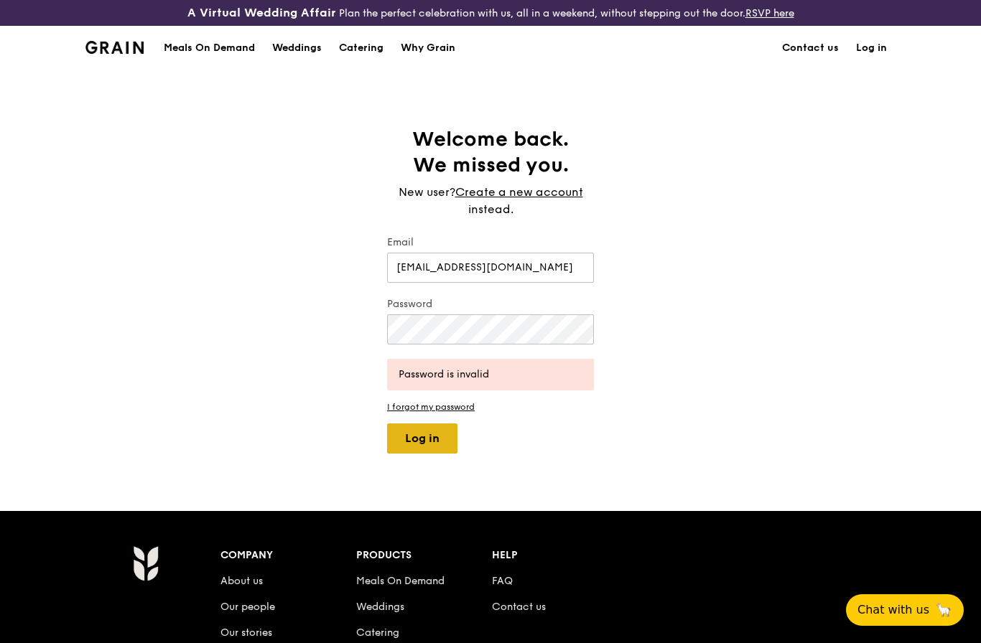
click at [436, 447] on button "Log in" at bounding box center [422, 439] width 70 height 30
click at [429, 442] on button "Log in" at bounding box center [422, 439] width 70 height 30
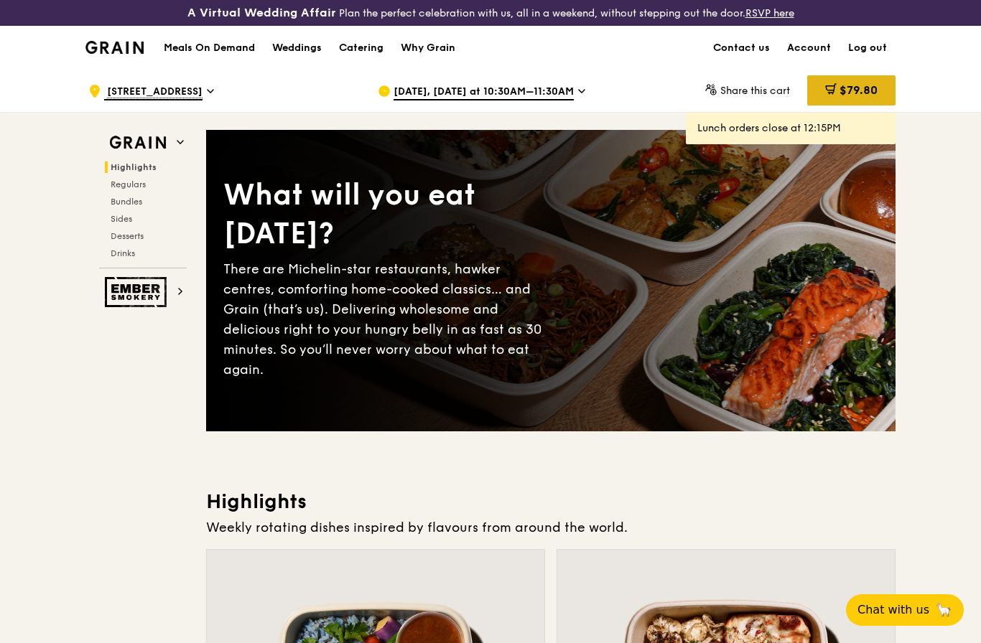
click at [856, 81] on div "$79.80" at bounding box center [851, 90] width 88 height 30
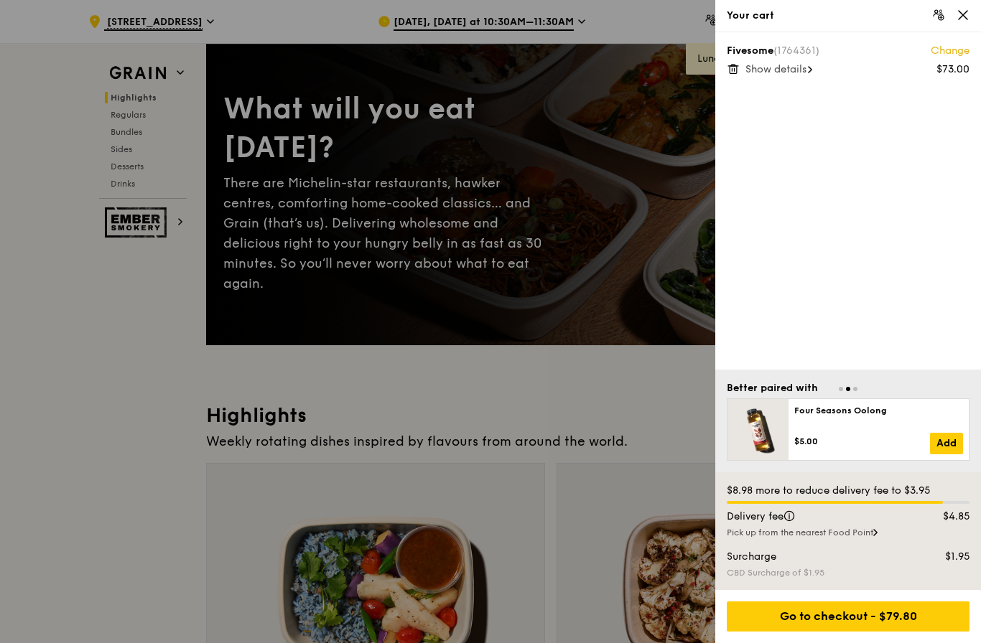
scroll to position [61, 0]
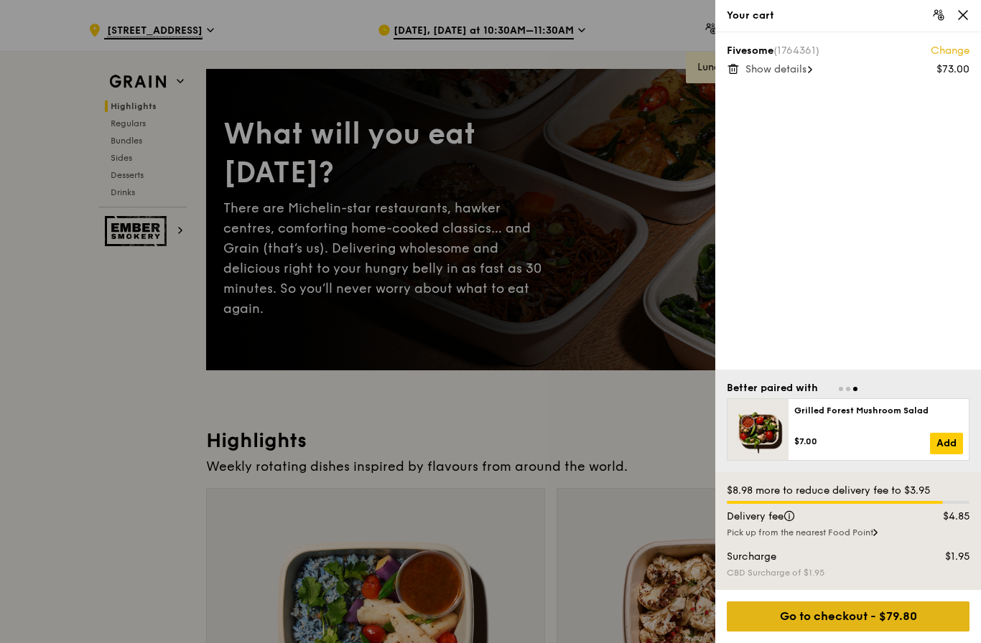
click at [836, 632] on div "Go to checkout - $79.80" at bounding box center [847, 617] width 243 height 30
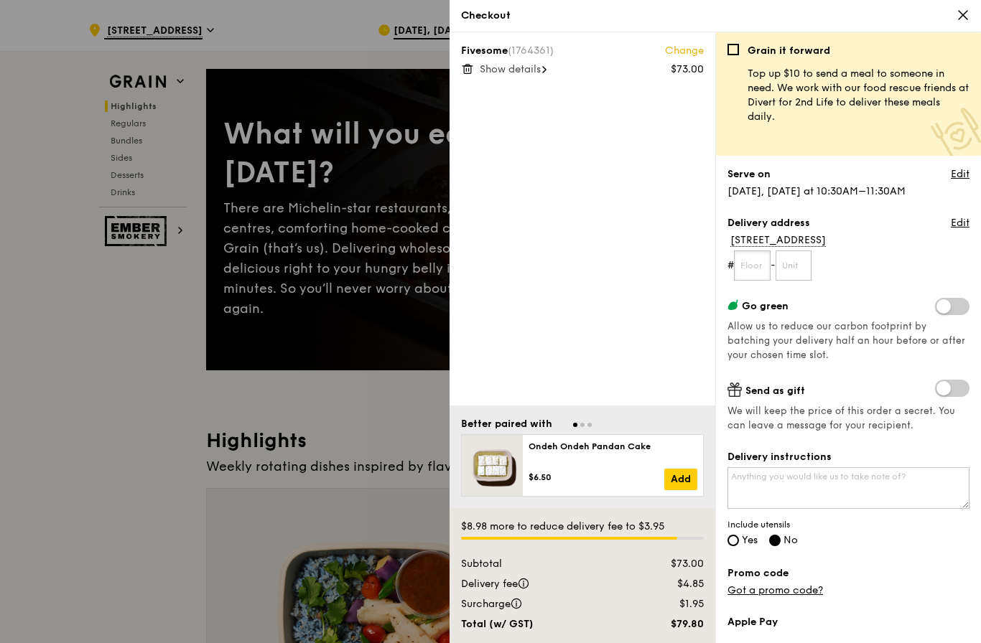
click at [757, 265] on input "text" at bounding box center [752, 266] width 37 height 30
type input "3"
click at [805, 253] on input "text" at bounding box center [793, 266] width 37 height 30
type input "39"
click at [757, 259] on input "text" at bounding box center [752, 266] width 37 height 30
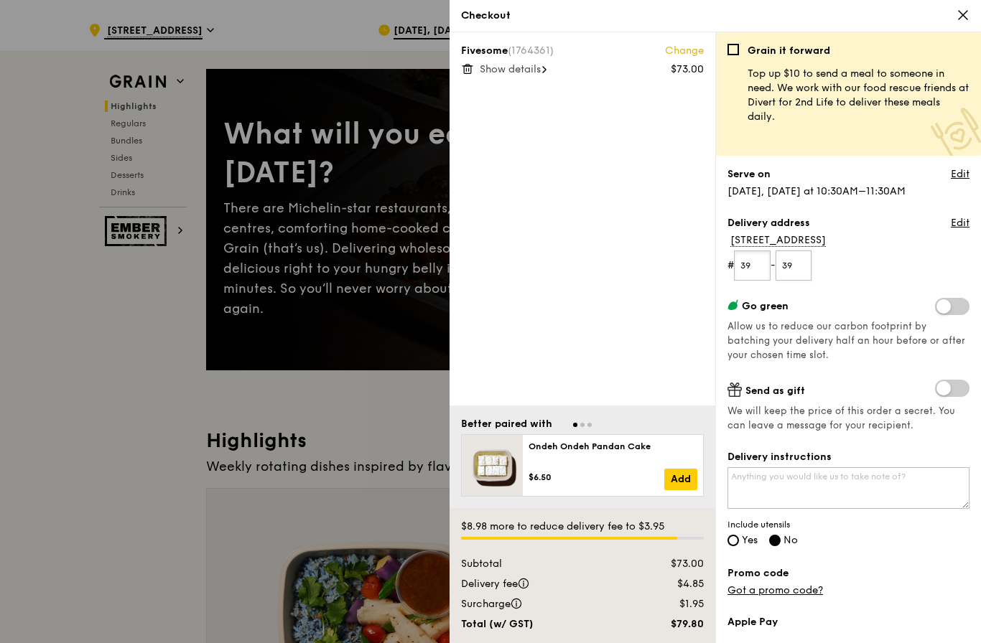
type input "39"
click at [810, 254] on input "39" at bounding box center [793, 266] width 37 height 30
click at [812, 264] on input "39" at bounding box center [793, 266] width 37 height 30
type input "33"
click at [973, 169] on div "Grain it forward Top up $10 to send a meal to someone in need. We work with our…" at bounding box center [848, 337] width 266 height 611
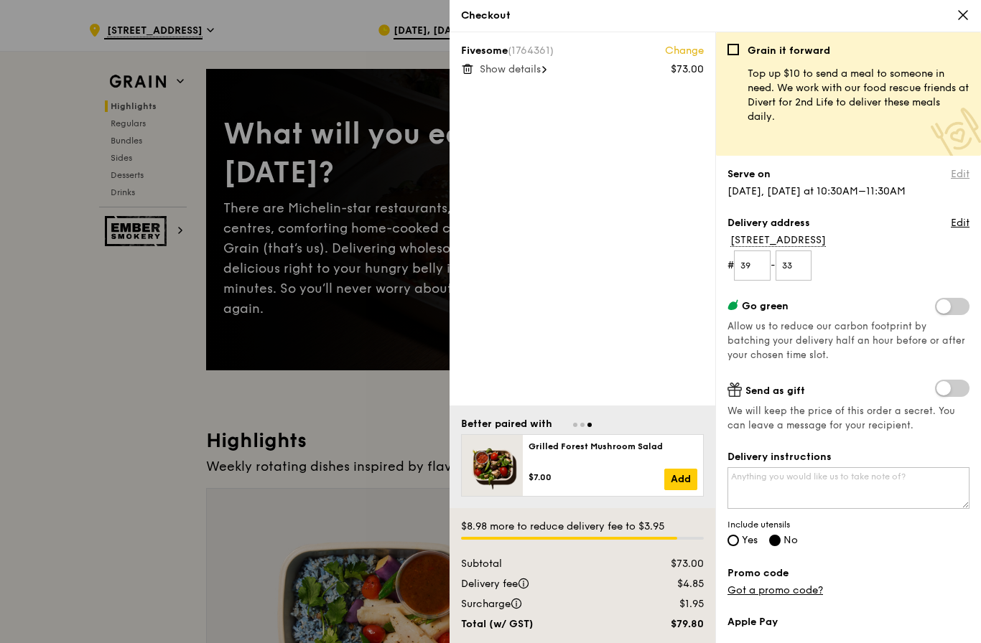
click at [960, 170] on link "Edit" at bounding box center [959, 174] width 19 height 14
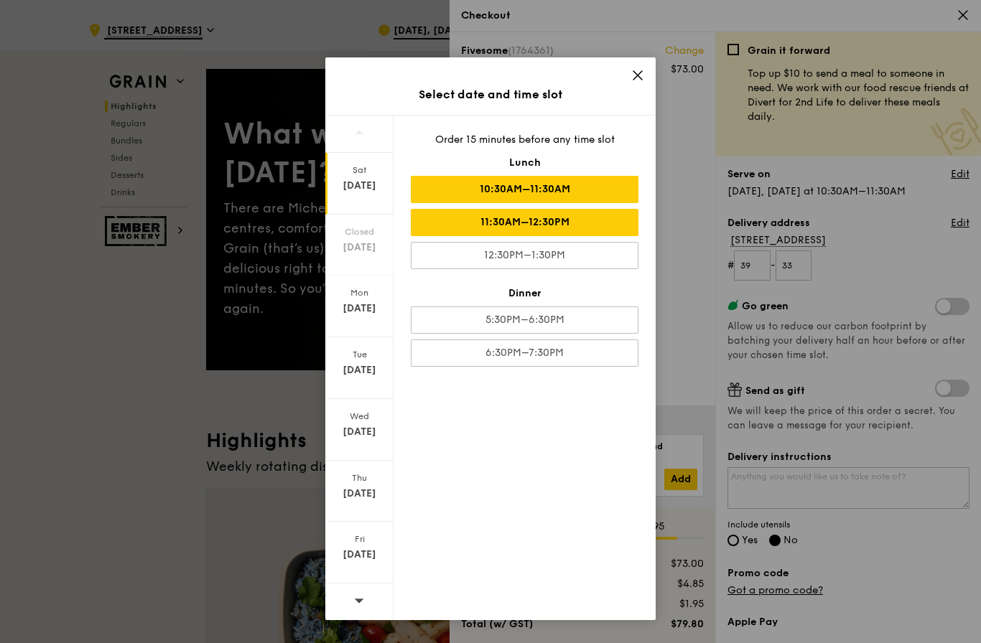
click at [607, 215] on div "11:30AM–12:30PM" at bounding box center [525, 222] width 228 height 27
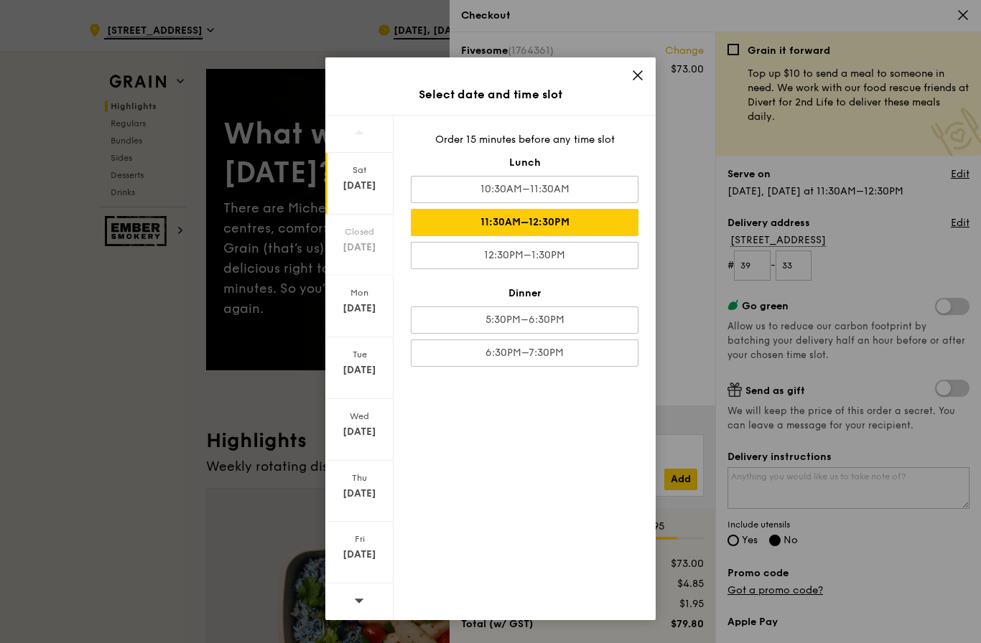
click at [642, 76] on icon at bounding box center [637, 75] width 13 height 13
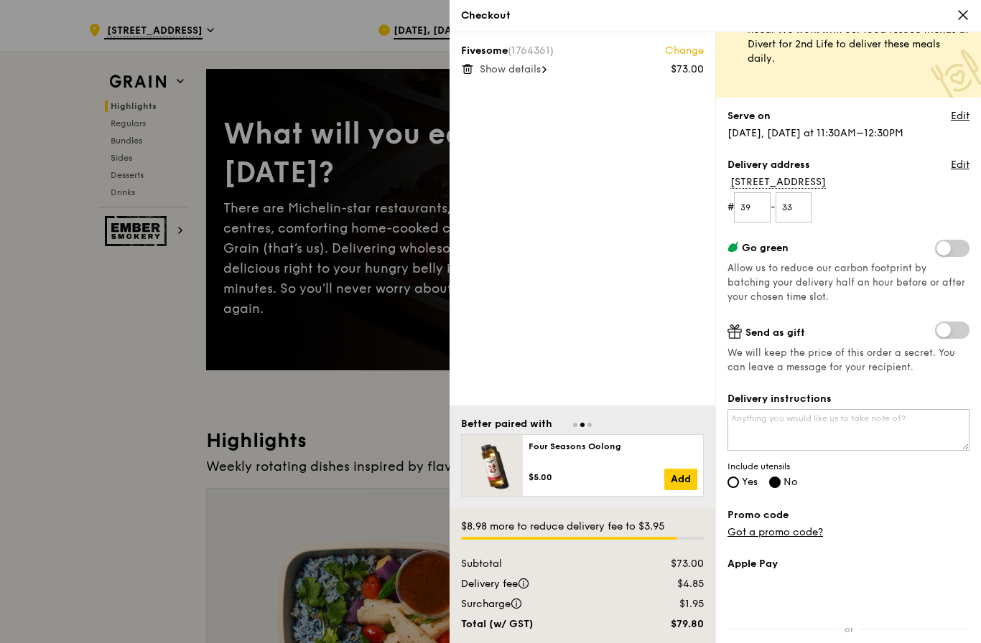
scroll to position [64, 0]
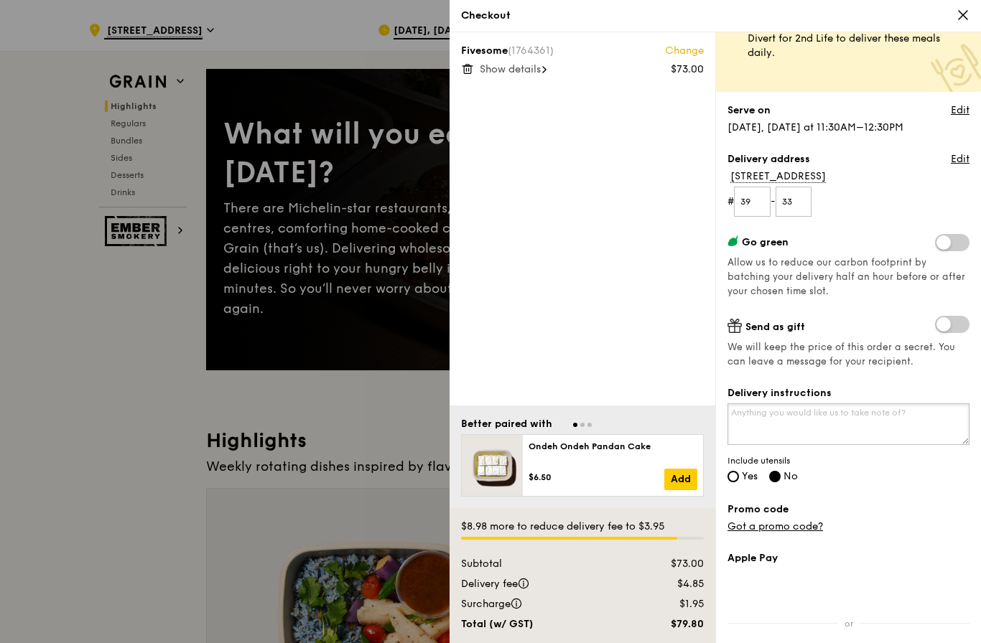
click at [869, 416] on textarea "Delivery instructions" at bounding box center [848, 424] width 242 height 42
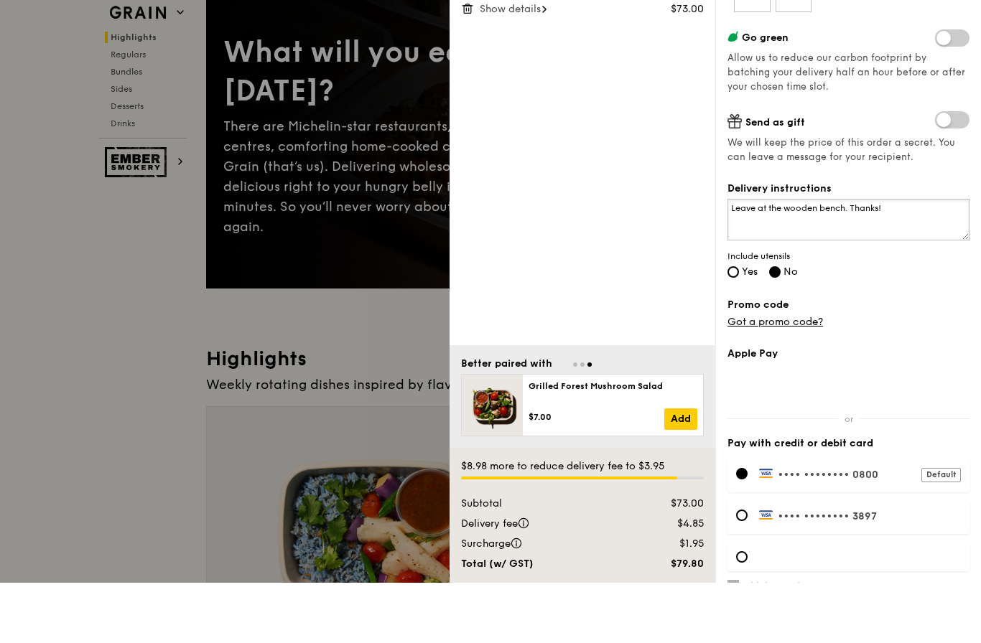
scroll to position [84, 0]
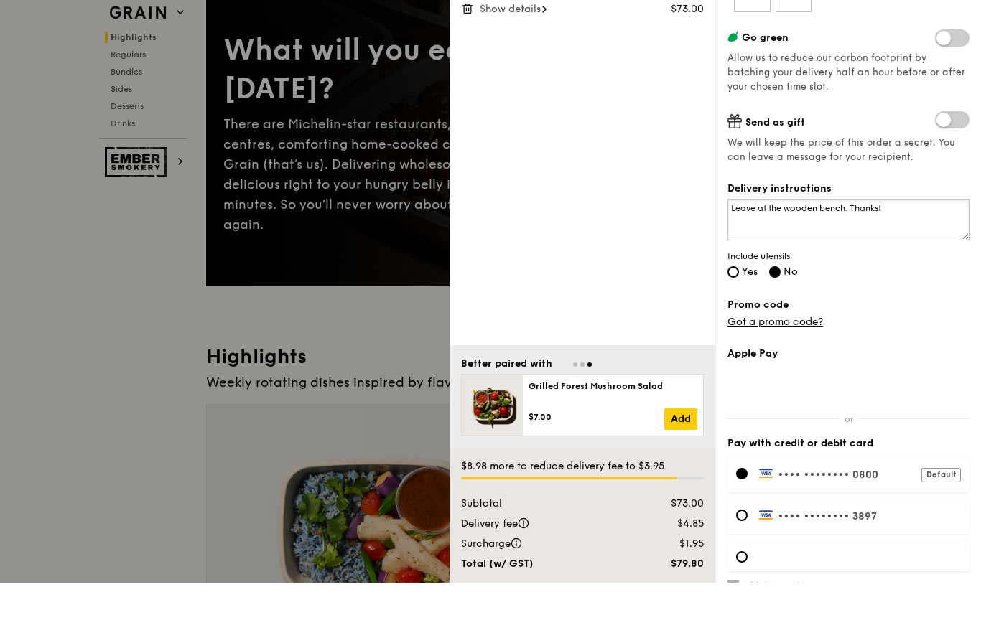
type textarea "Leave at the wooden bench. Thanks!"
click at [755, 640] on h6 "Add this card to my payments" at bounding box center [807, 645] width 130 height 11
click at [739, 640] on input "Add this card to my payments" at bounding box center [732, 645] width 11 height 11
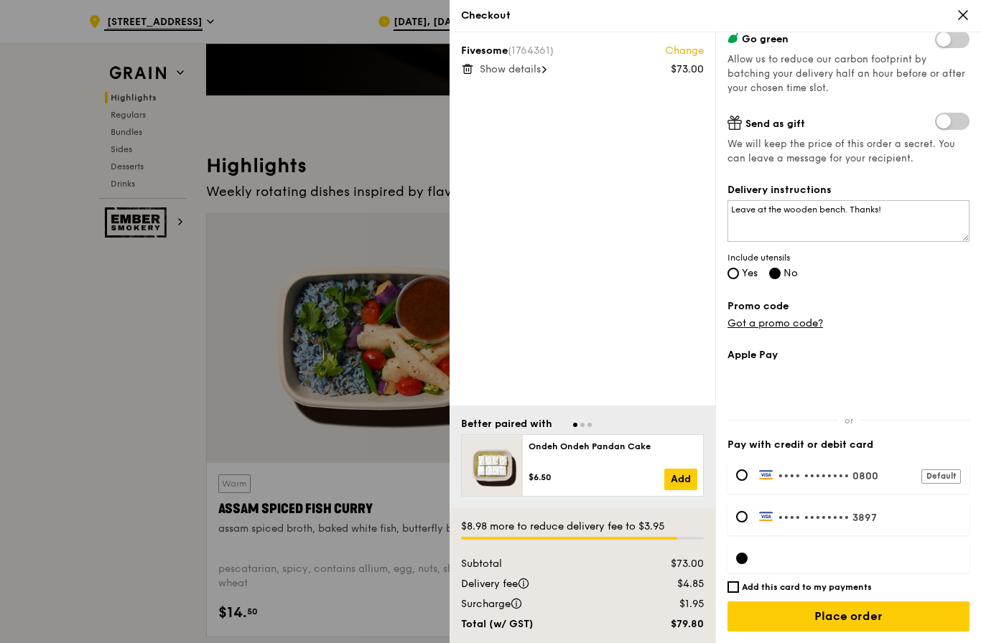
scroll to position [542, 0]
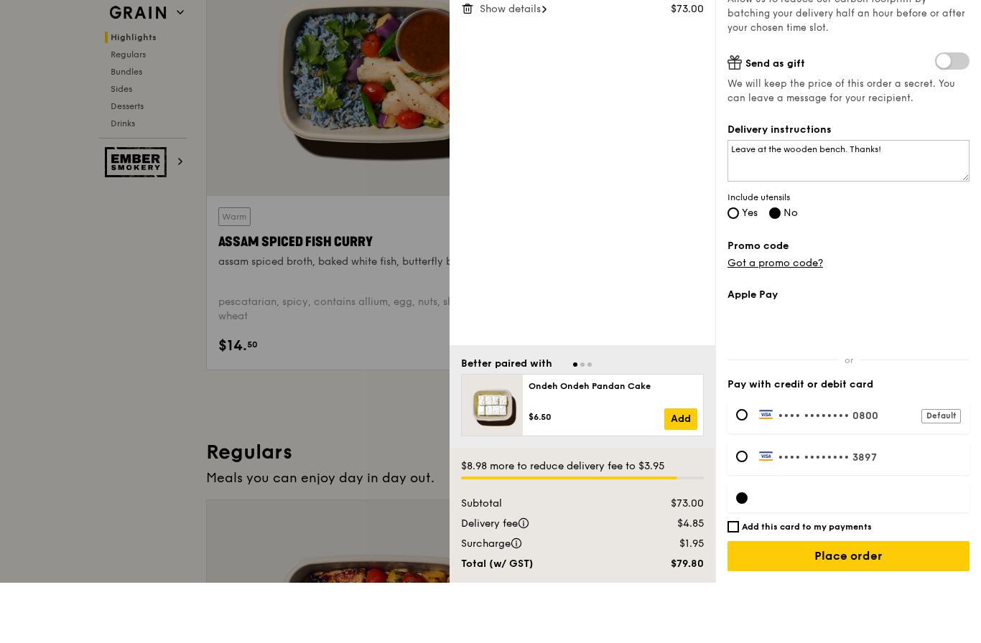
click at [813, 544] on div at bounding box center [848, 558] width 242 height 29
click at [822, 544] on div at bounding box center [848, 558] width 242 height 29
click at [831, 544] on div at bounding box center [848, 558] width 242 height 29
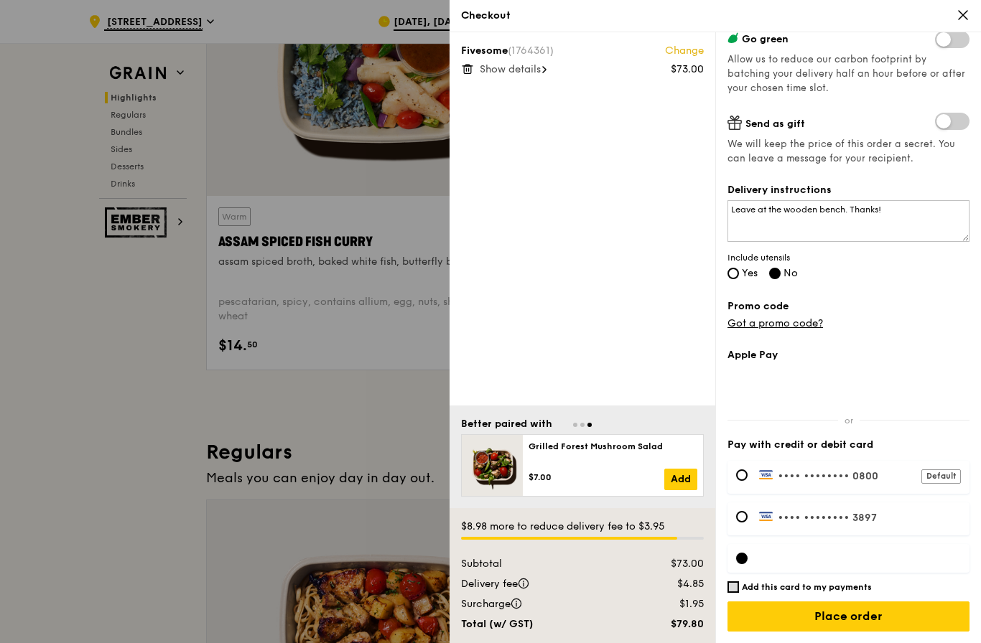
click at [737, 589] on input "Add this card to my payments" at bounding box center [732, 586] width 11 height 11
checkbox input "true"
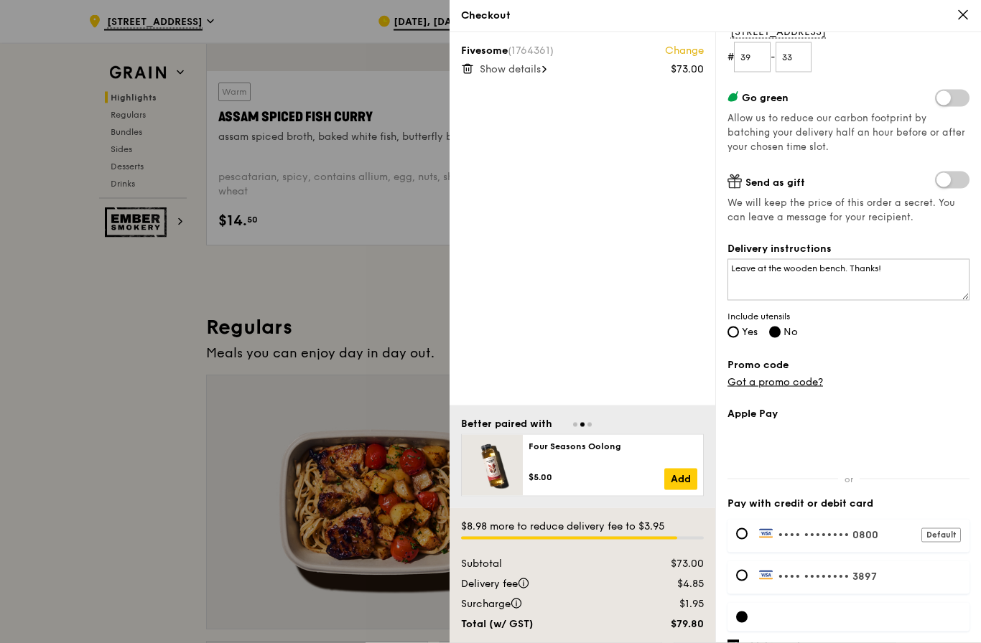
scroll to position [727, 0]
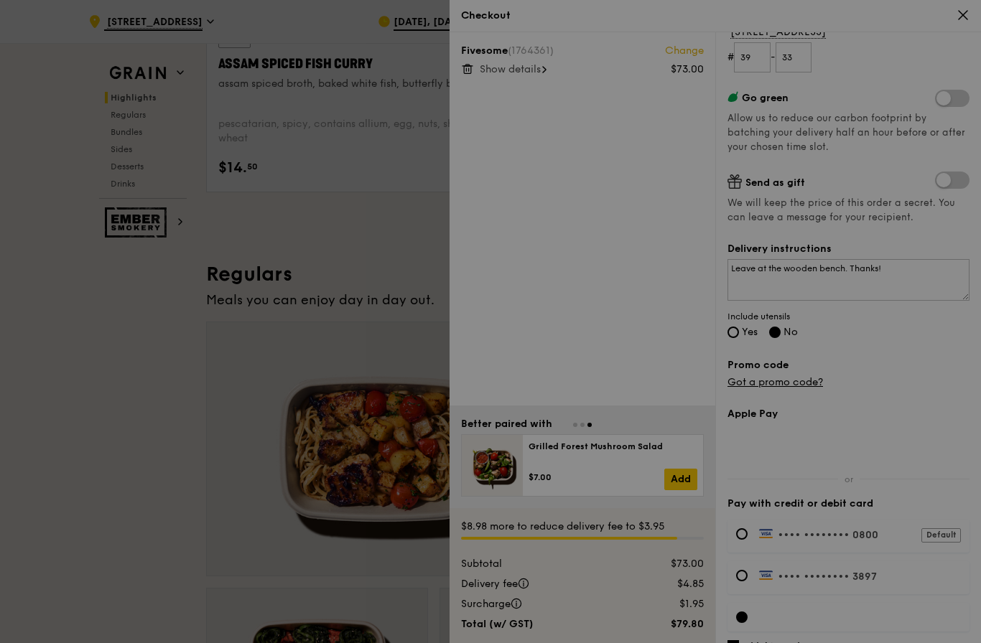
scroll to position [822, 0]
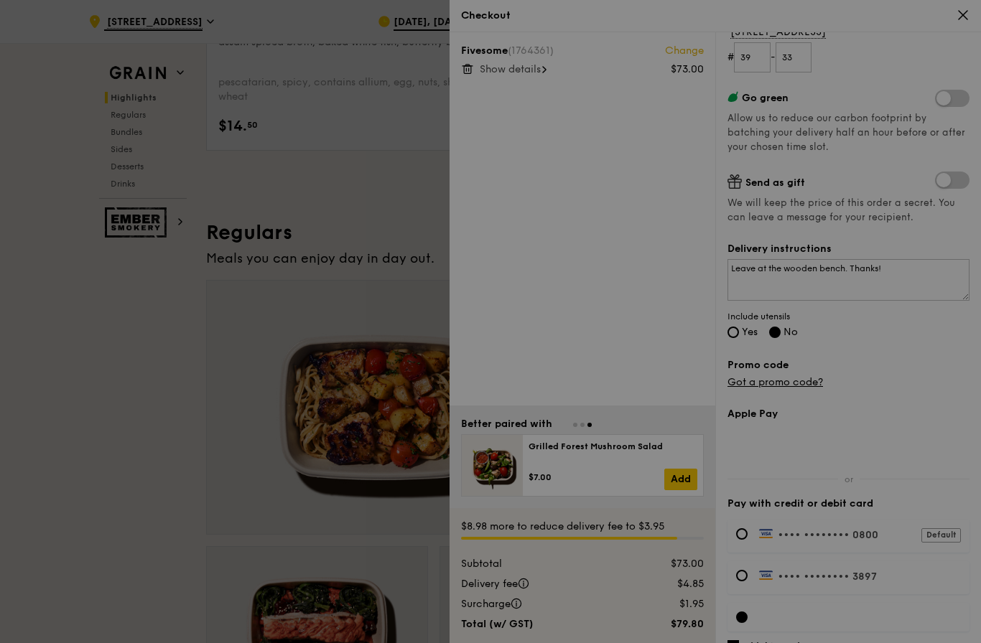
click at [876, 642] on div at bounding box center [490, 321] width 981 height 643
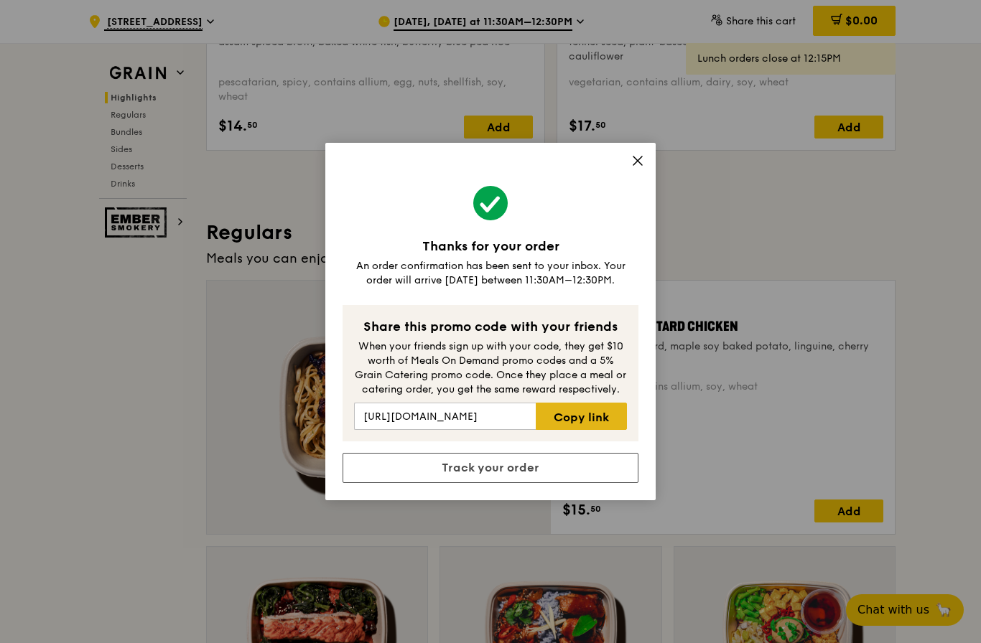
click at [602, 430] on link "Copy link" at bounding box center [581, 416] width 91 height 27
click at [891, 185] on div "Thanks for your order An order confirmation has been sent to your inbox. Your o…" at bounding box center [490, 321] width 981 height 643
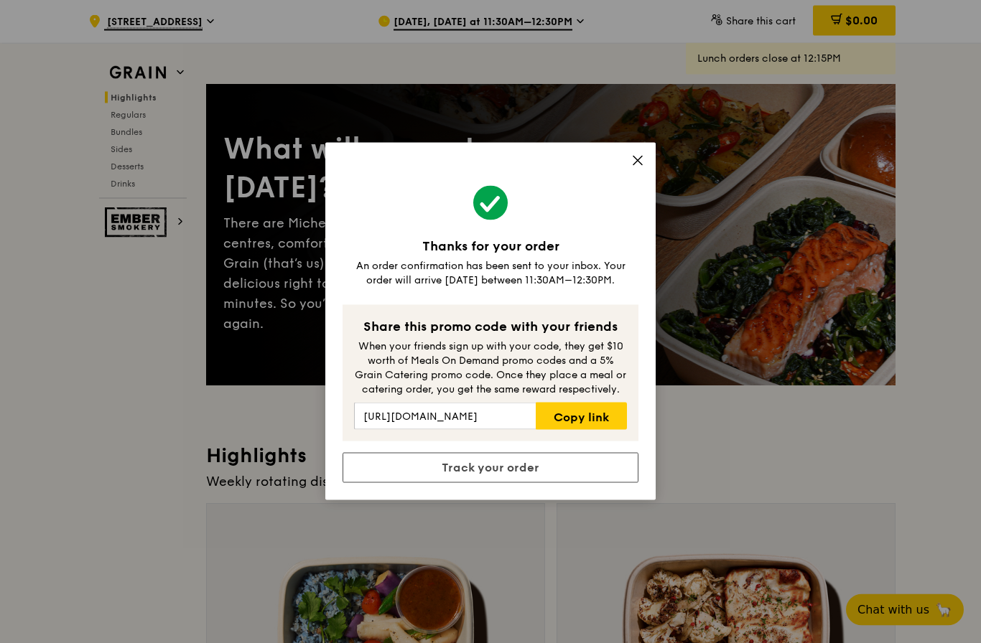
scroll to position [0, 0]
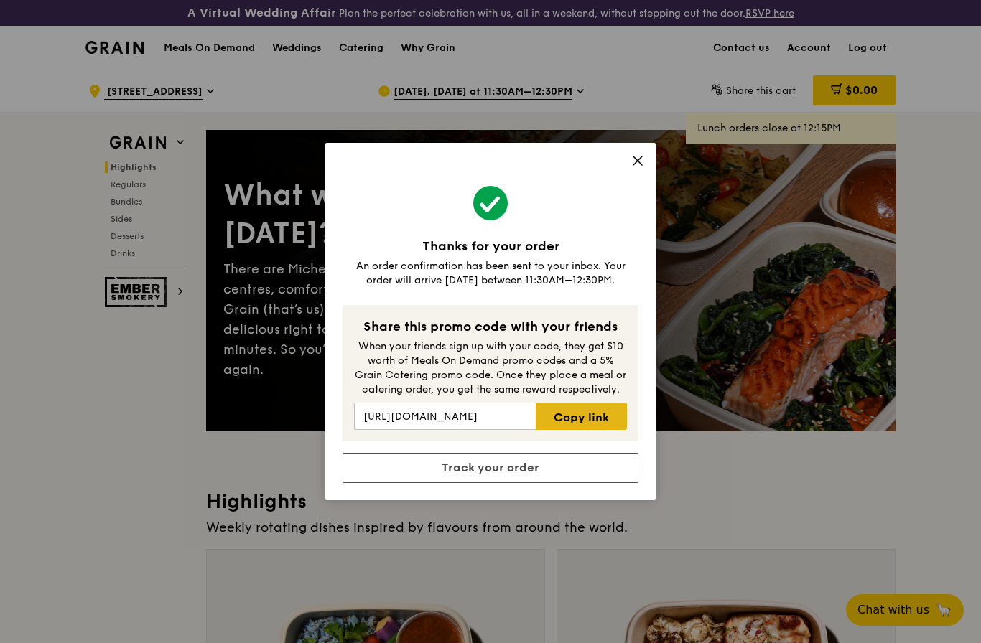
click at [591, 430] on link "Copy link" at bounding box center [581, 416] width 91 height 27
click at [642, 167] on icon at bounding box center [637, 160] width 13 height 13
